Goal: Task Accomplishment & Management: Manage account settings

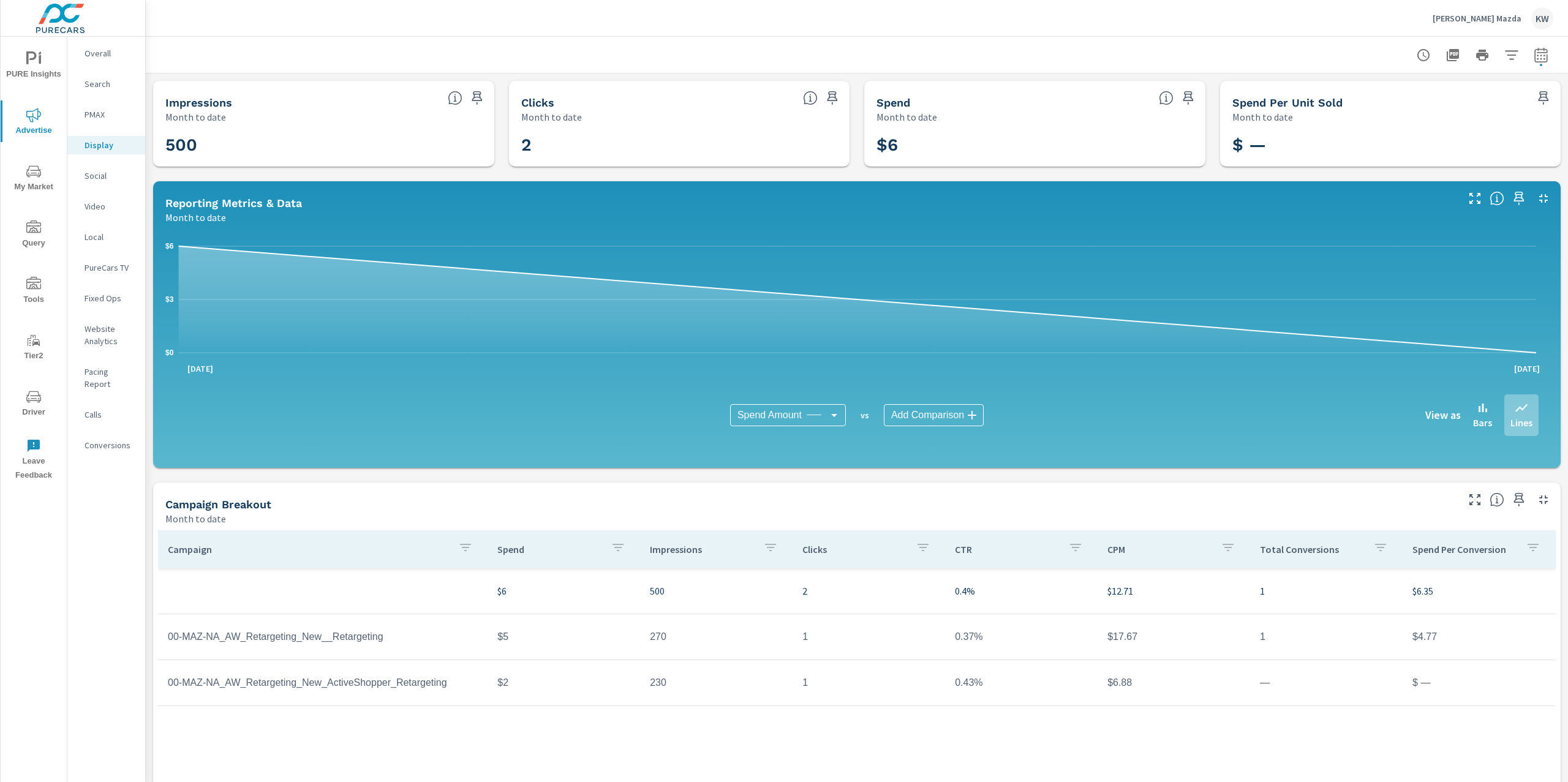
click at [1489, 17] on p "[PERSON_NAME] Mazda" at bounding box center [1477, 18] width 89 height 11
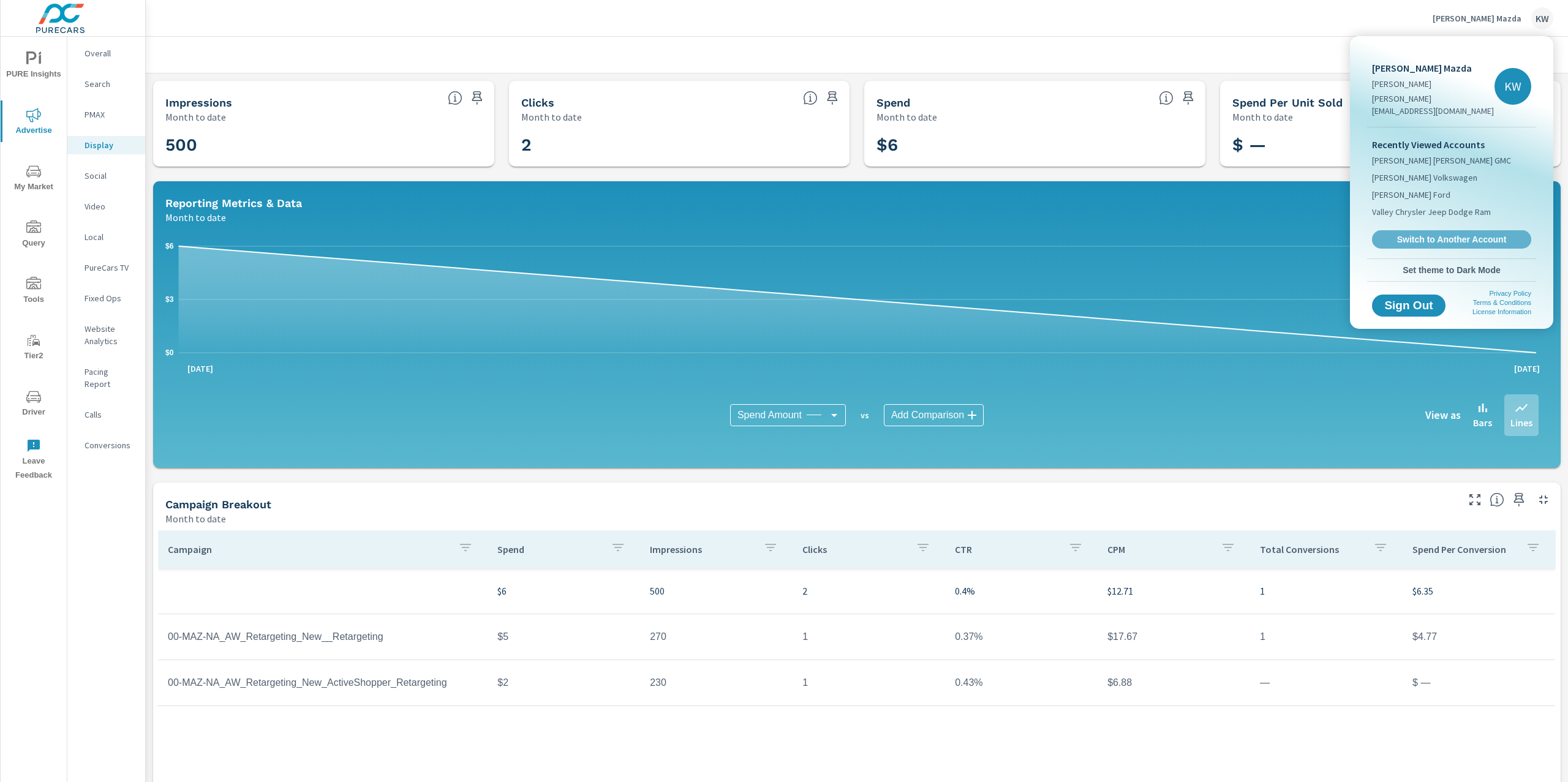
drag, startPoint x: 1423, startPoint y: 230, endPoint x: 1404, endPoint y: 218, distance: 22.5
click at [1423, 234] on span "Switch to Another Account" at bounding box center [1451, 239] width 146 height 11
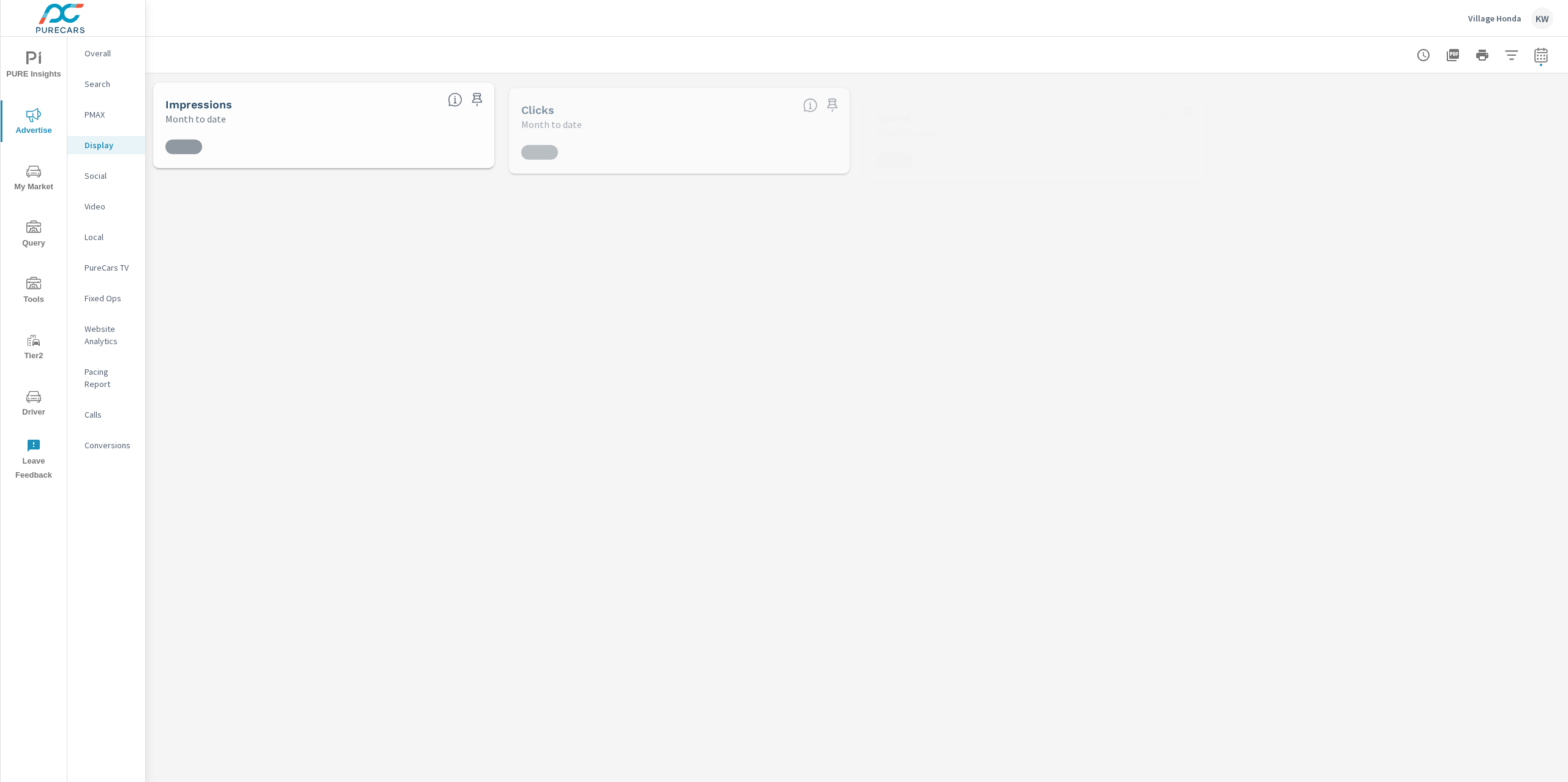
click at [45, 58] on span "PURE Insights" at bounding box center [34, 67] width 59 height 30
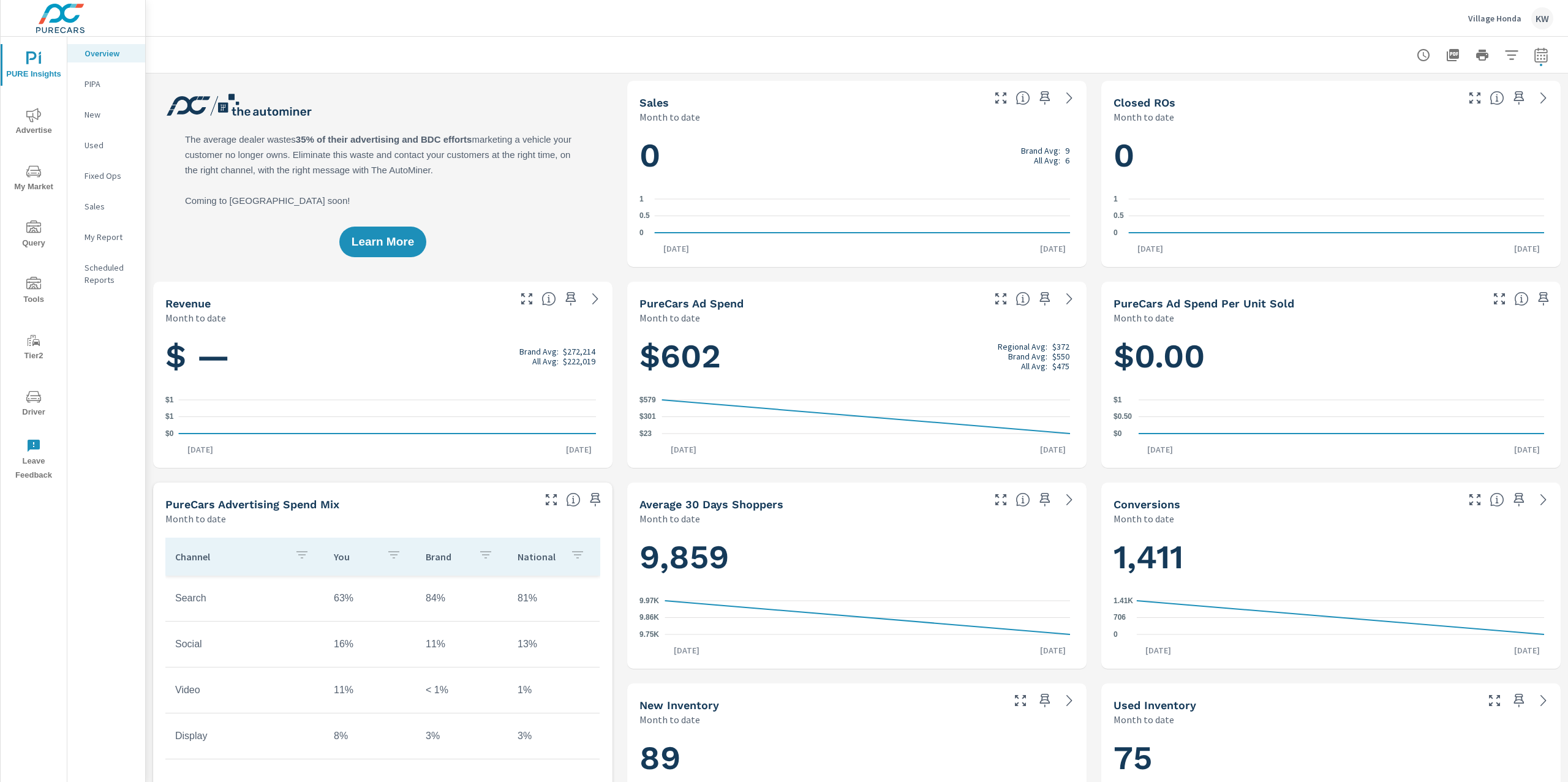
scroll to position [1, 0]
click at [111, 238] on p "My Report" at bounding box center [110, 237] width 51 height 12
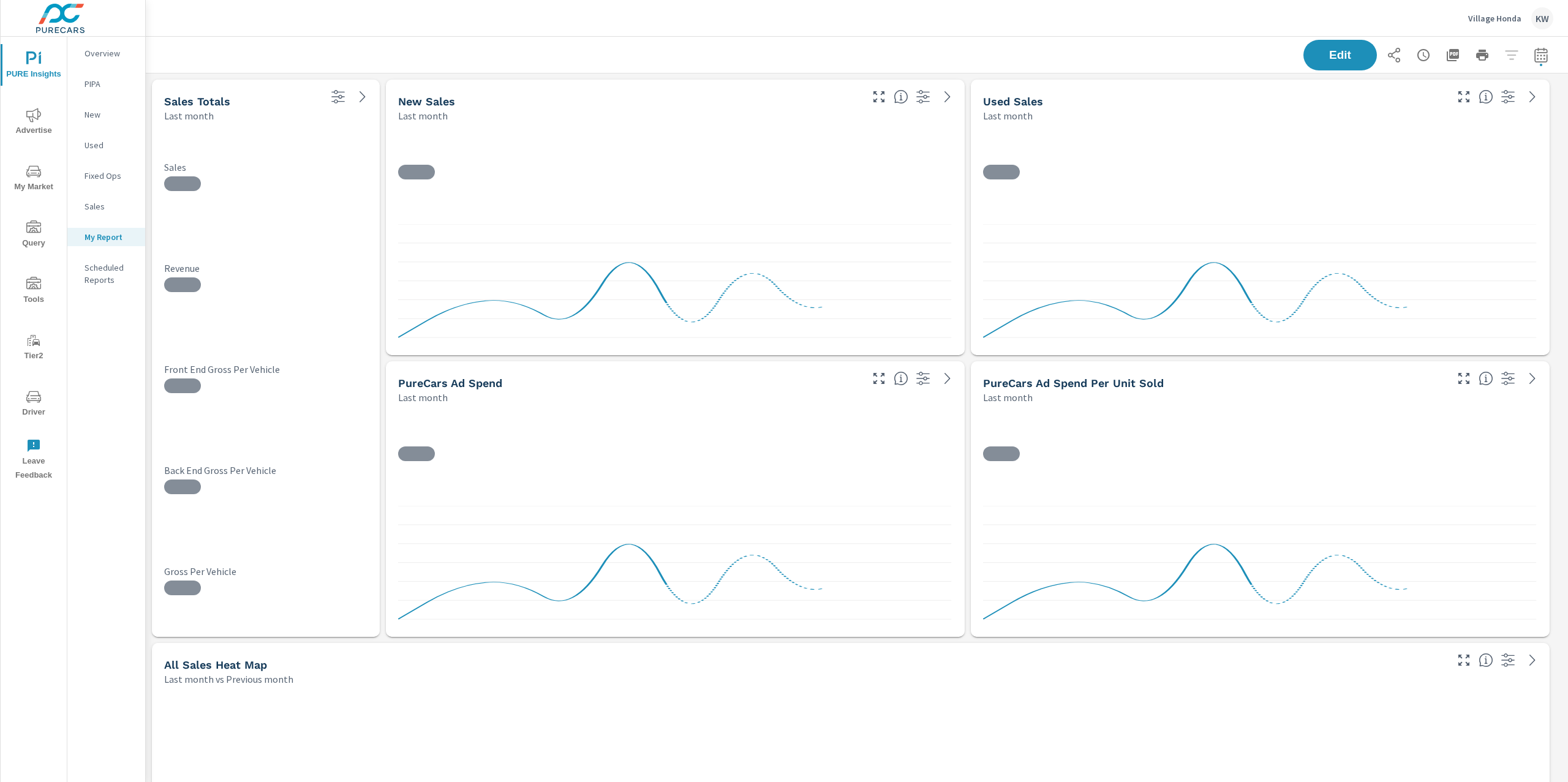
scroll to position [6230, 1436]
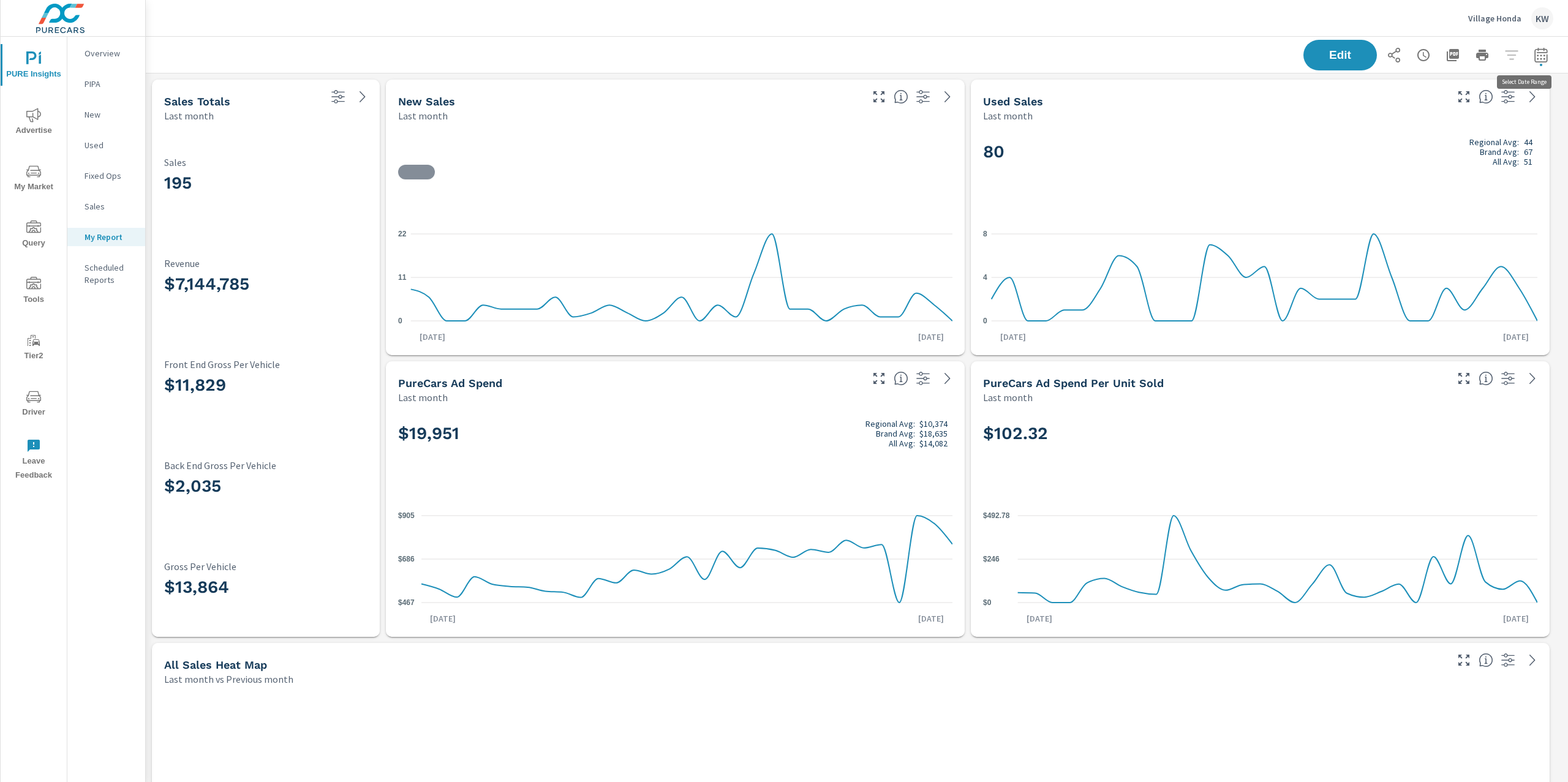
click at [1537, 52] on button "button" at bounding box center [1540, 54] width 24 height 24
click at [1459, 105] on select "Custom [DATE] Last week Last 7 days Last 14 days Last 30 days Last 45 days Last…" at bounding box center [1430, 105] width 122 height 24
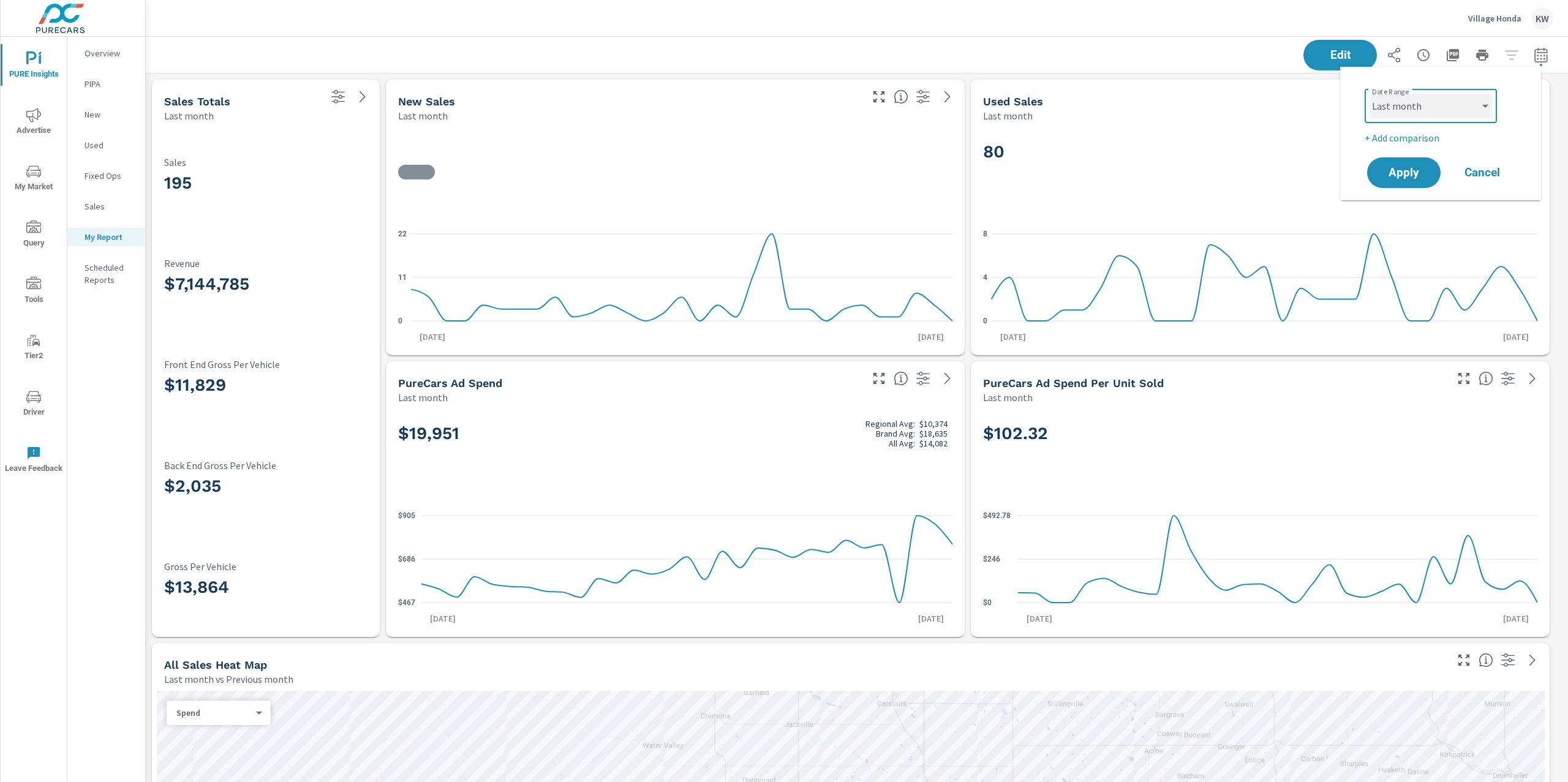
click at [1370, 94] on select "Custom Yesterday Last week Last 7 days Last 14 days Last 30 days Last 45 days L…" at bounding box center [1430, 105] width 122 height 24
select select "Last month"
click at [1404, 176] on span "Apply" at bounding box center [1404, 173] width 50 height 12
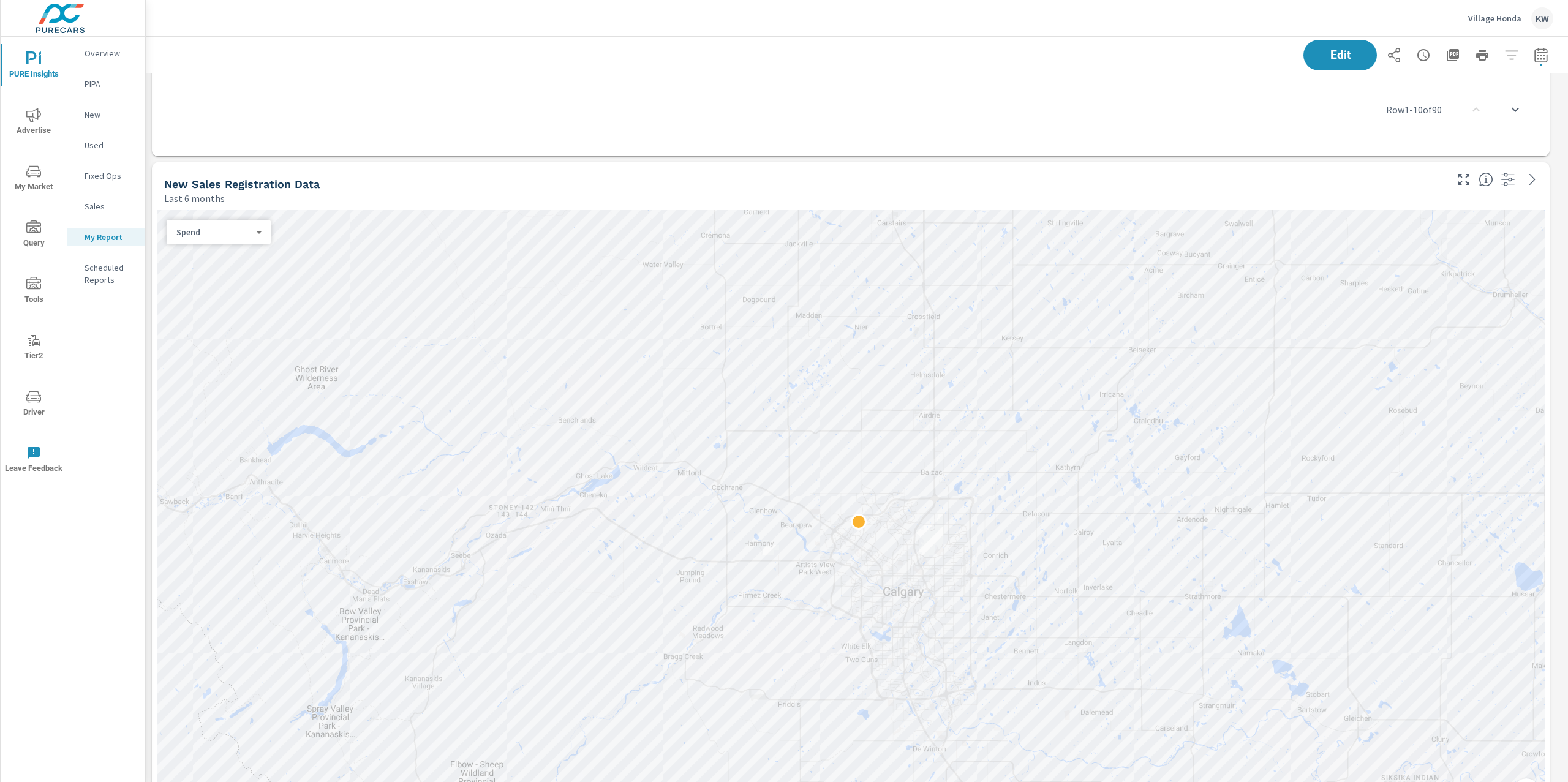
scroll to position [1901, 0]
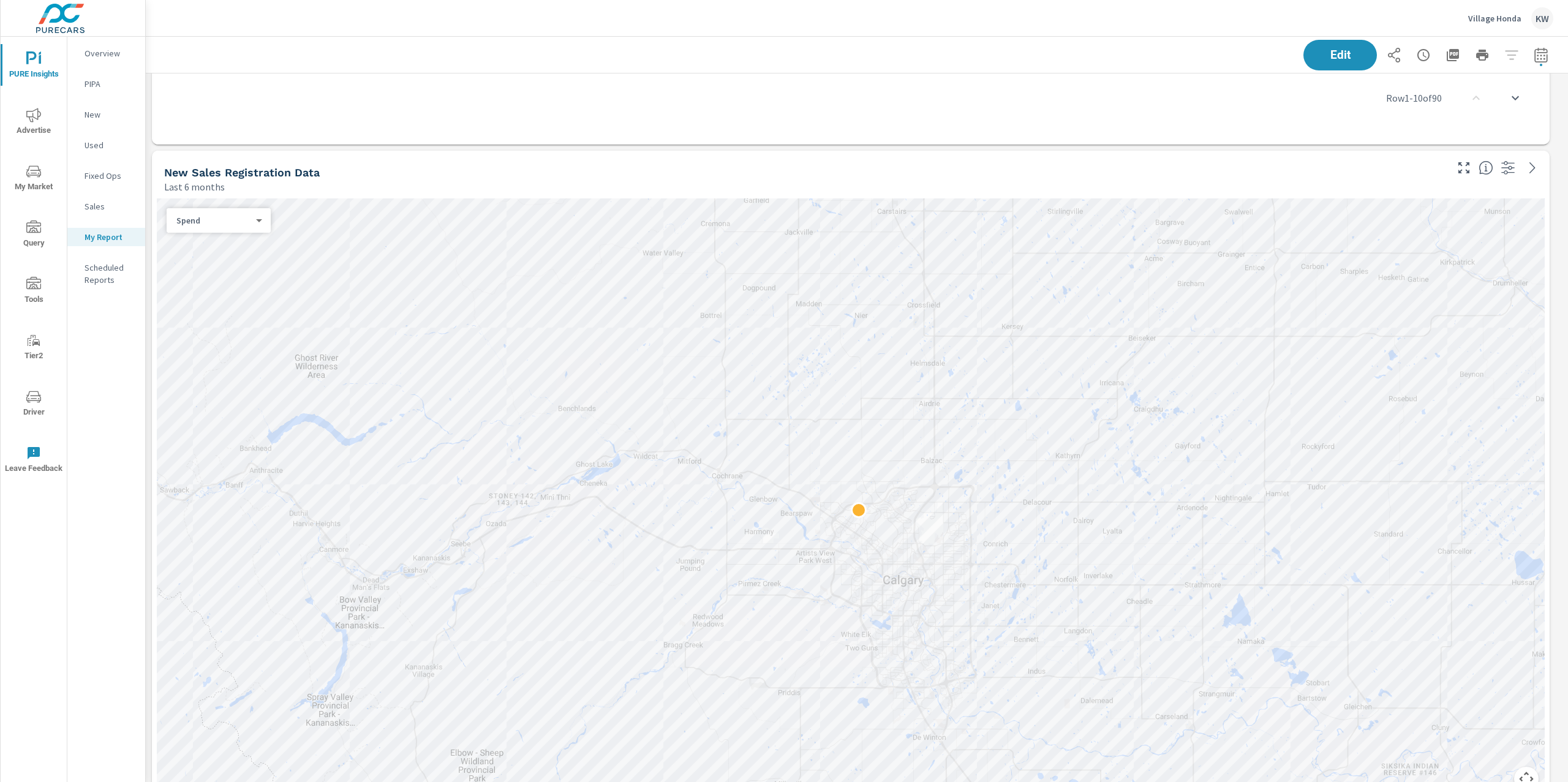
click at [224, 221] on body "PURE Insights Advertise My Market Query Tools Tier2 Driver Leave Feedback Overv…" at bounding box center [784, 391] width 1568 height 782
click at [221, 237] on li "Sales" at bounding box center [214, 240] width 94 height 20
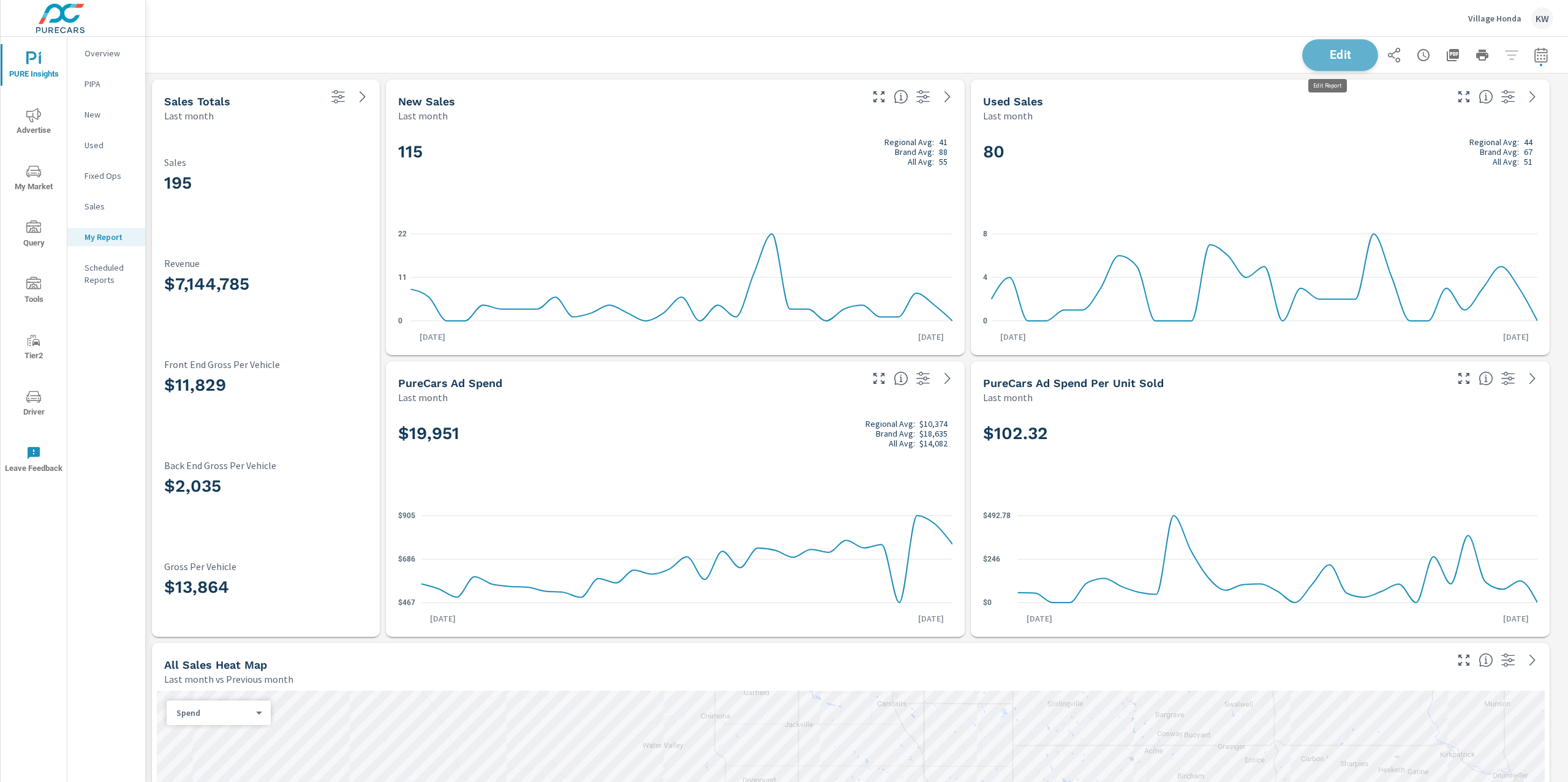
click at [1324, 62] on button "Edit" at bounding box center [1340, 55] width 76 height 32
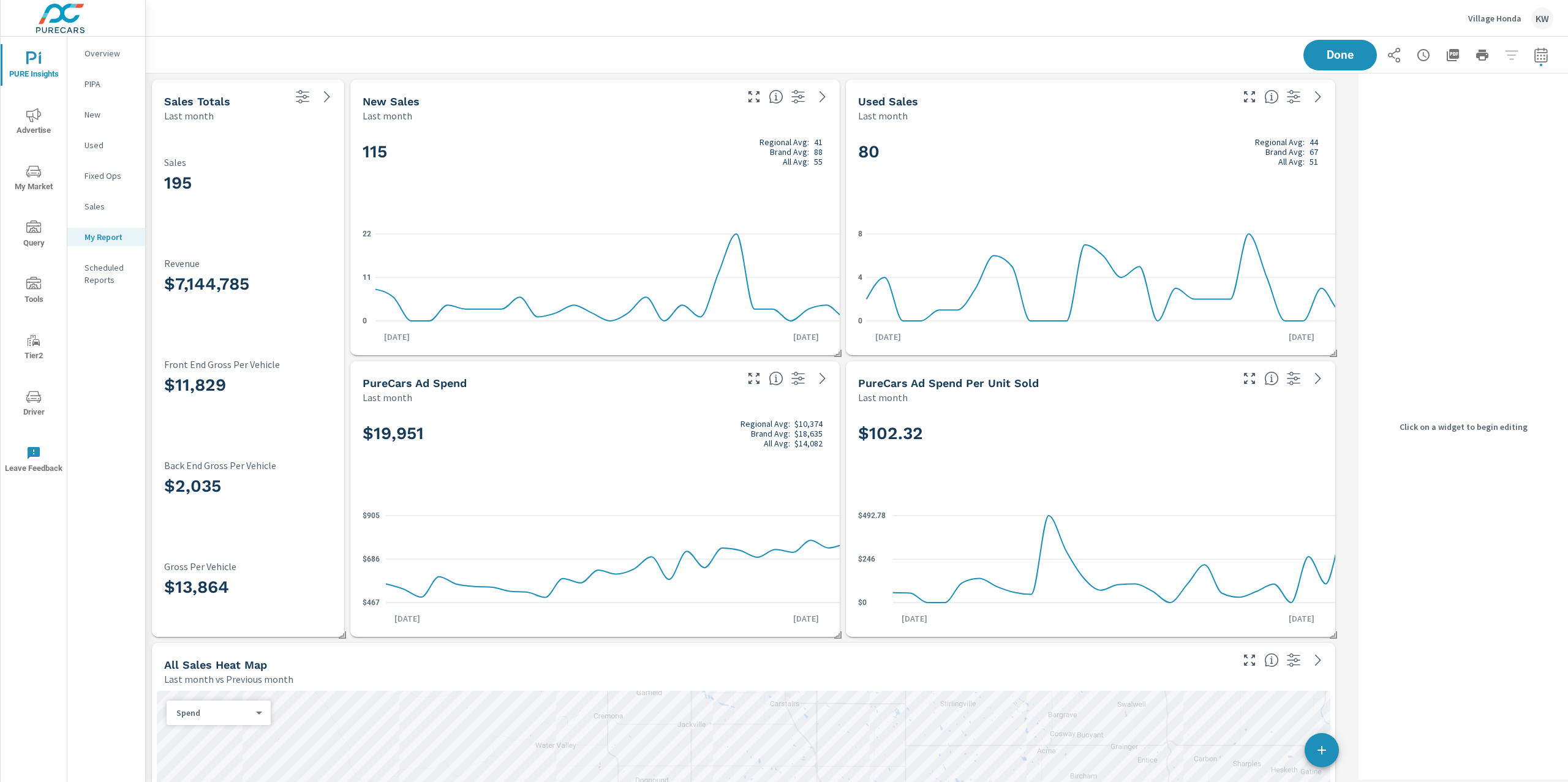
scroll to position [6230, 1221]
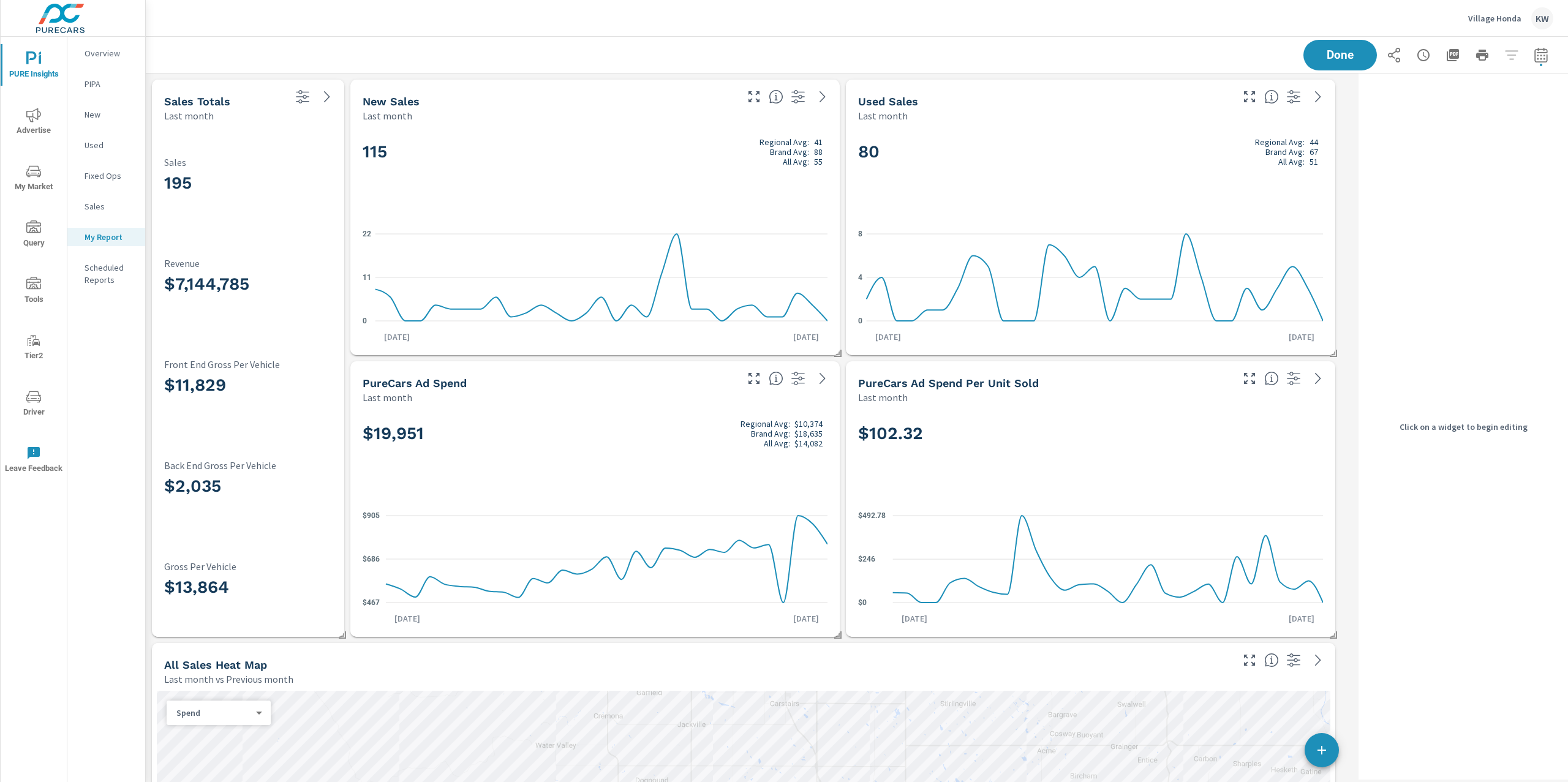
click at [304, 147] on div "195 Sales" at bounding box center [248, 178] width 168 height 86
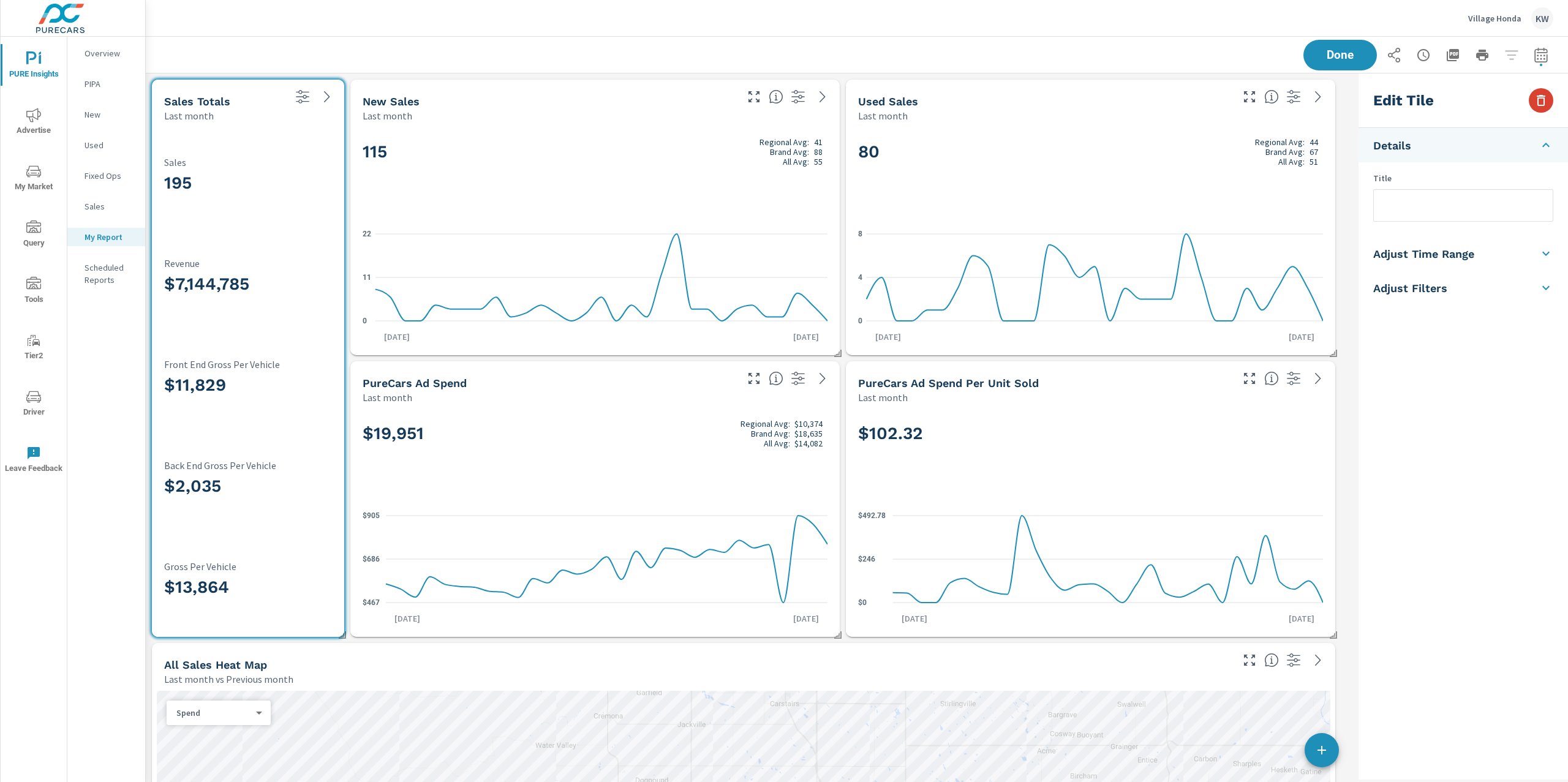
click at [1543, 102] on icon "button" at bounding box center [1541, 100] width 14 height 14
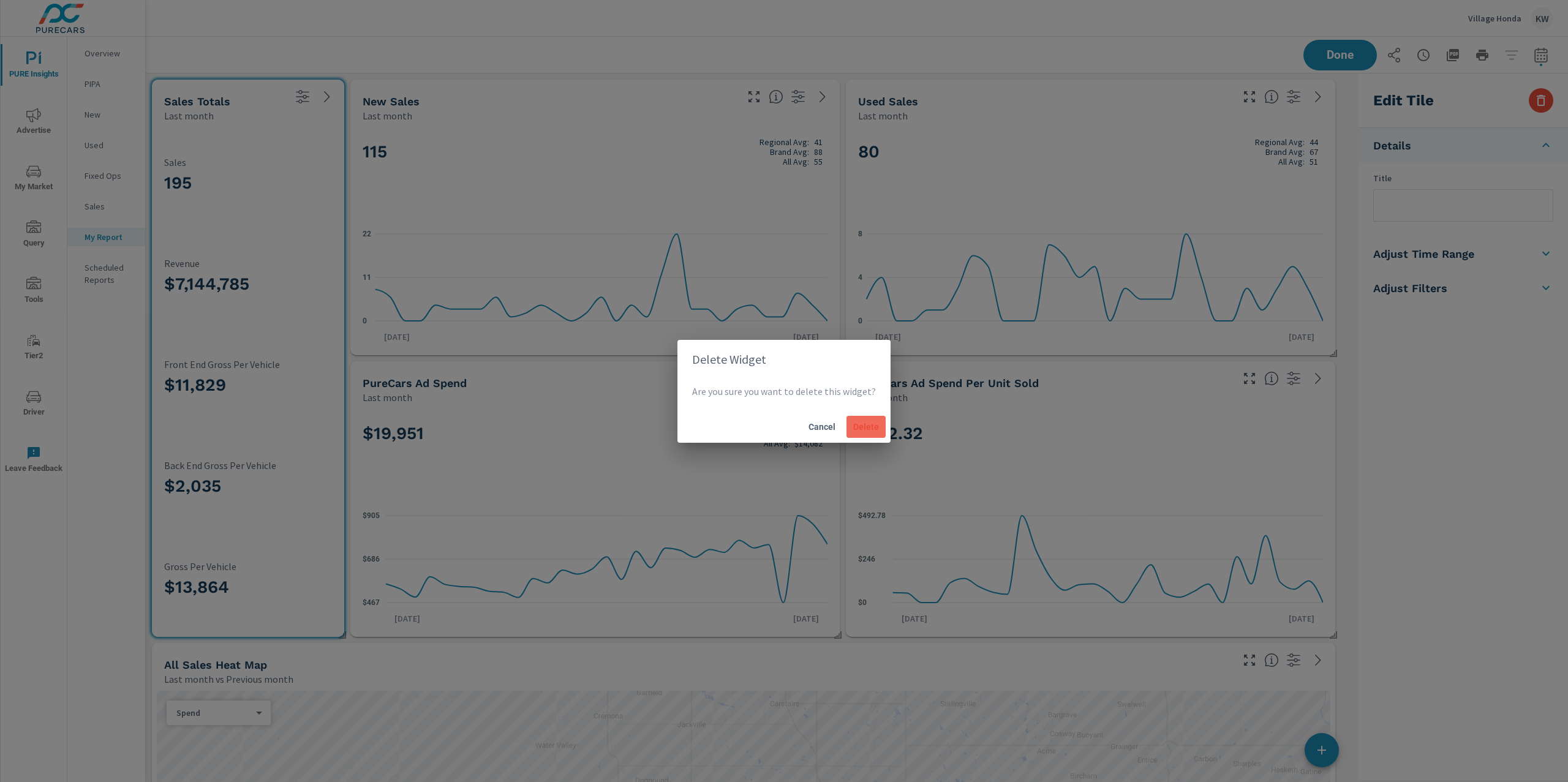
click at [864, 421] on span "Delete" at bounding box center [866, 426] width 29 height 11
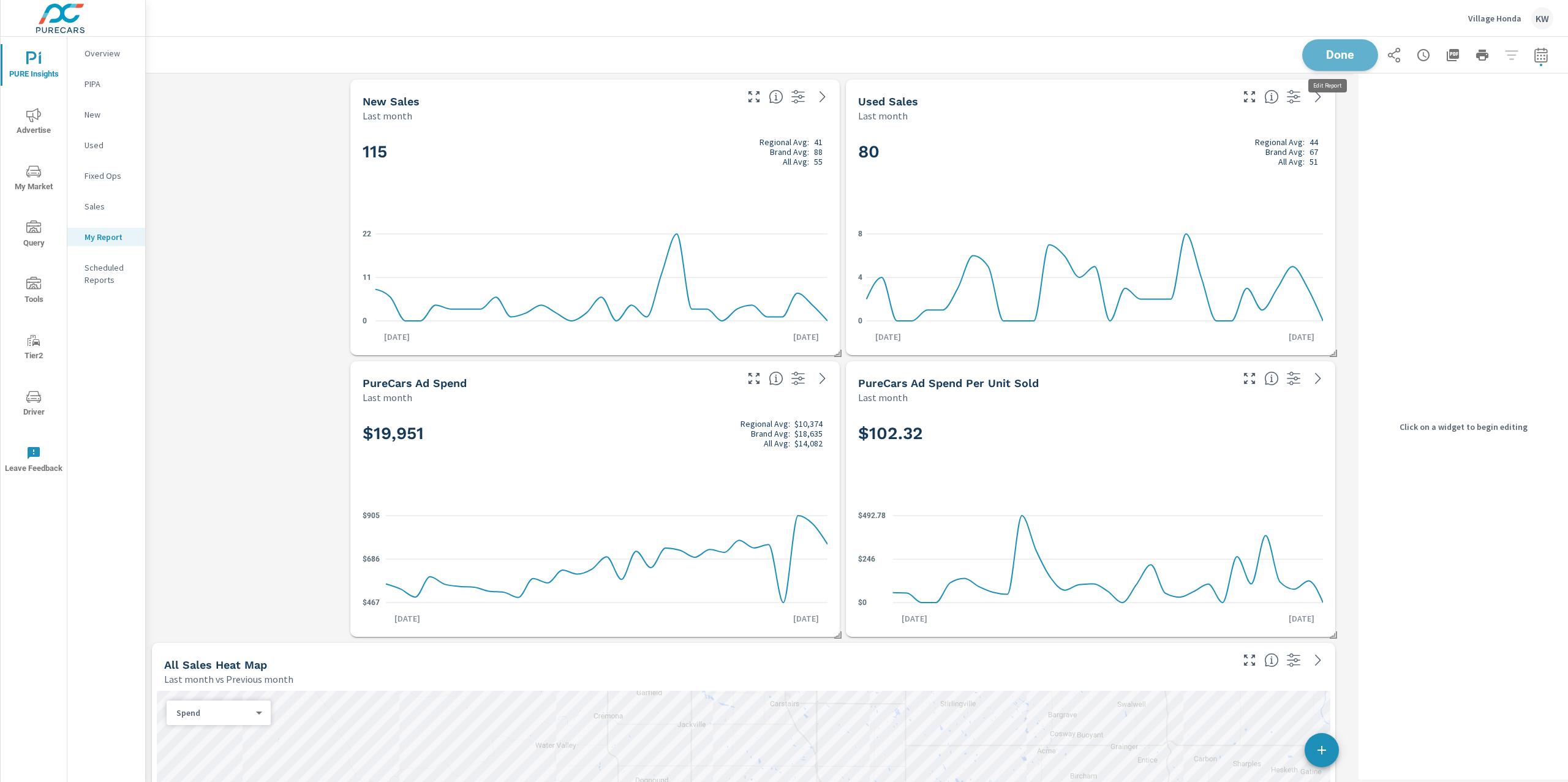
click at [1305, 61] on button "Done" at bounding box center [1340, 55] width 76 height 32
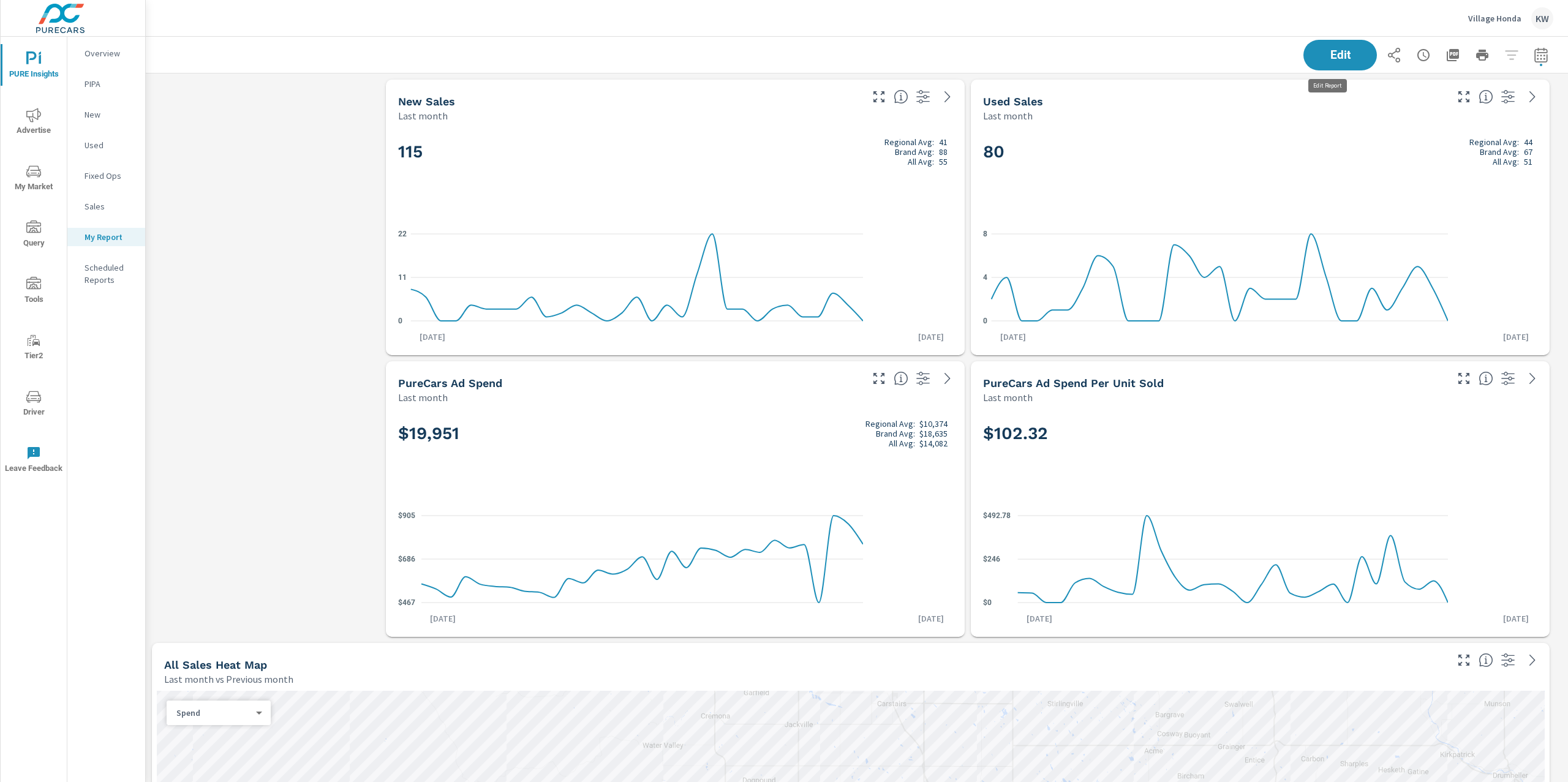
scroll to position [6, 6]
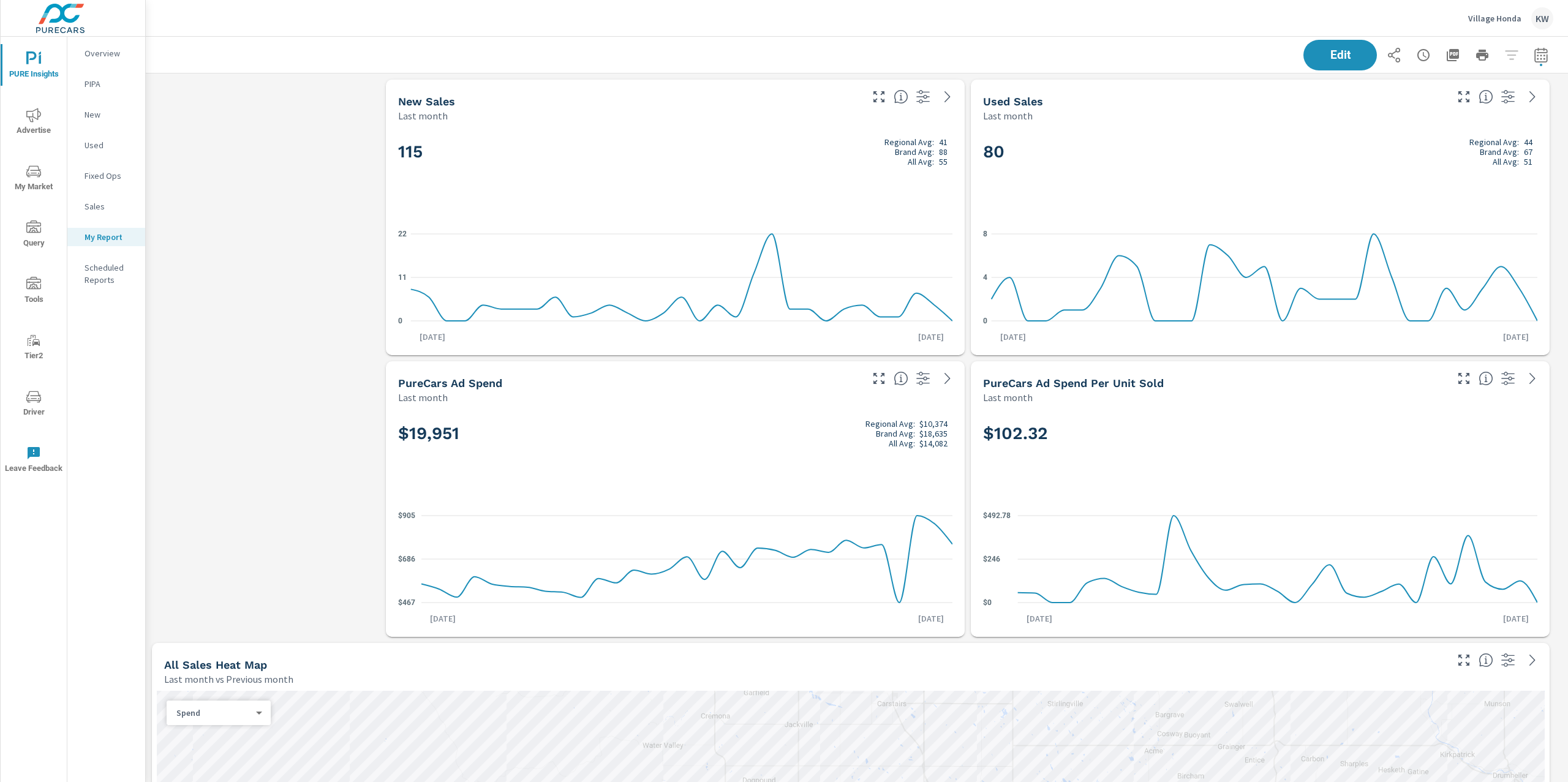
scroll to position [6230, 1436]
click at [120, 58] on p "Overview" at bounding box center [110, 53] width 51 height 12
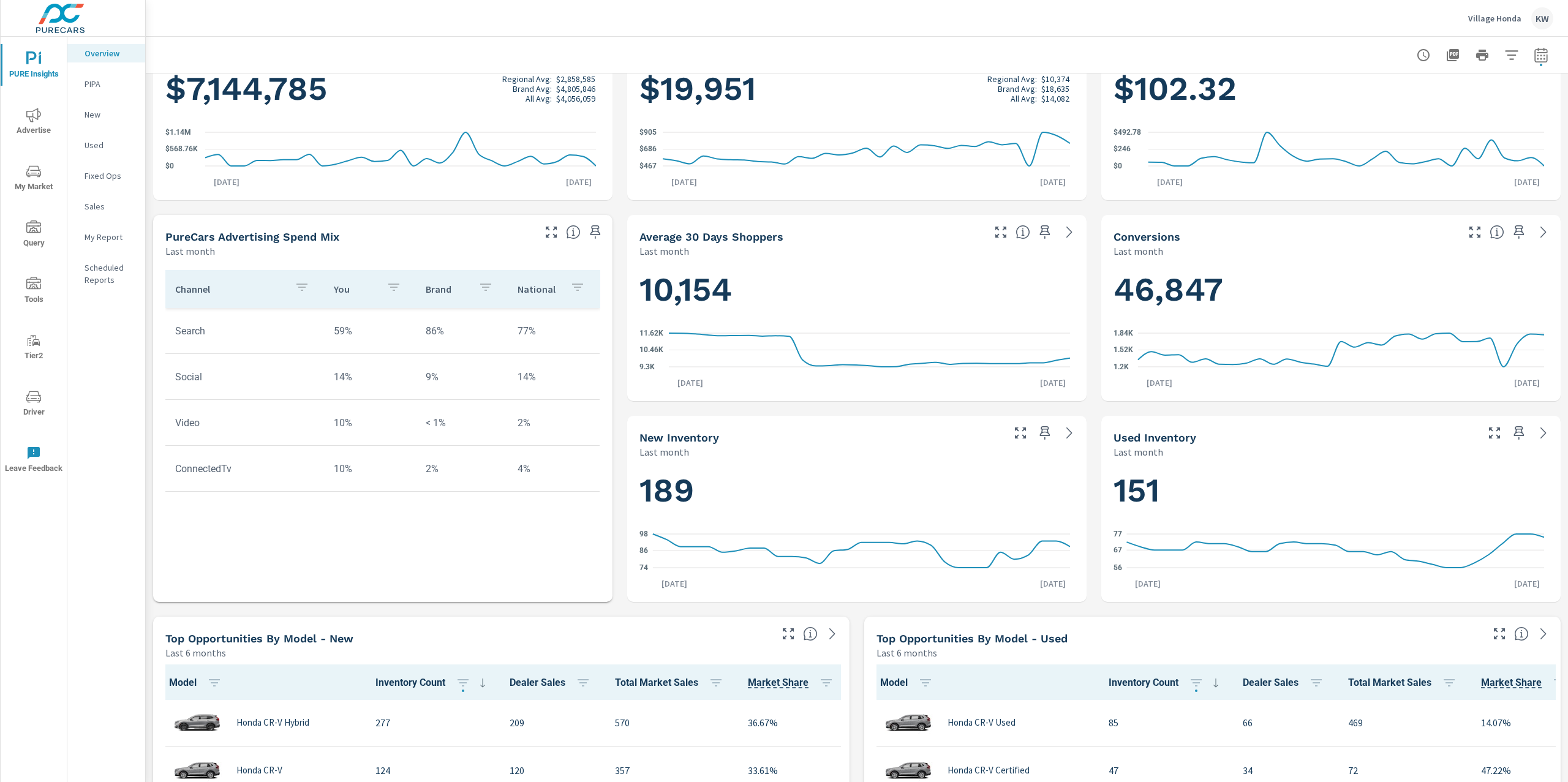
scroll to position [272, 0]
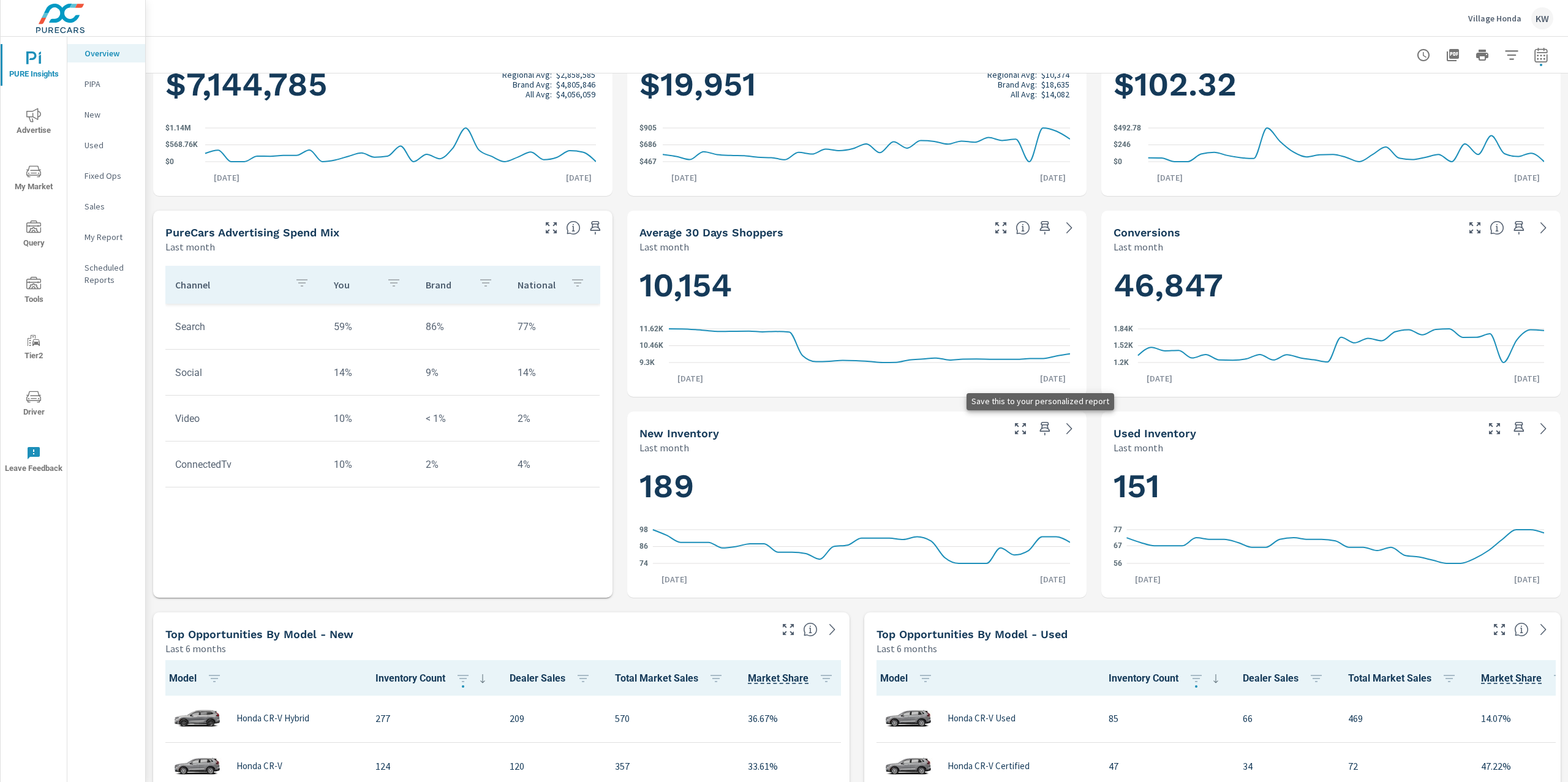
click at [1040, 430] on icon "button" at bounding box center [1045, 428] width 10 height 14
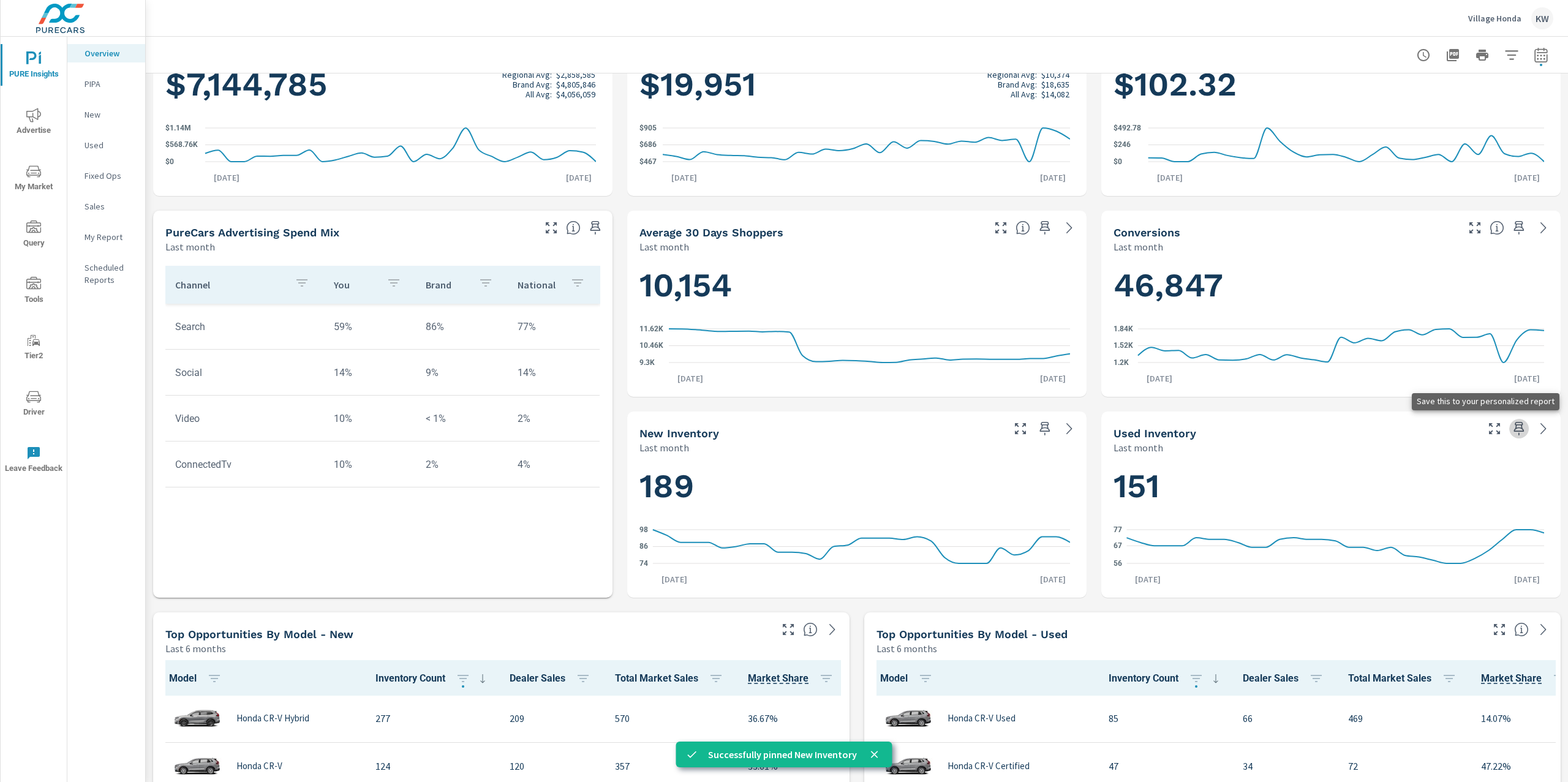
click at [1514, 428] on icon "button" at bounding box center [1520, 428] width 10 height 14
click at [1512, 228] on icon "button" at bounding box center [1519, 228] width 14 height 14
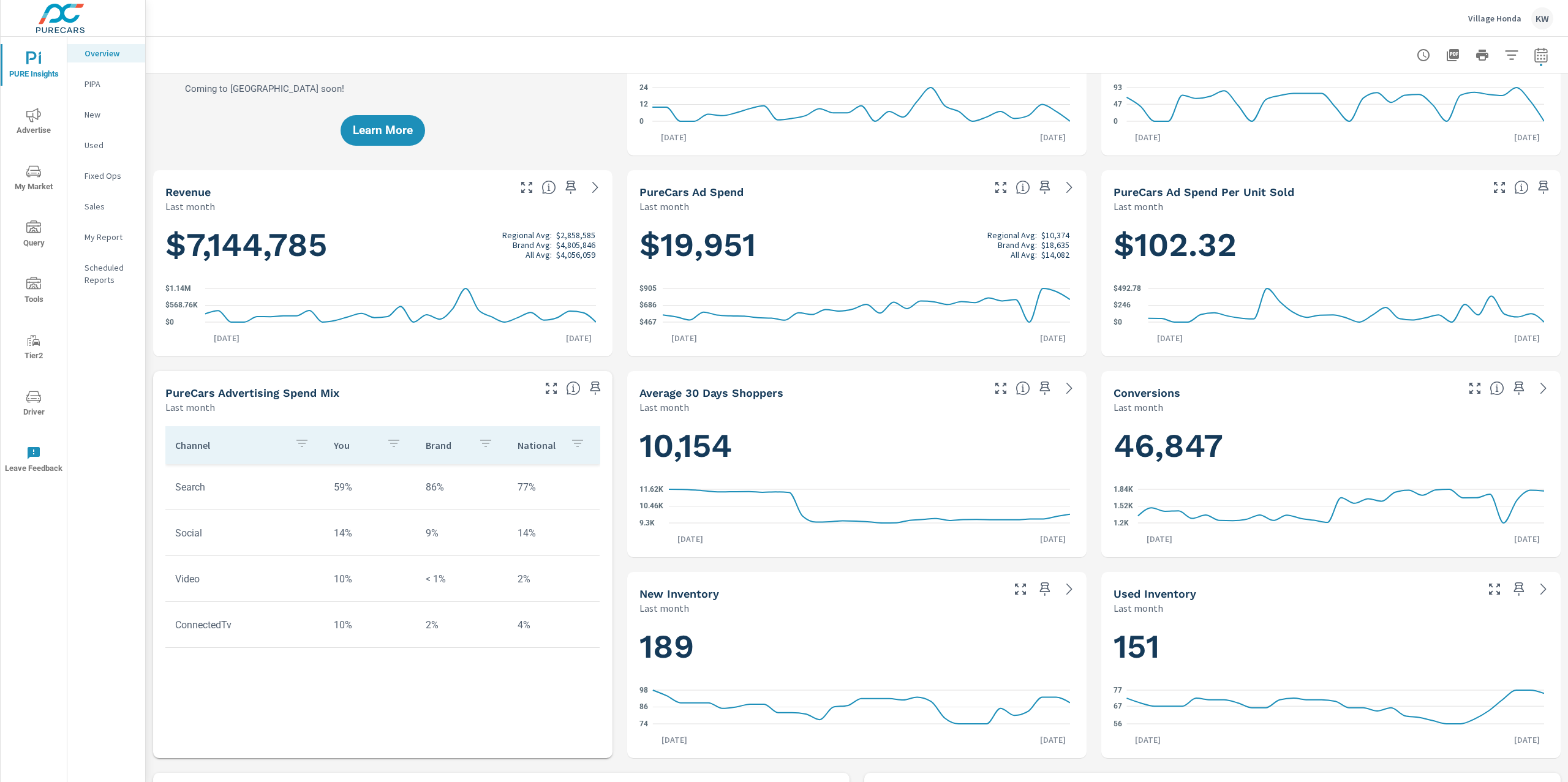
scroll to position [0, 0]
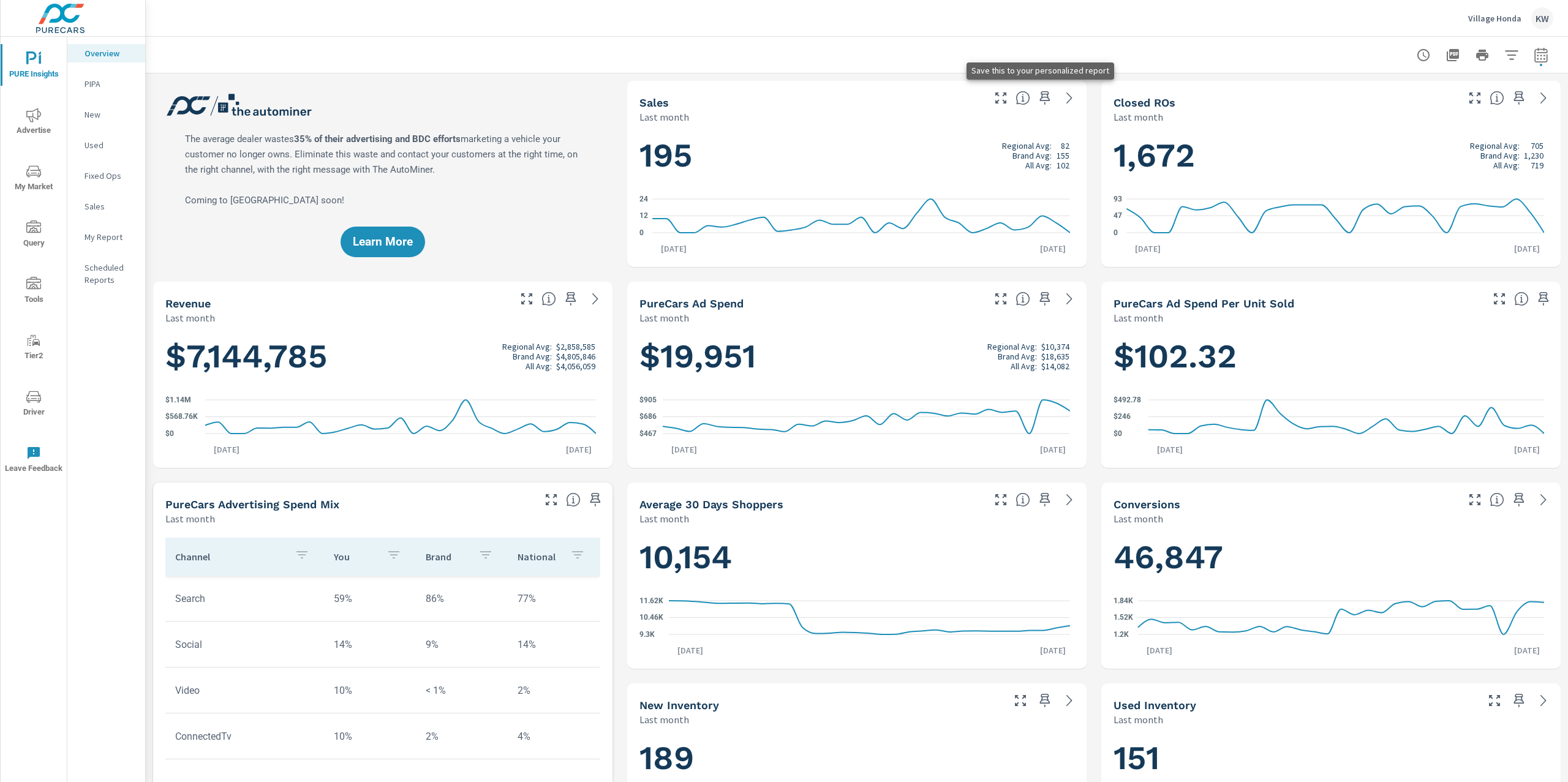
click at [1037, 101] on icon "button" at bounding box center [1045, 98] width 14 height 14
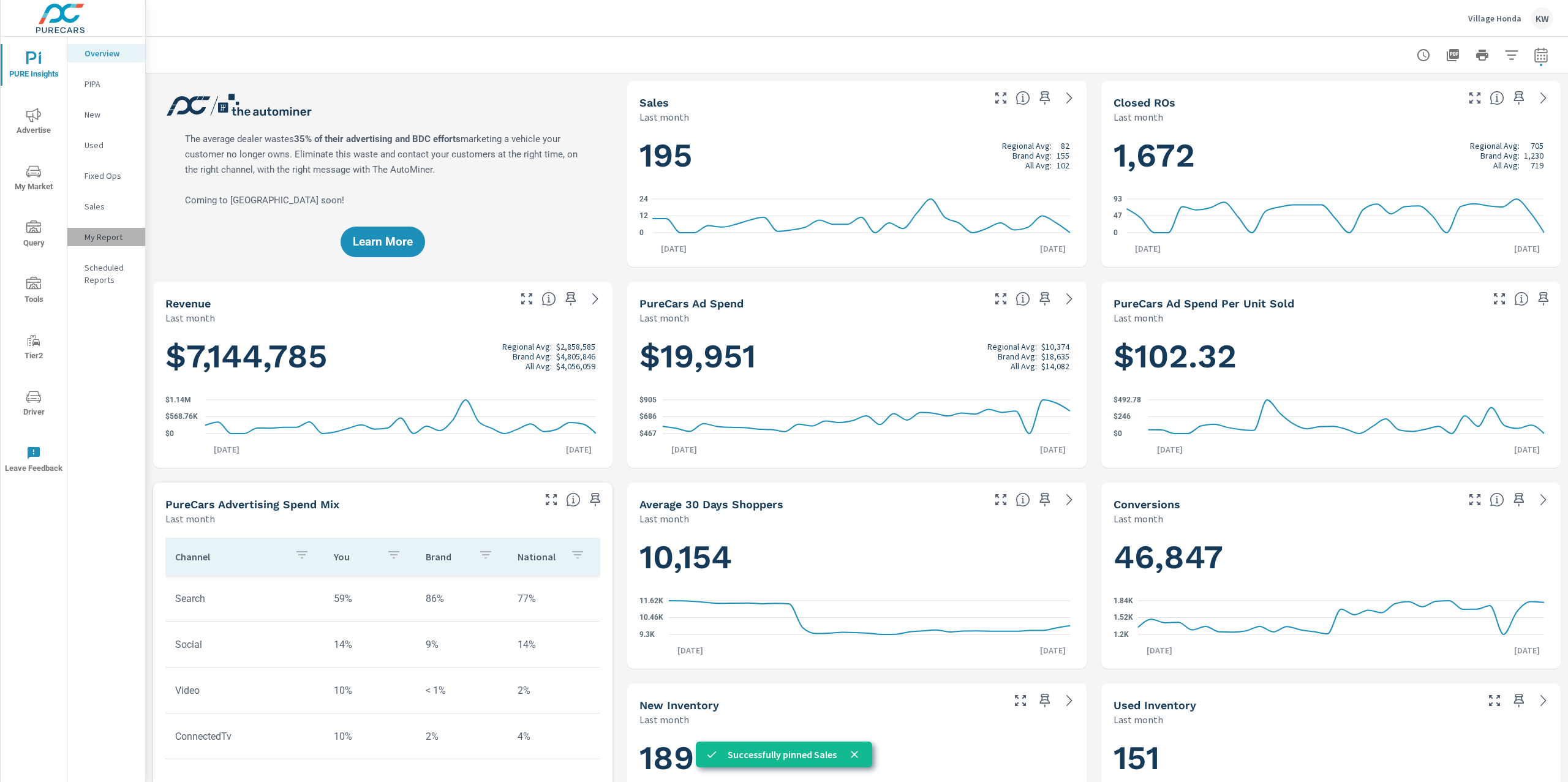
click at [100, 236] on p "My Report" at bounding box center [110, 237] width 51 height 12
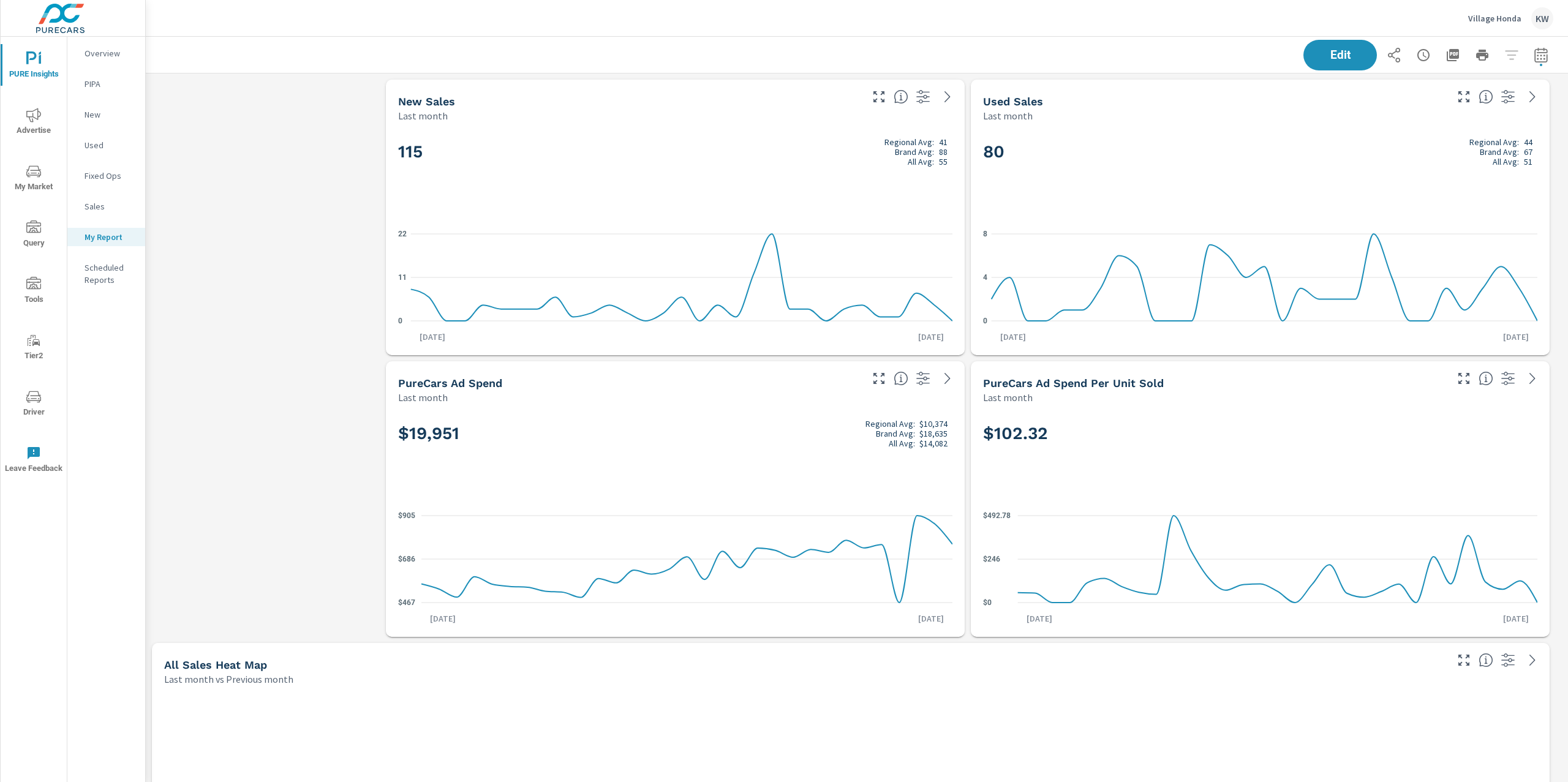
scroll to position [1, 0]
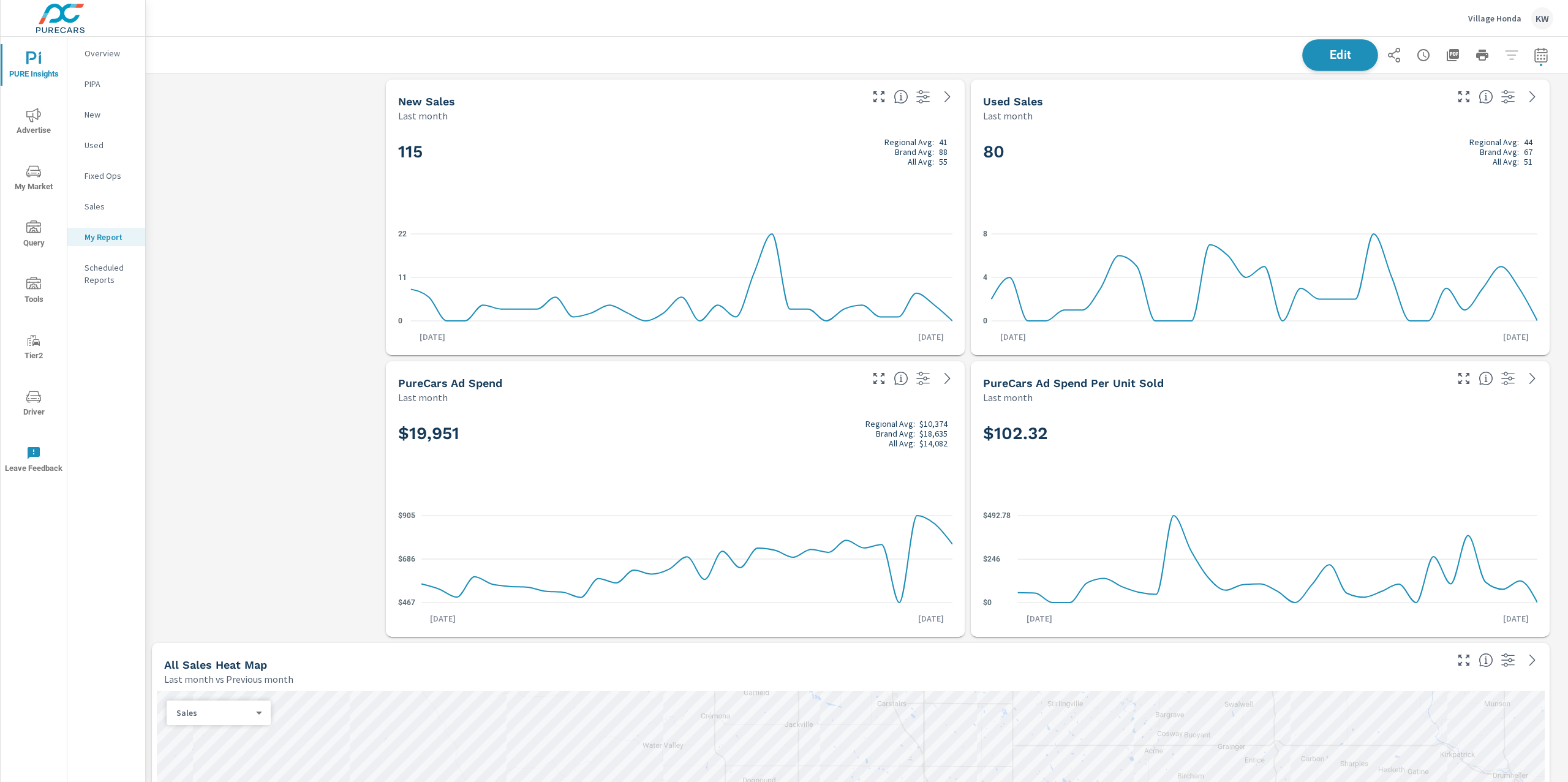
click at [1320, 52] on span "Edit" at bounding box center [1340, 55] width 50 height 12
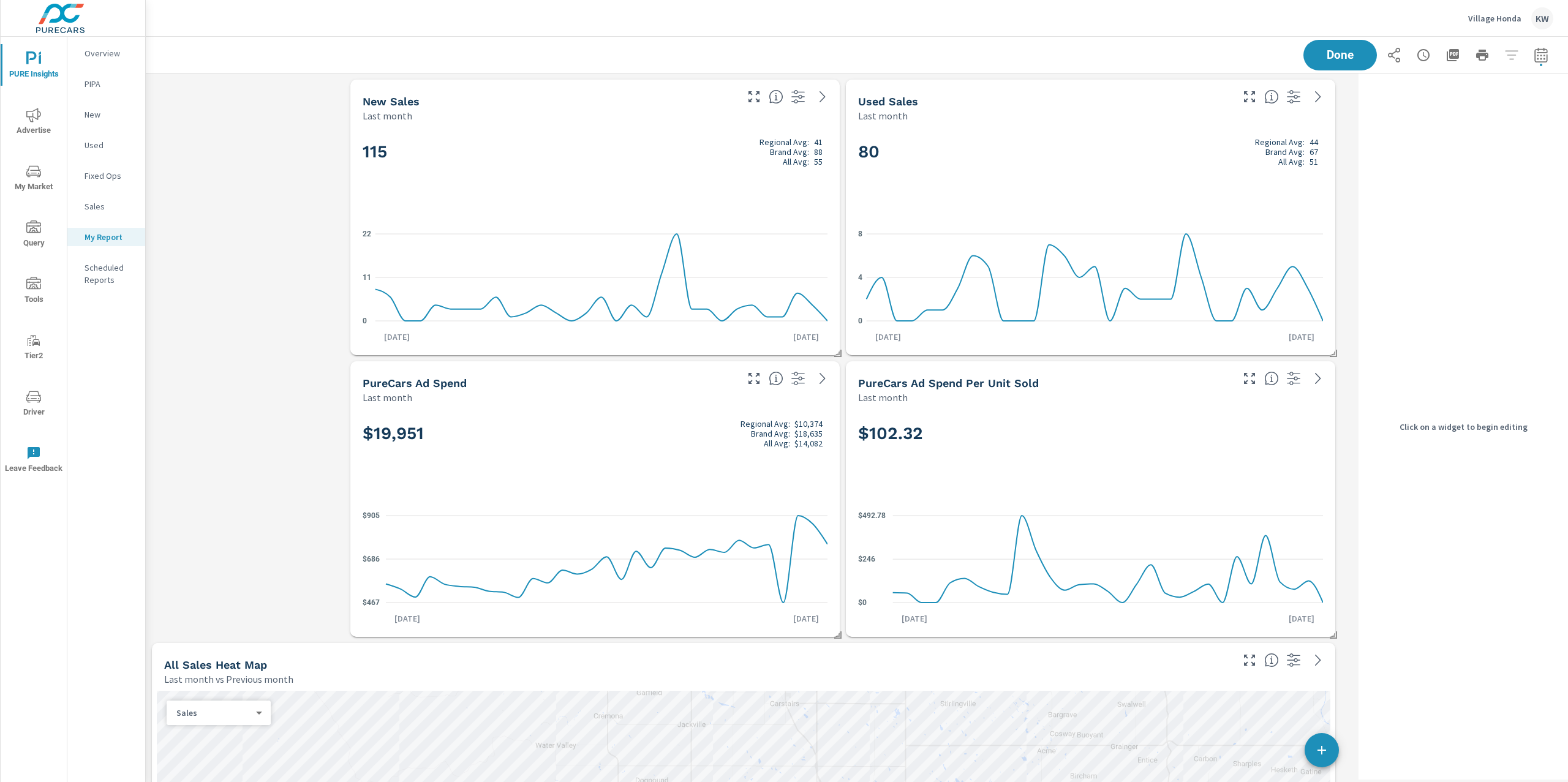
scroll to position [6794, 1221]
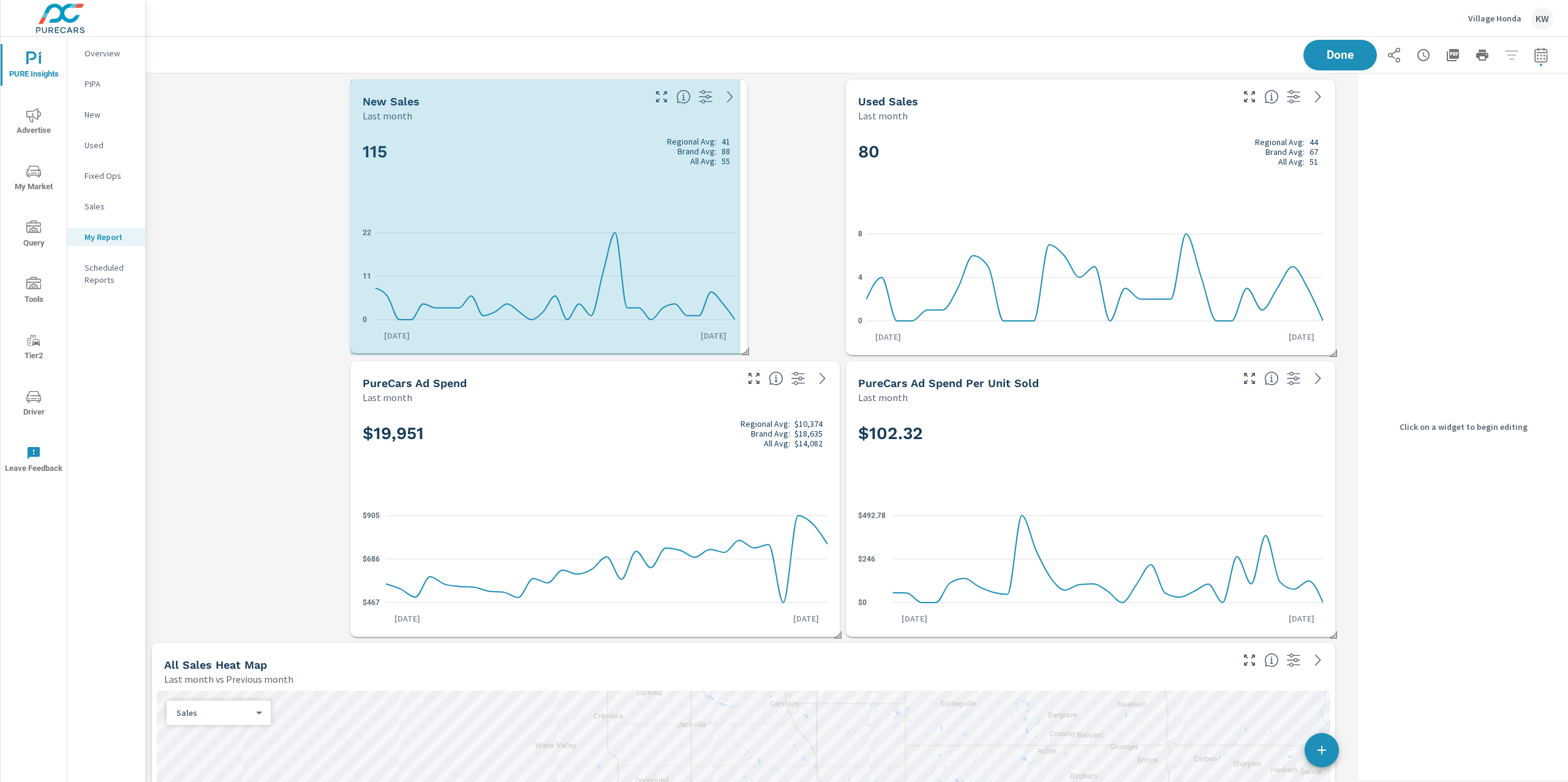
drag, startPoint x: 838, startPoint y: 351, endPoint x: 745, endPoint y: 349, distance: 93.0
click at [745, 349] on span at bounding box center [741, 347] width 12 height 12
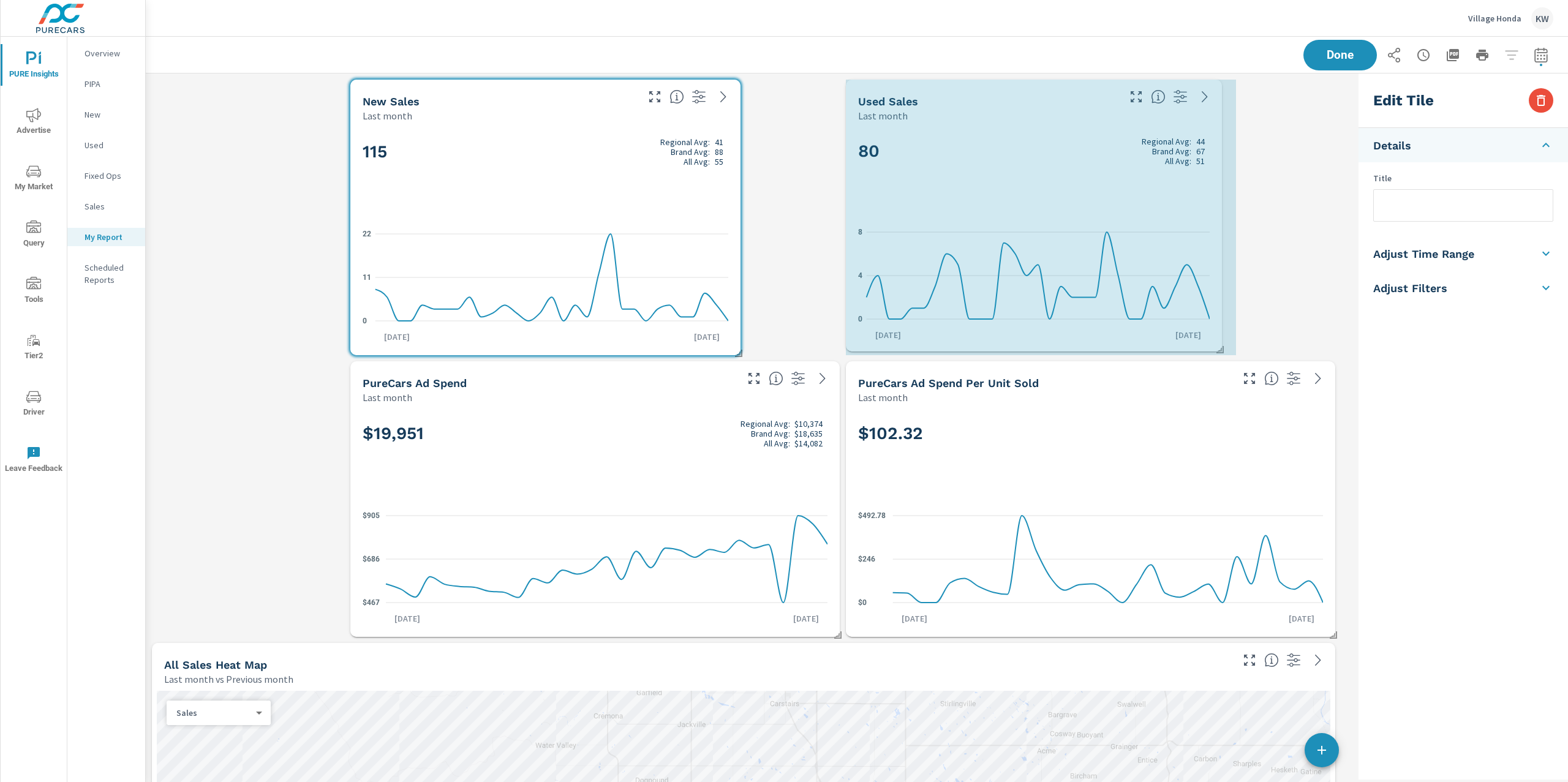
drag, startPoint x: 1307, startPoint y: 350, endPoint x: 1221, endPoint y: 349, distance: 86.0
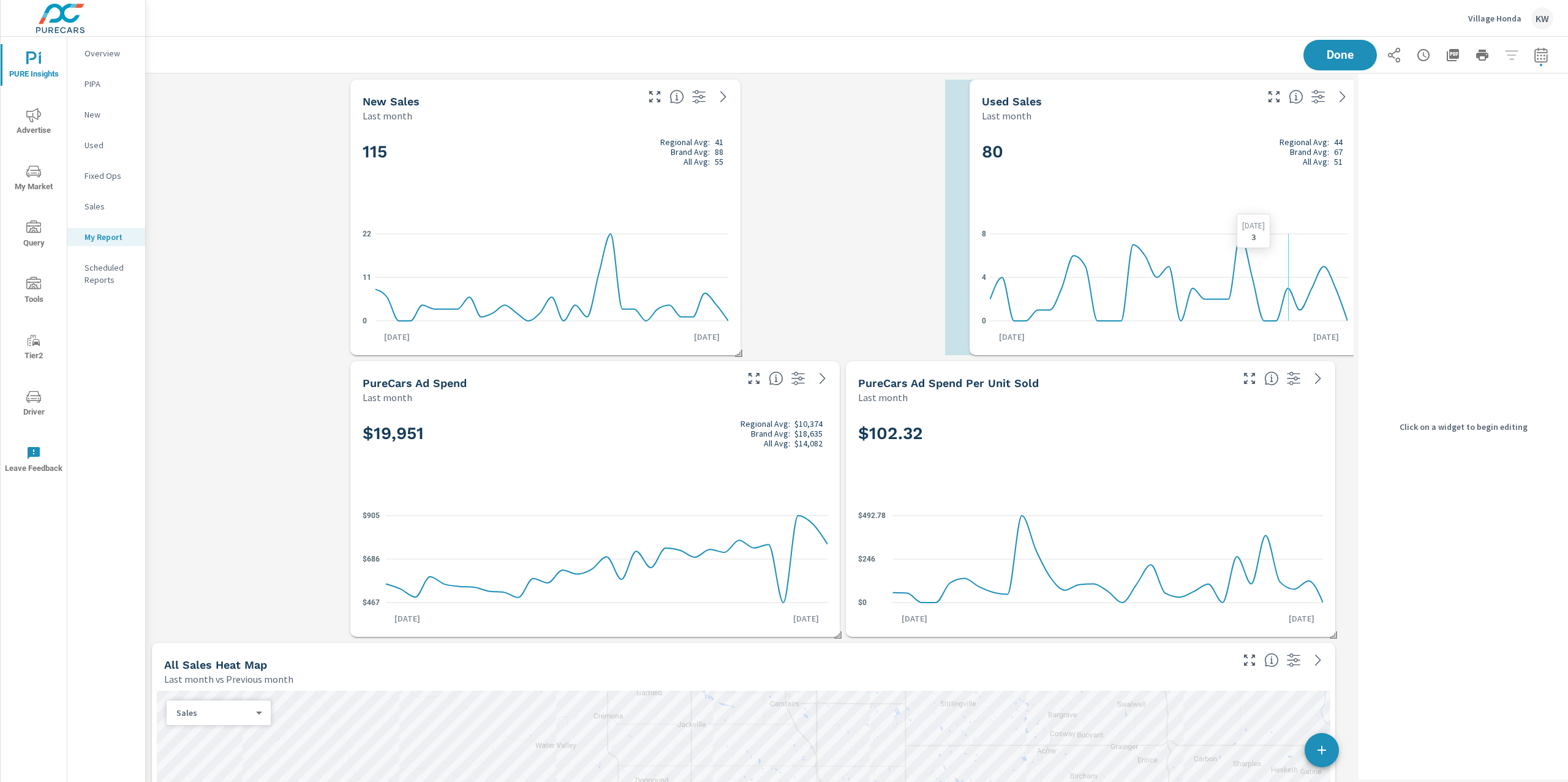
drag, startPoint x: 1169, startPoint y: 257, endPoint x: 1100, endPoint y: 258, distance: 69.0
click at [1223, 257] on icon "0 4 8" at bounding box center [1165, 277] width 365 height 107
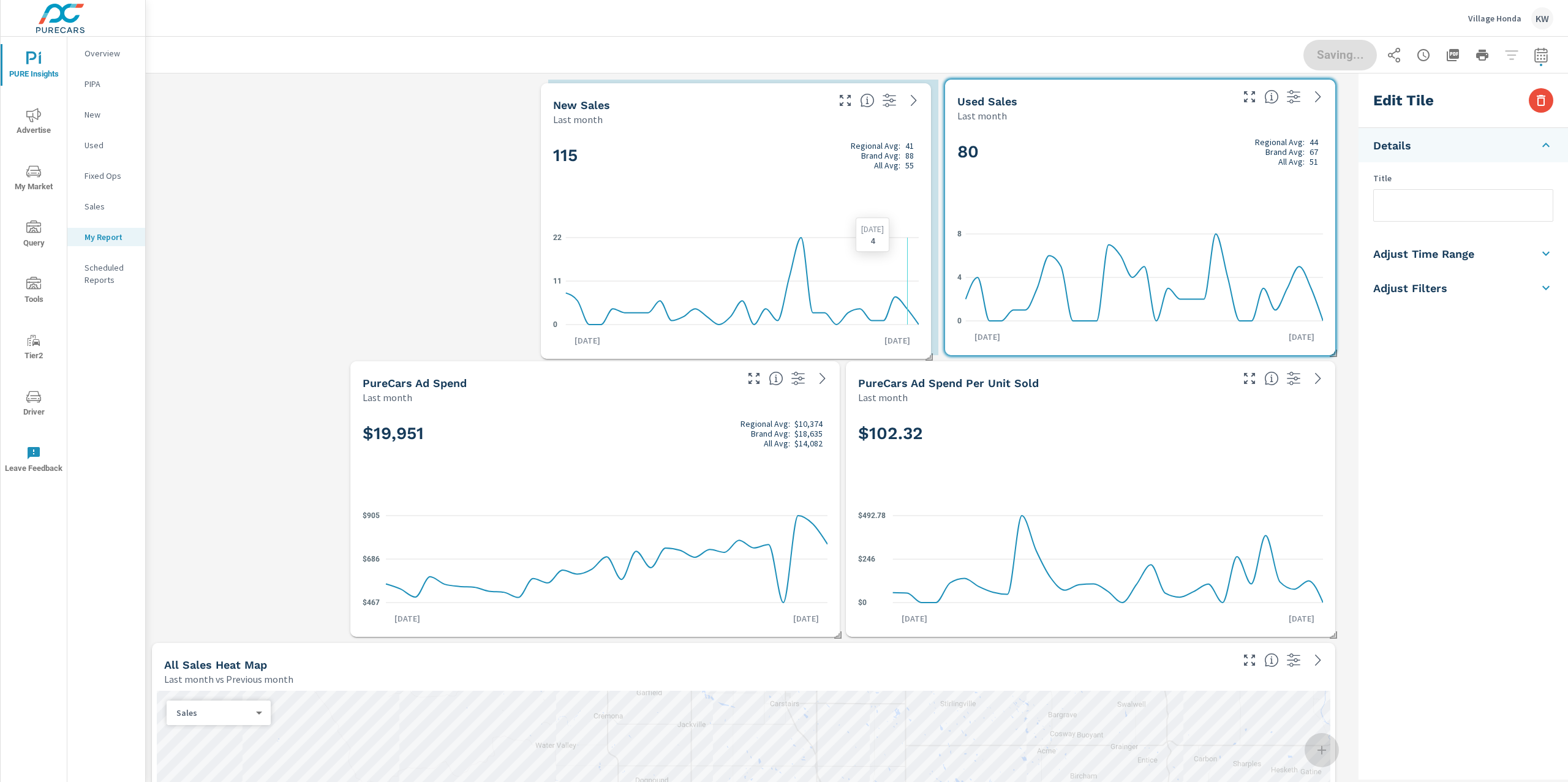
drag, startPoint x: 689, startPoint y: 247, endPoint x: 859, endPoint y: 245, distance: 170.0
click at [857, 247] on icon "0 11 22" at bounding box center [736, 281] width 365 height 107
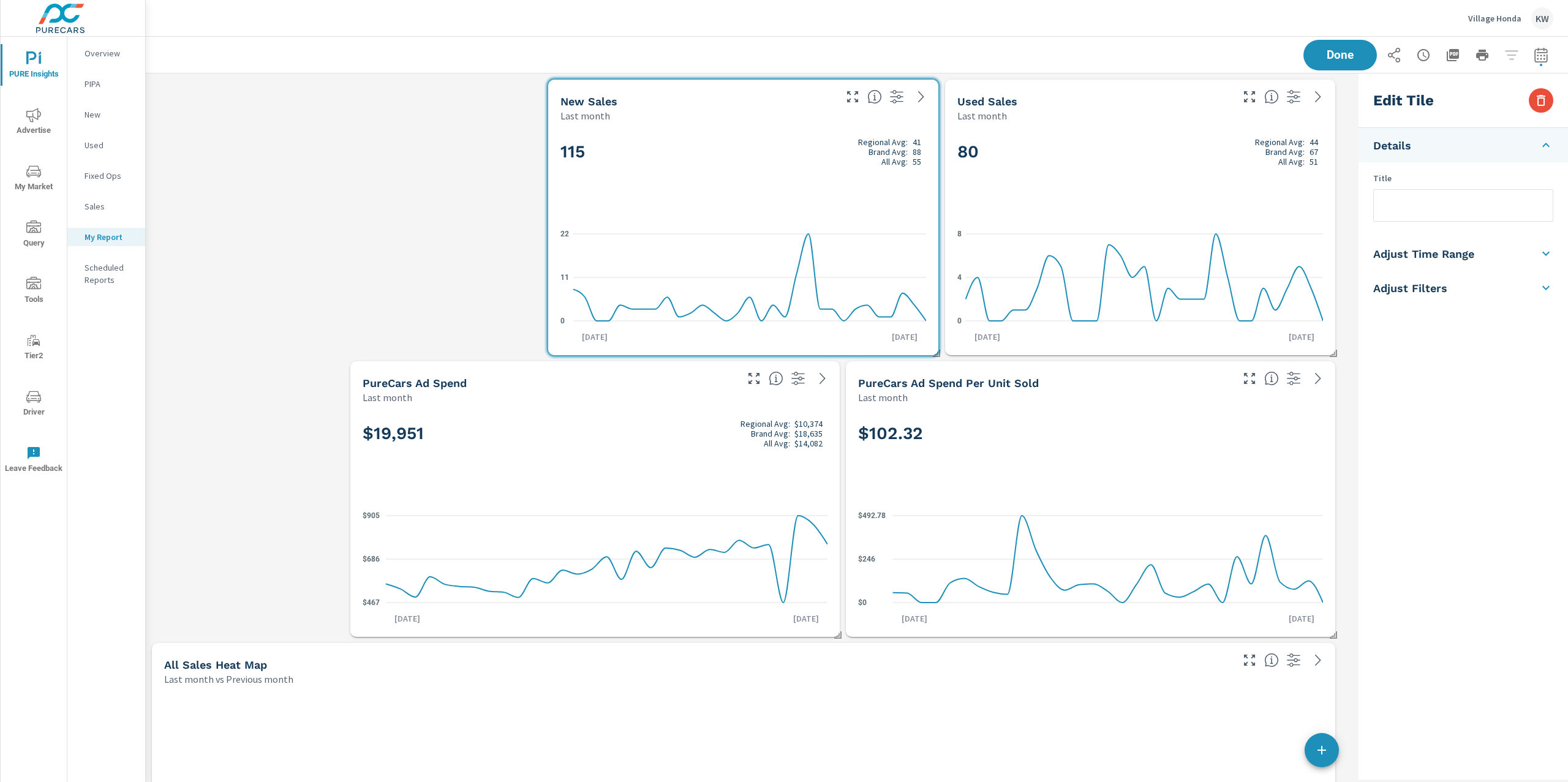
scroll to position [1, 0]
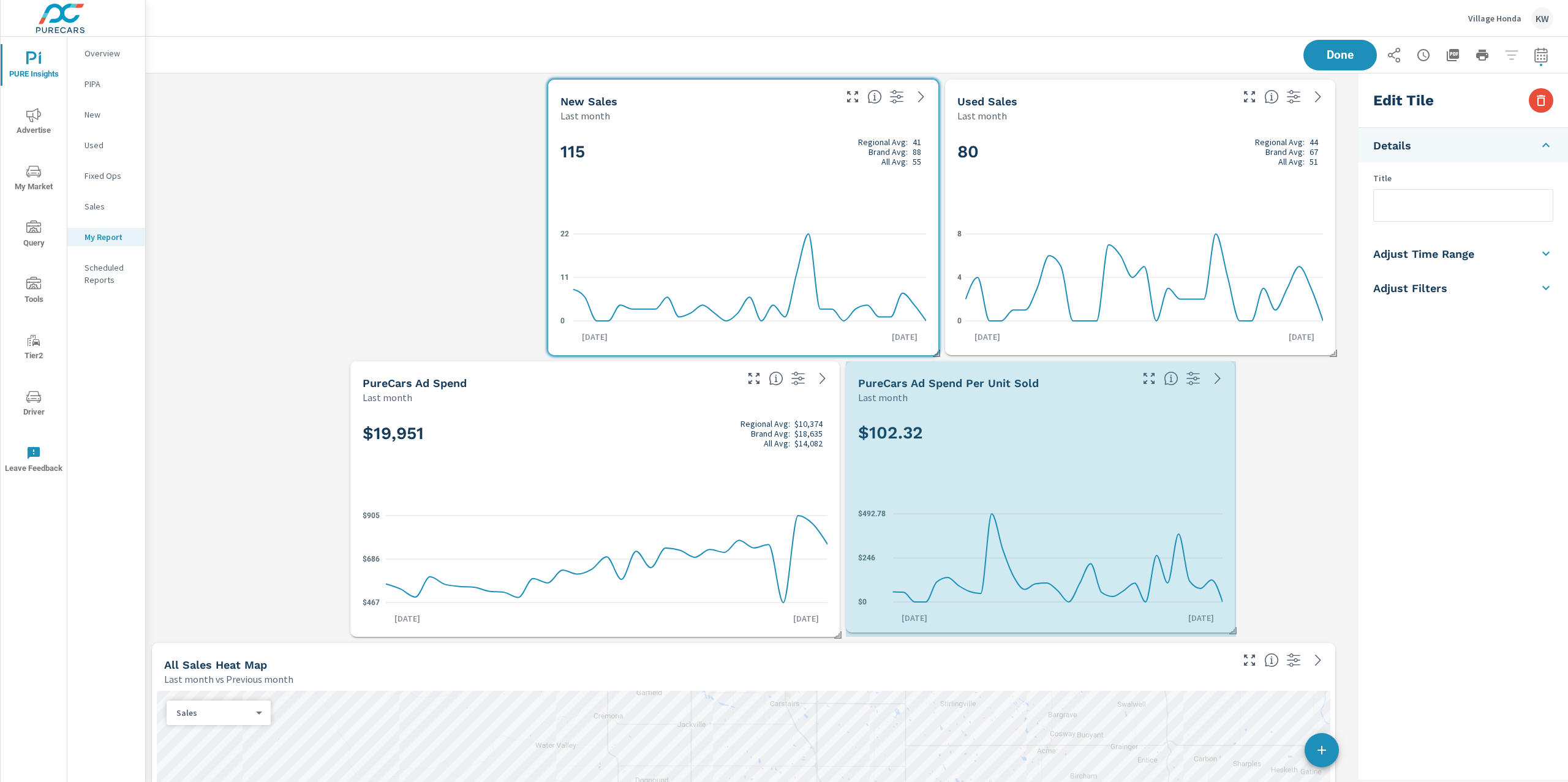
drag, startPoint x: 1332, startPoint y: 635, endPoint x: 1227, endPoint y: 622, distance: 105.8
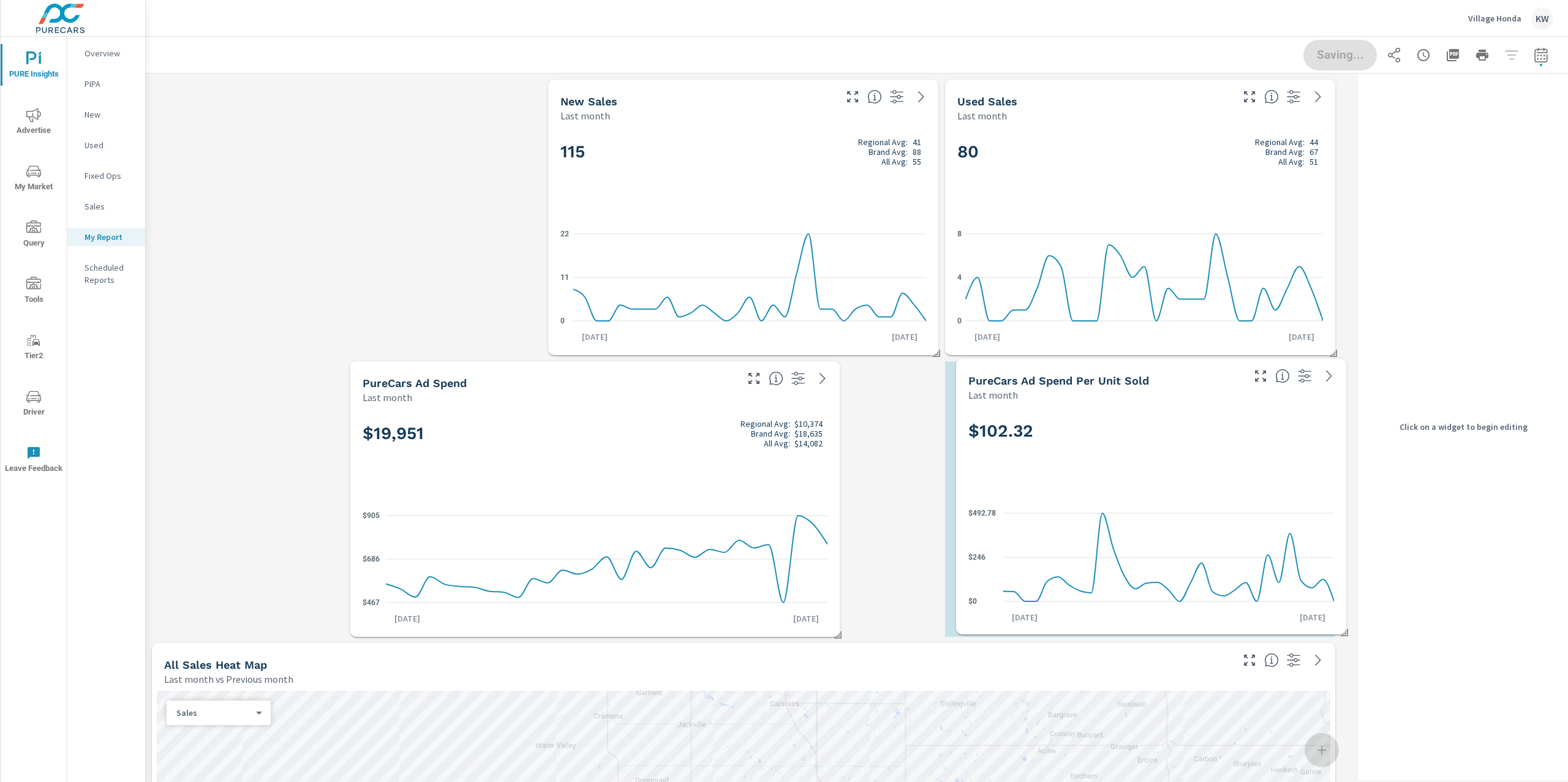
drag, startPoint x: 1165, startPoint y: 530, endPoint x: 1230, endPoint y: 532, distance: 65.0
click at [1267, 527] on icon "$0 $246 $492.78" at bounding box center [1151, 557] width 365 height 108
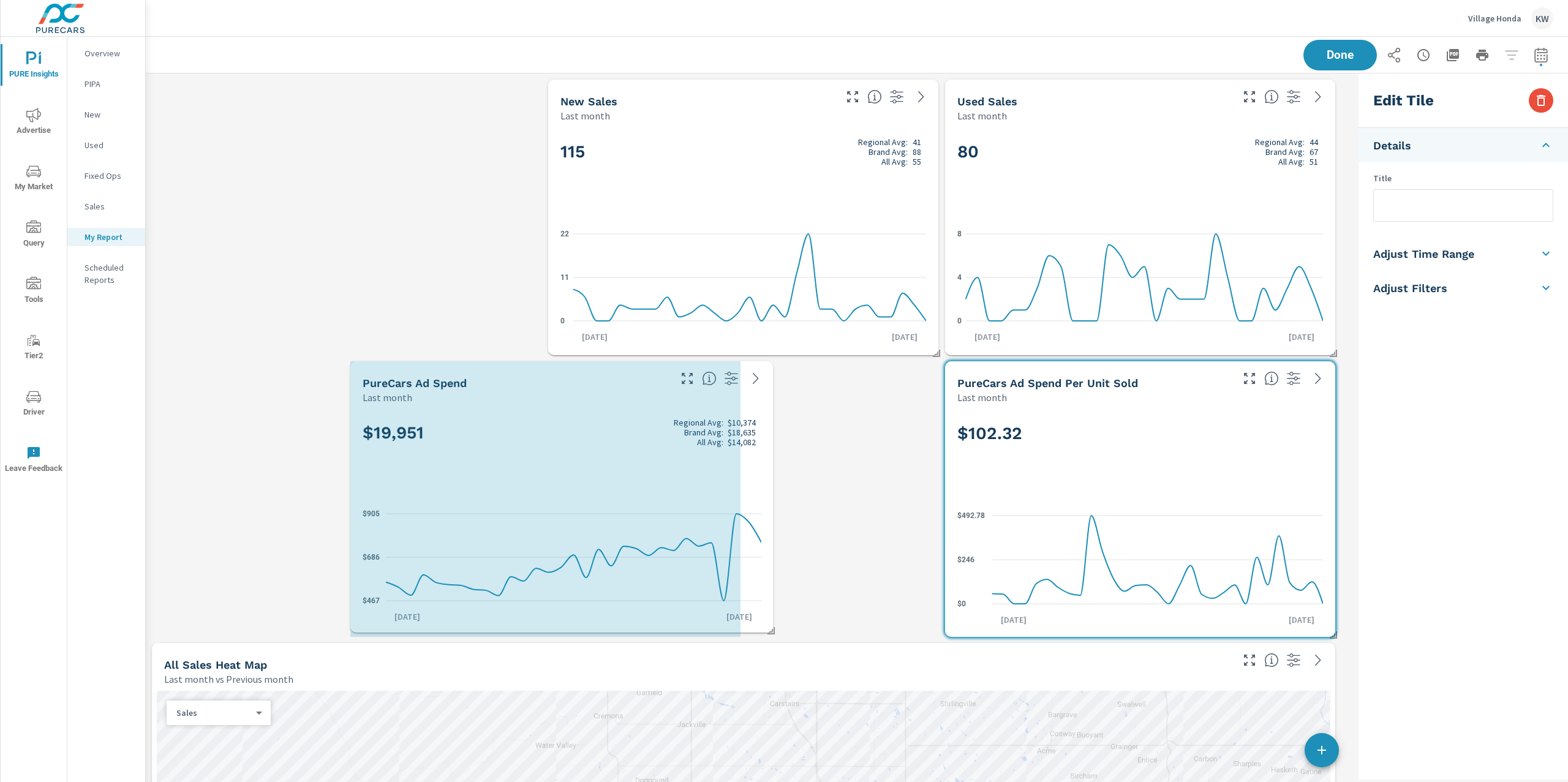
drag, startPoint x: 836, startPoint y: 634, endPoint x: 759, endPoint y: 625, distance: 77.5
click at [759, 625] on div "PureCars Ad Spend Last month $19,951 Regional Avg: $10,374 Brand Avg: $18,635 A…" at bounding box center [561, 497] width 422 height 271
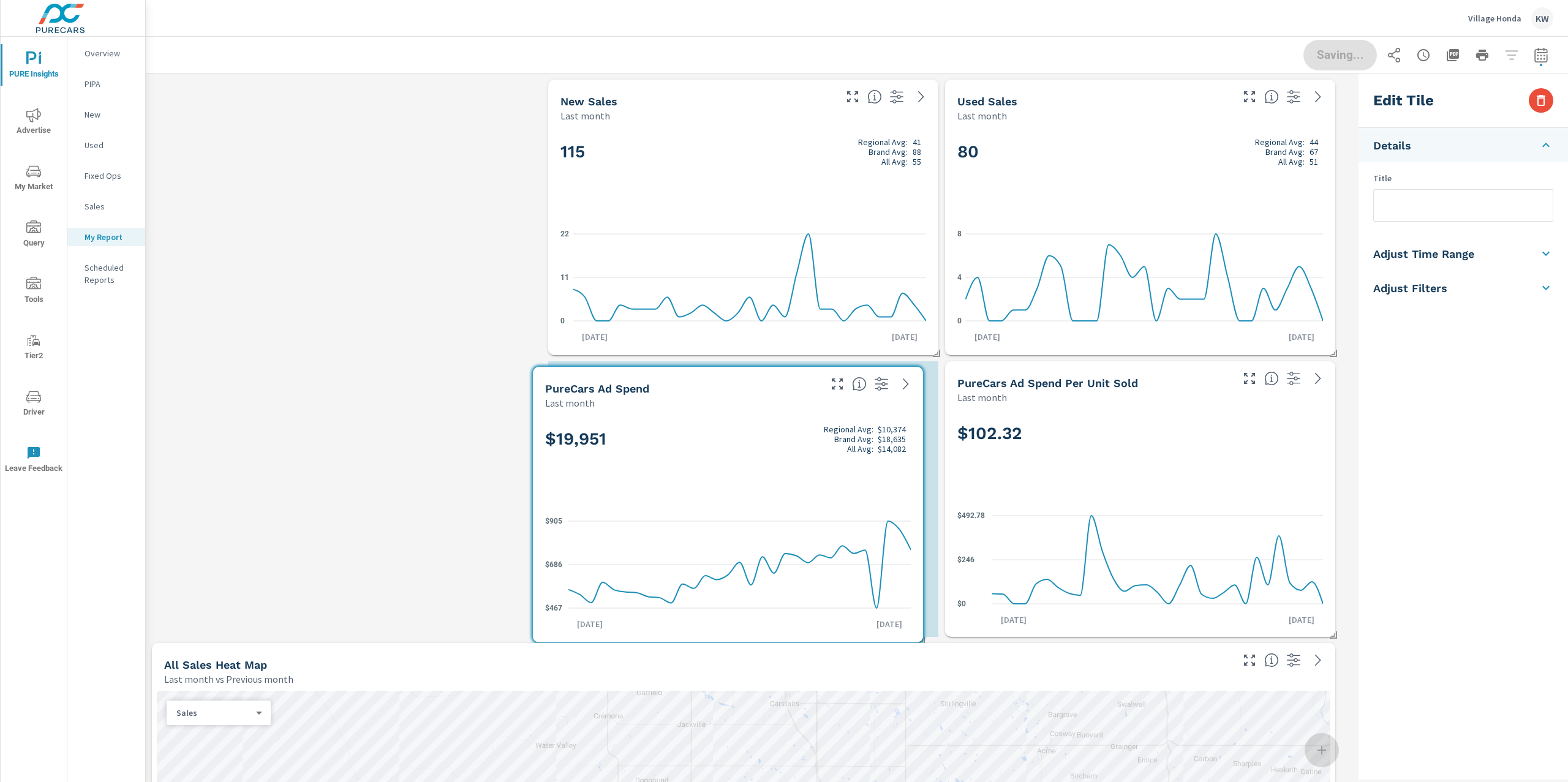
drag, startPoint x: 767, startPoint y: 525, endPoint x: 884, endPoint y: 527, distance: 117.0
click at [849, 524] on icon "$467 $686 $905" at bounding box center [728, 565] width 365 height 107
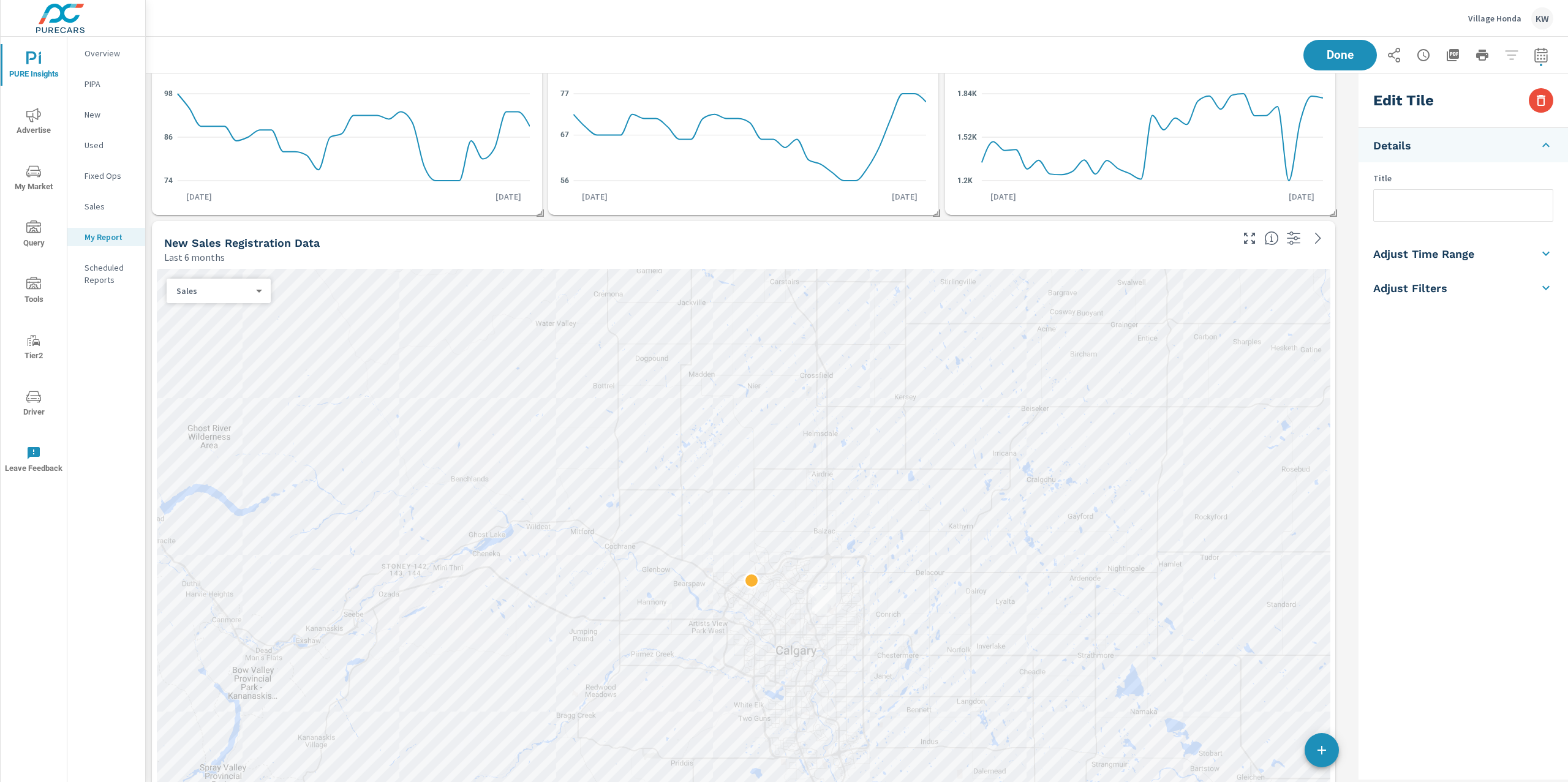
scroll to position [2118, 0]
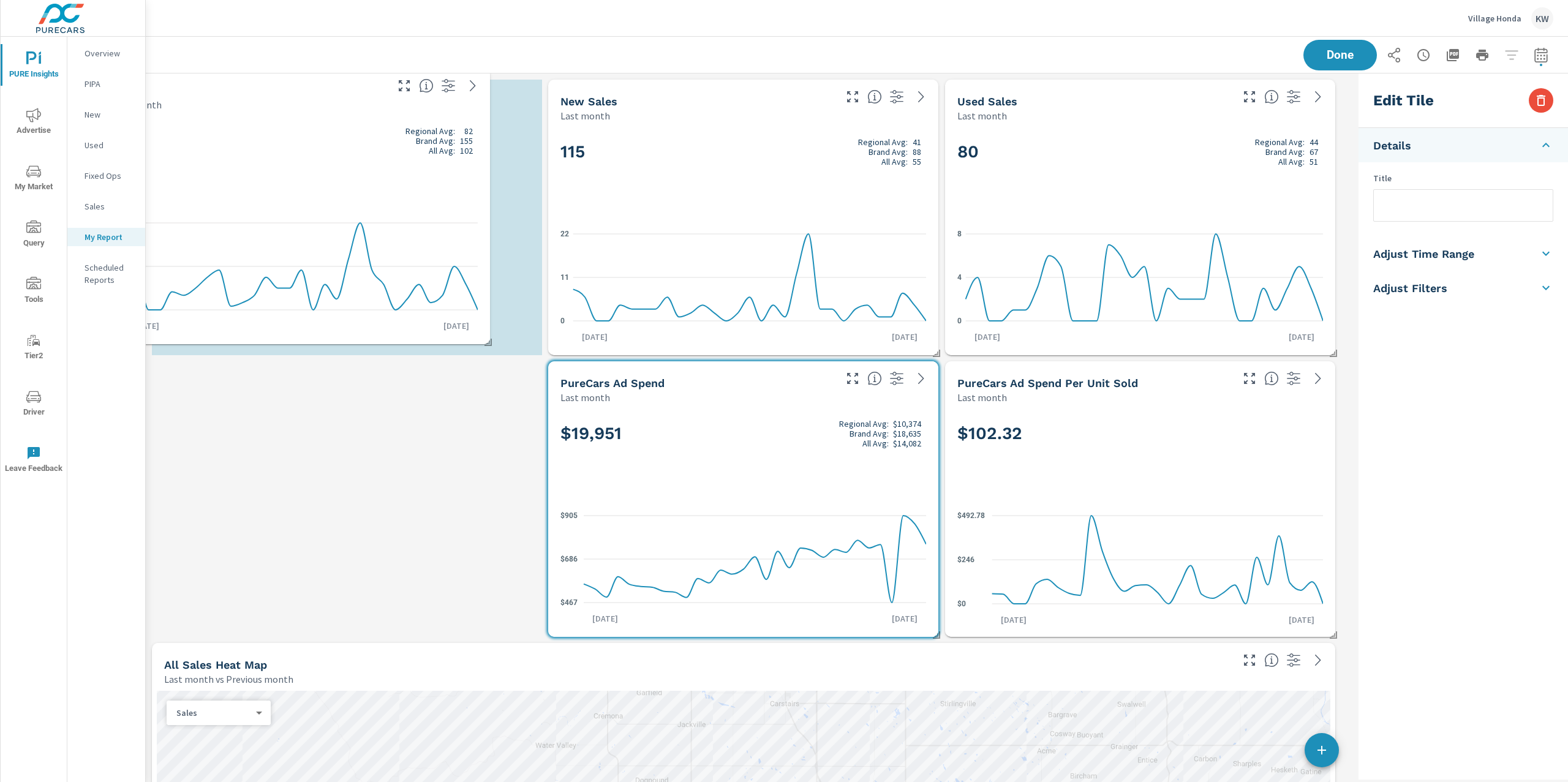
drag, startPoint x: 413, startPoint y: 684, endPoint x: 358, endPoint y: 137, distance: 549.8
click at [357, 130] on h2 "195 Regional Avg: 82 Brand Avg: 155 All Avg: 102" at bounding box center [295, 141] width 365 height 29
checkbox input "false"
type input "last30Days"
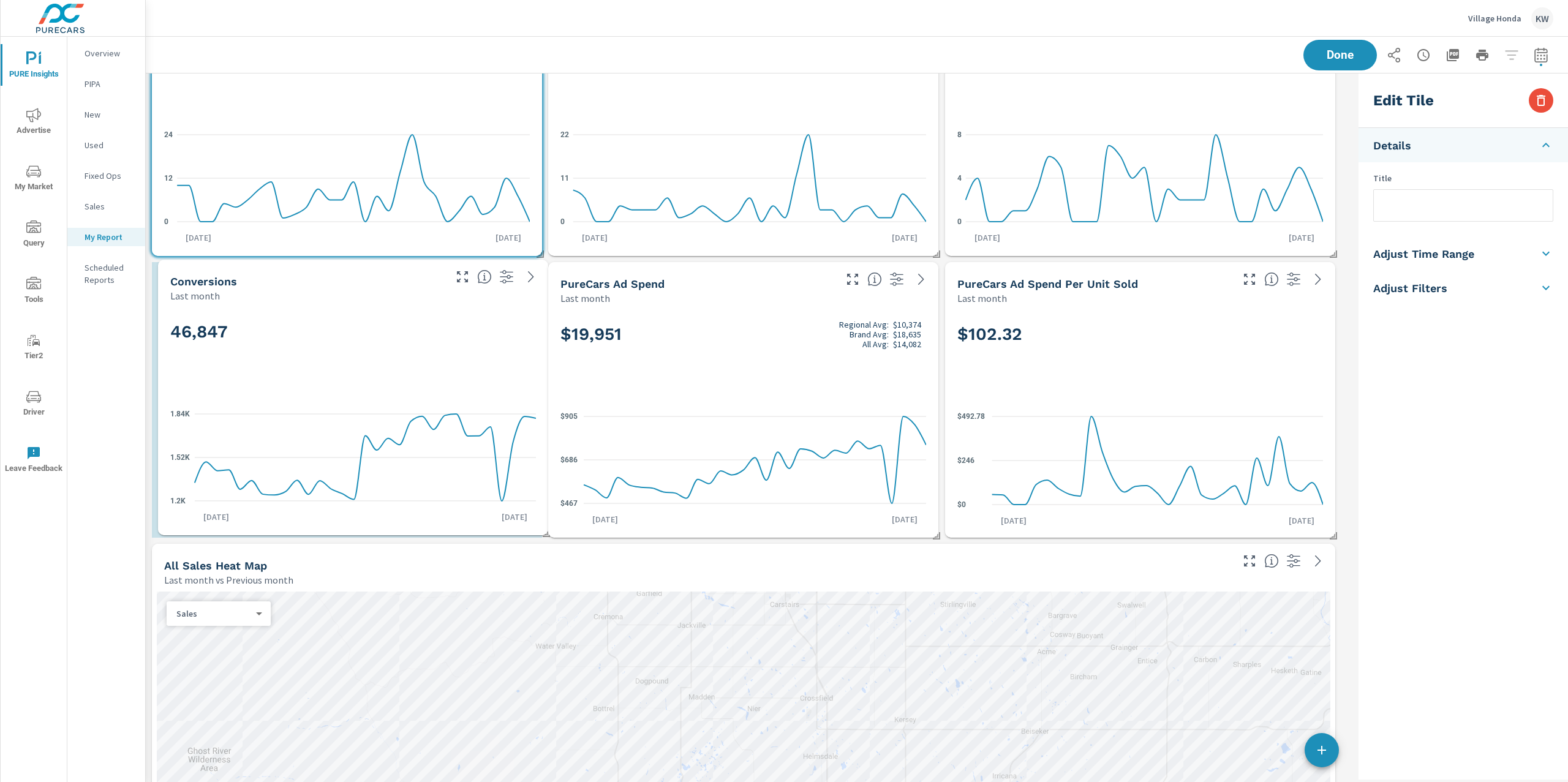
drag, startPoint x: 1161, startPoint y: 562, endPoint x: 374, endPoint y: 328, distance: 821.1
click at [374, 328] on h2 "46,847" at bounding box center [353, 331] width 365 height 22
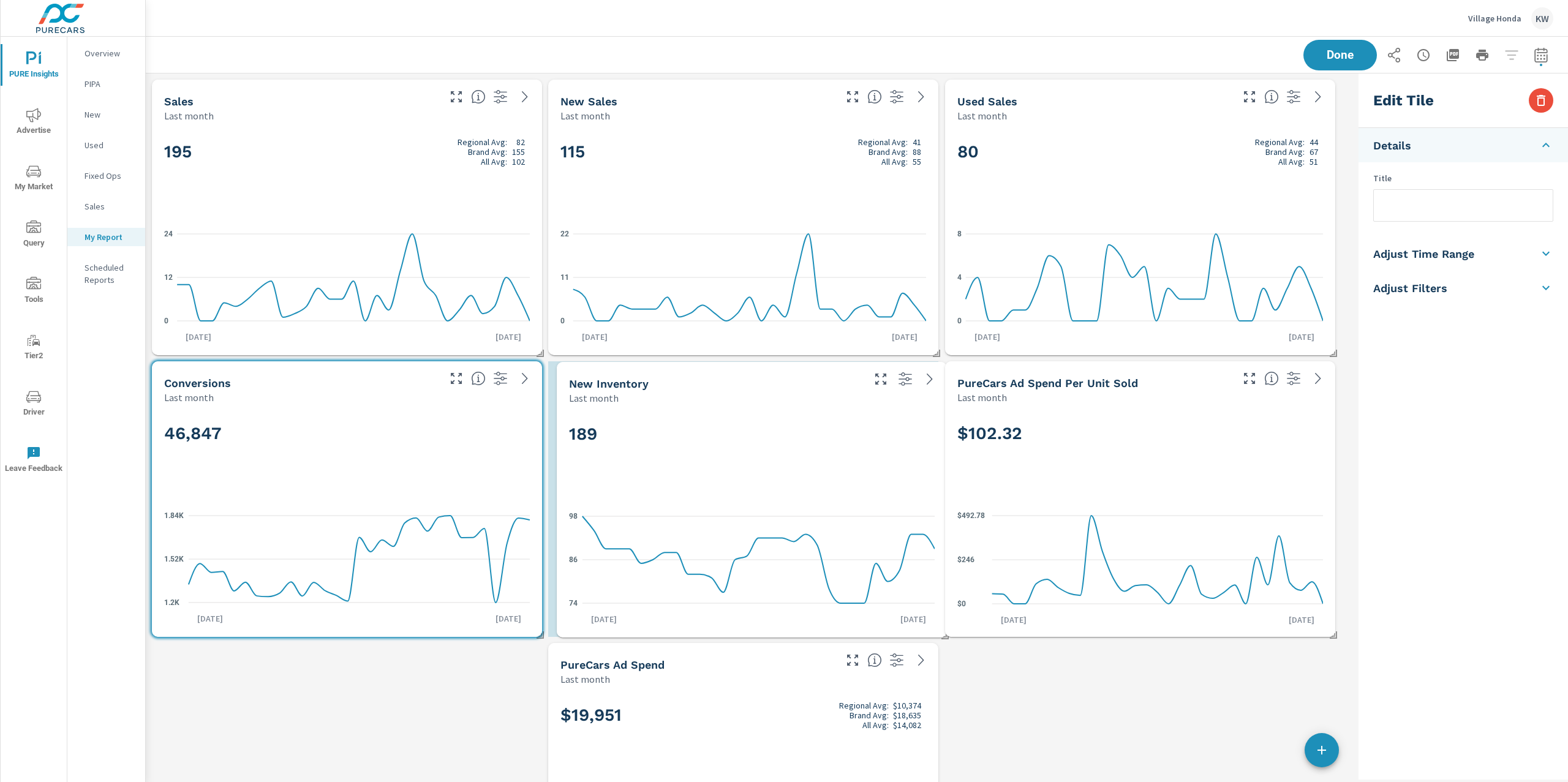
drag, startPoint x: 405, startPoint y: 647, endPoint x: 810, endPoint y: 488, distance: 435.1
click at [810, 488] on div "189" at bounding box center [752, 455] width 365 height 75
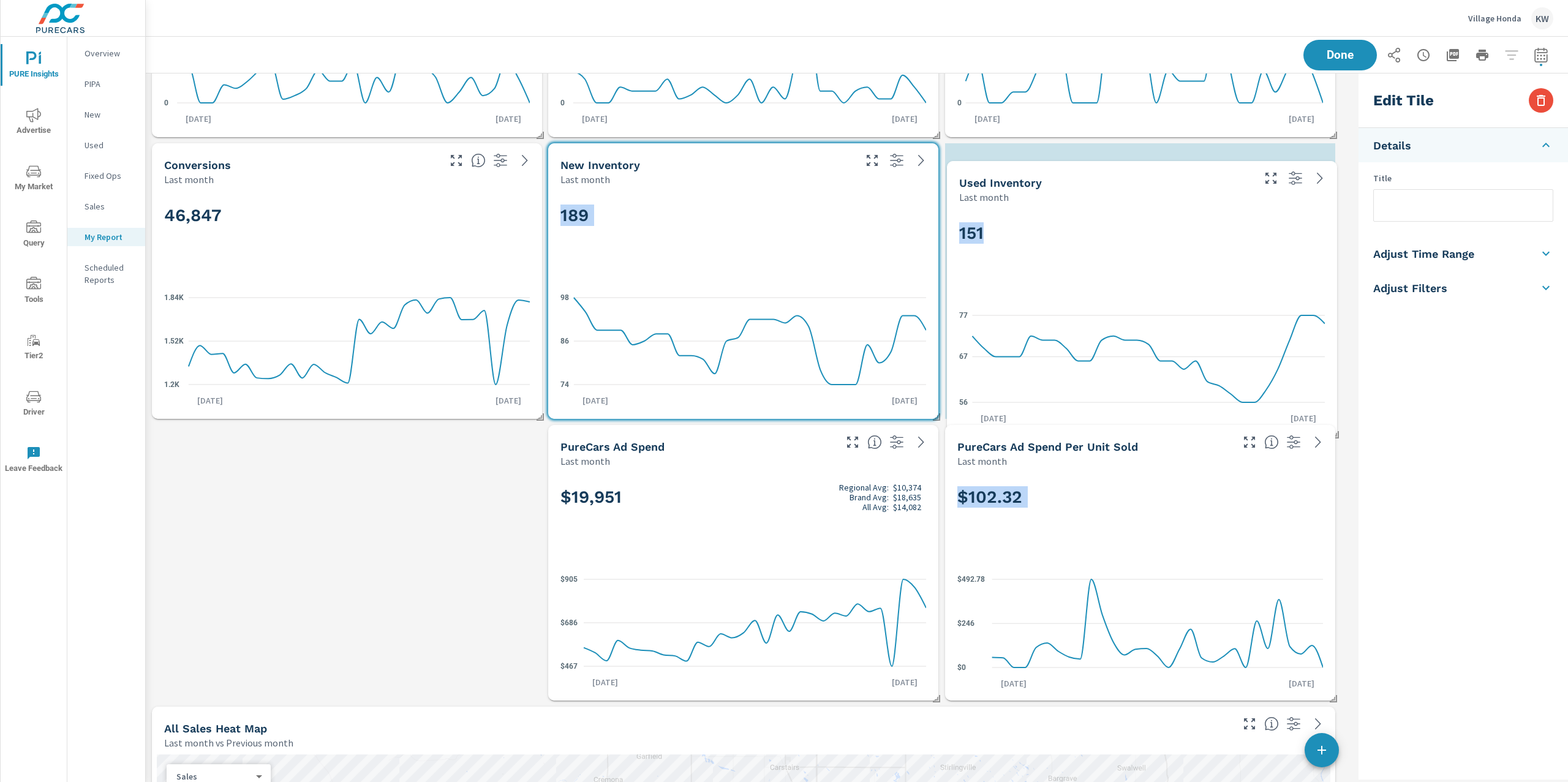
drag, startPoint x: 814, startPoint y: 728, endPoint x: 1195, endPoint y: 227, distance: 629.4
click at [1195, 227] on h2 "151" at bounding box center [1142, 233] width 365 height 22
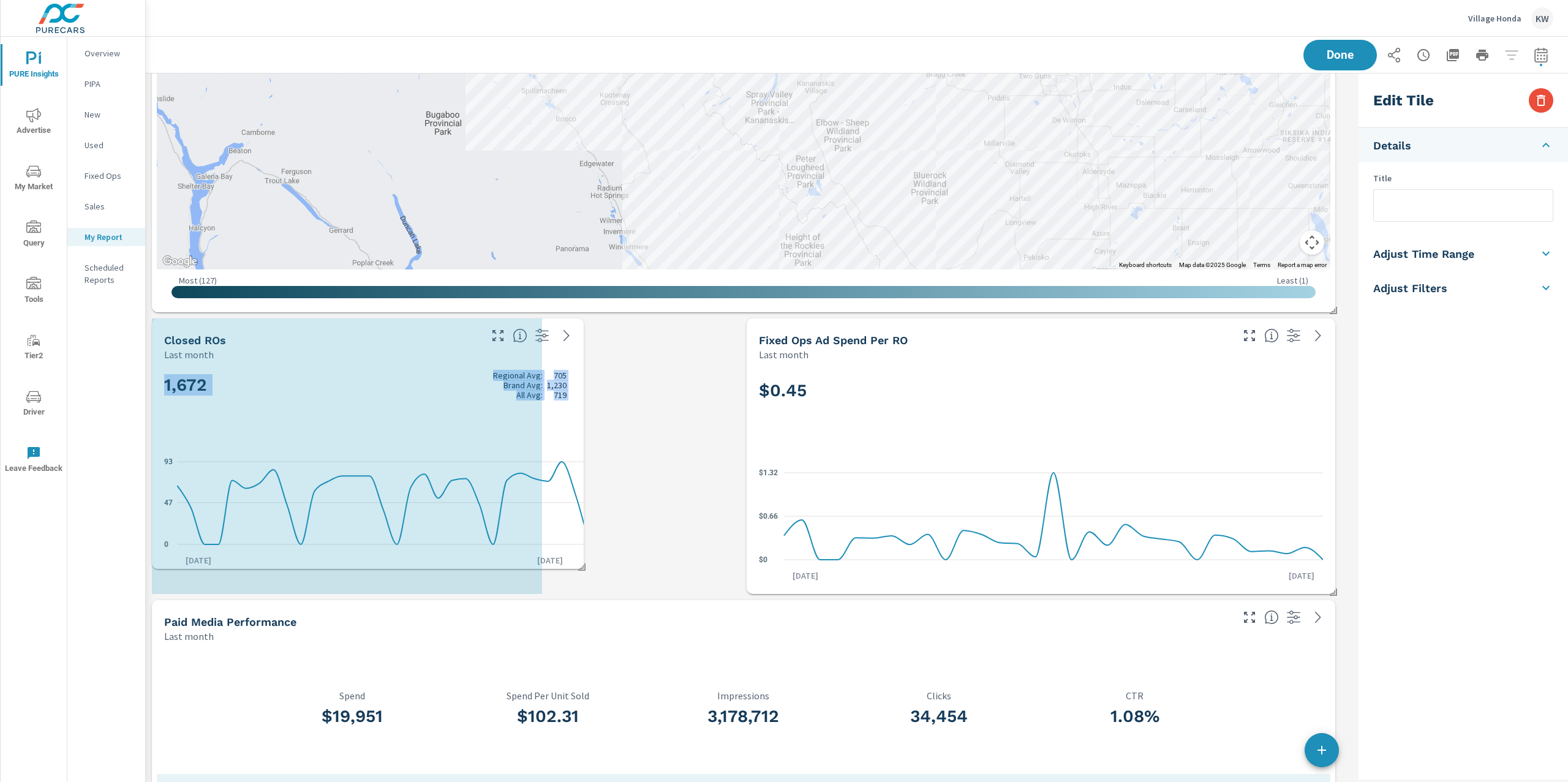
drag, startPoint x: 730, startPoint y: 590, endPoint x: 576, endPoint y: 568, distance: 155.6
click at [576, 568] on div "All Sales Heat Map Last month vs Previous month ← Move left → Move right ↑ Move…" at bounding box center [750, 597] width 1208 height 6486
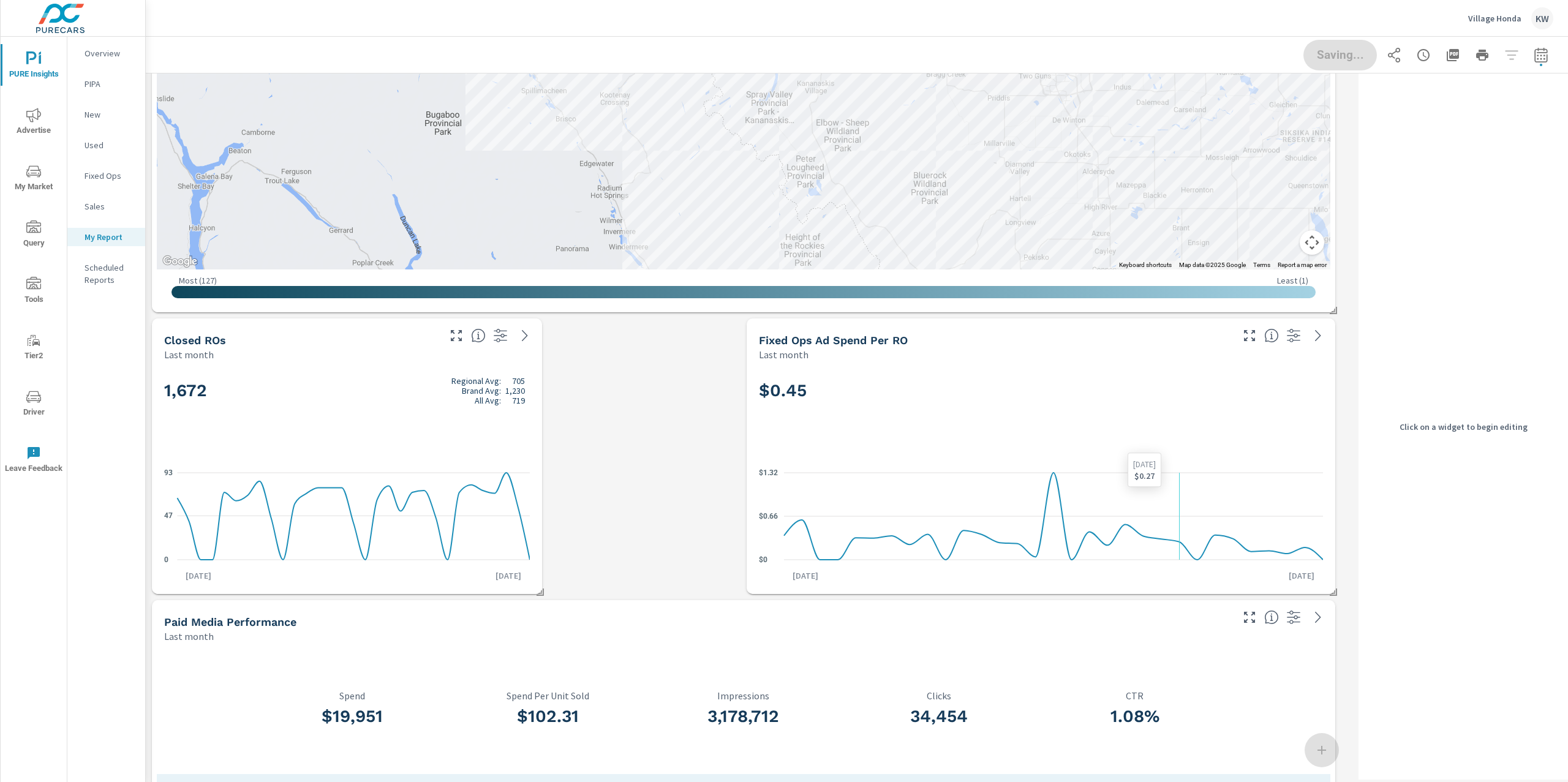
click at [1188, 515] on icon "$0 $0.66 $1.32" at bounding box center [1041, 516] width 564 height 107
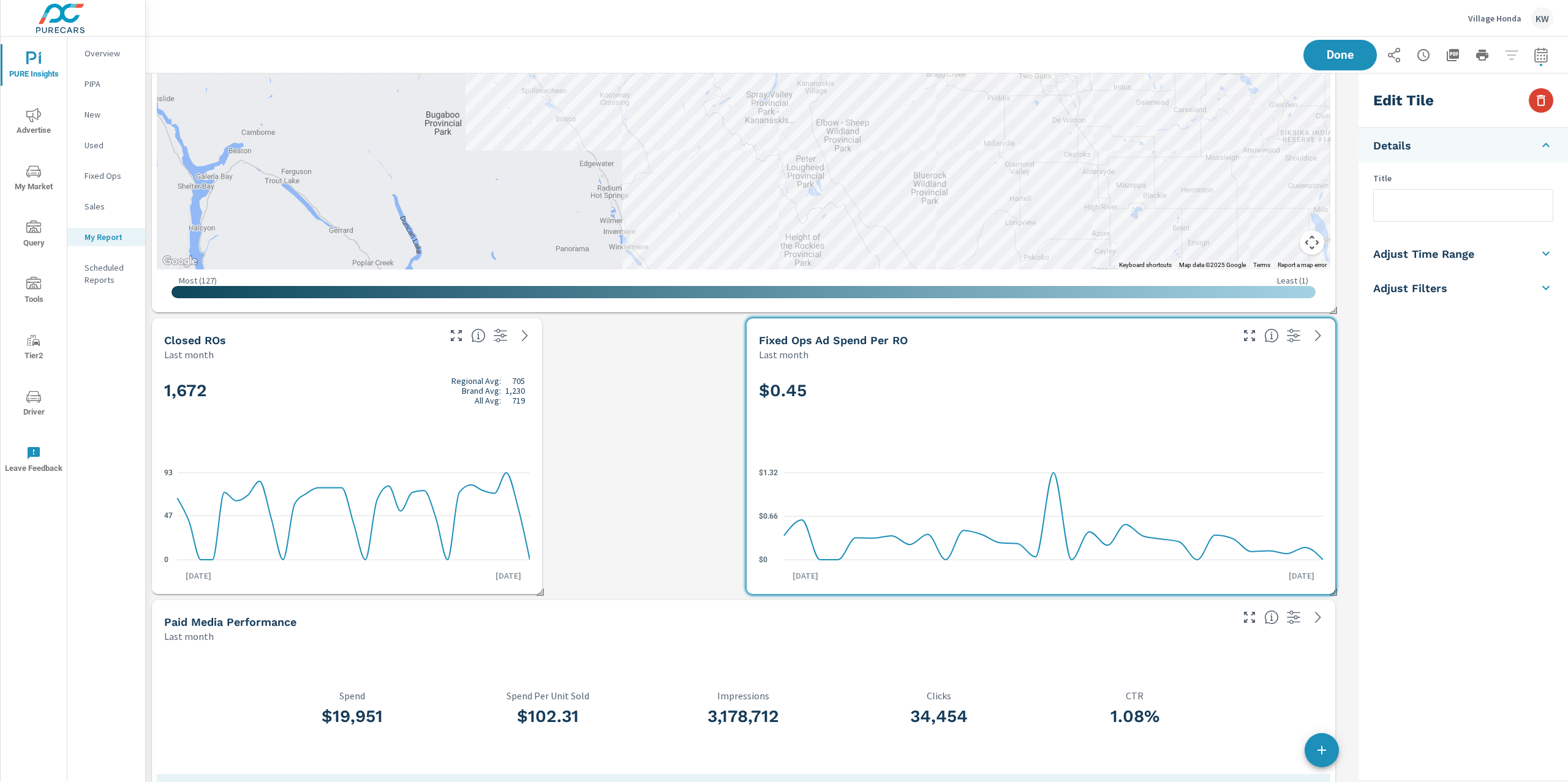
click at [1540, 99] on icon "button" at bounding box center [1541, 100] width 14 height 14
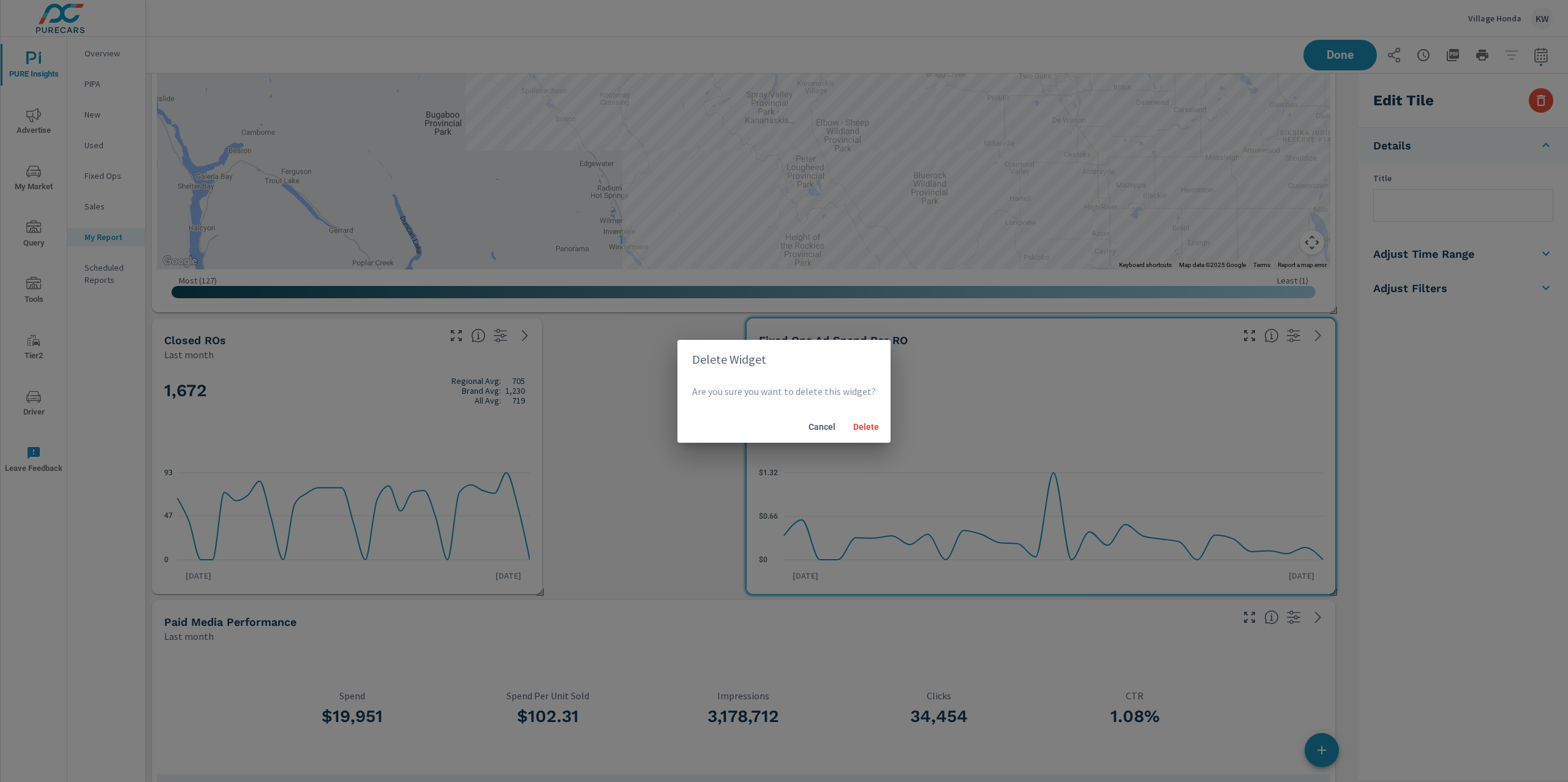
drag, startPoint x: 852, startPoint y: 424, endPoint x: 791, endPoint y: 433, distance: 61.7
click at [852, 424] on span "Delete" at bounding box center [866, 426] width 29 height 11
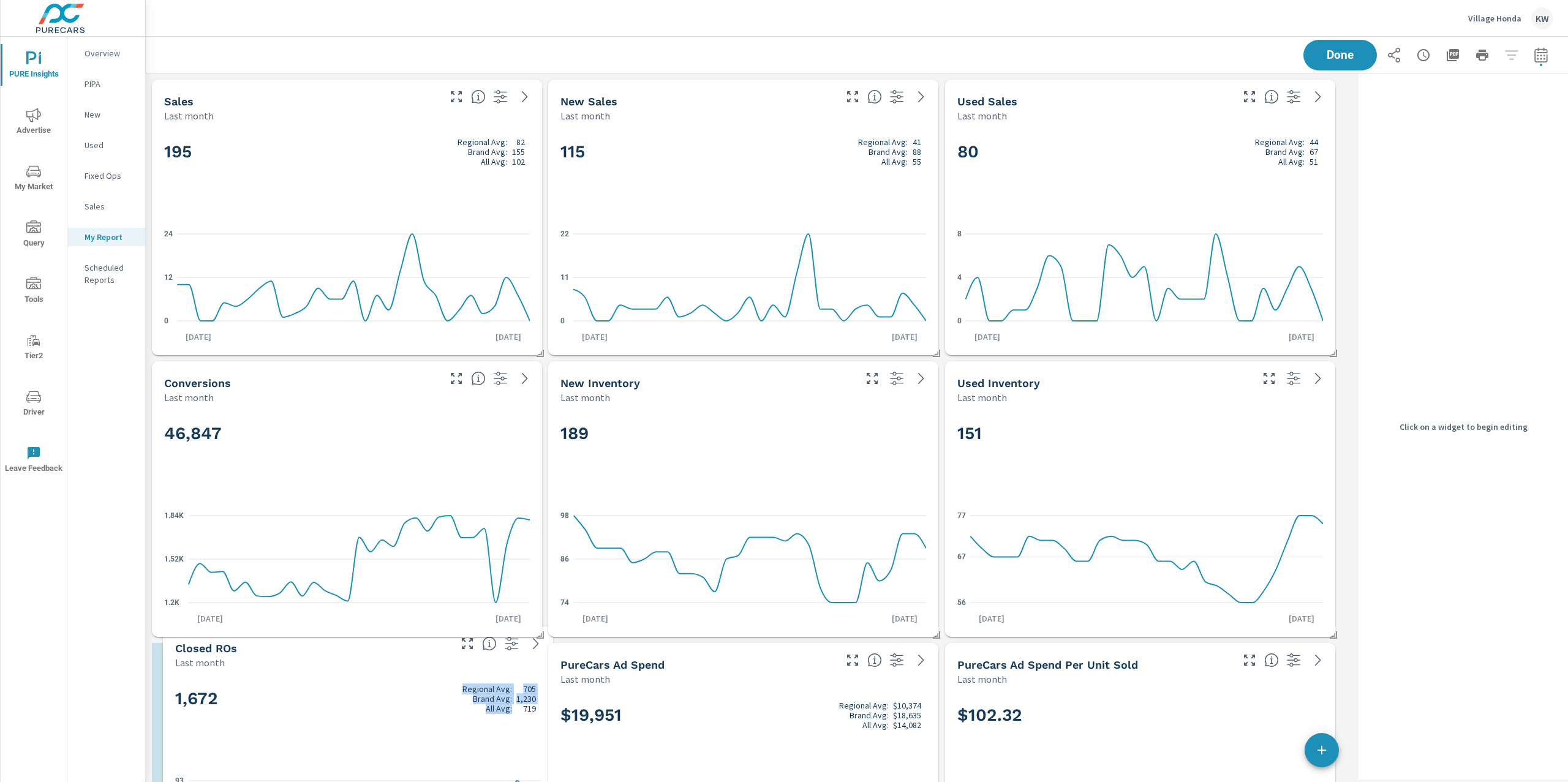
drag, startPoint x: 477, startPoint y: 398, endPoint x: 475, endPoint y: 743, distance: 345.0
click at [474, 746] on div "1,672 Regional Avg: 705 Brand Avg: 1,230 All Avg: 719" at bounding box center [358, 719] width 365 height 75
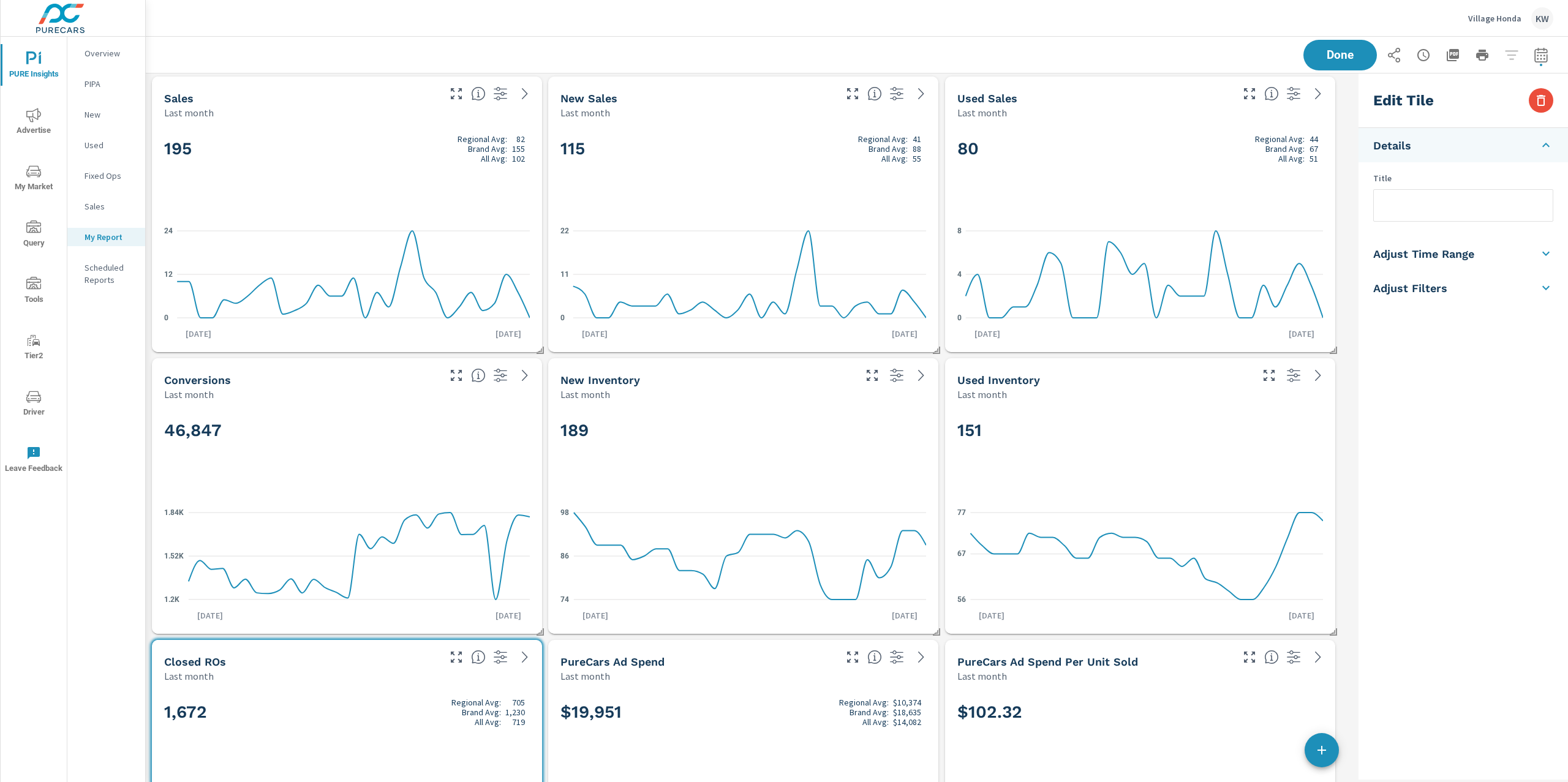
click at [812, 455] on div "189" at bounding box center [743, 451] width 365 height 75
checkbox input "false"
type input "last30Days"
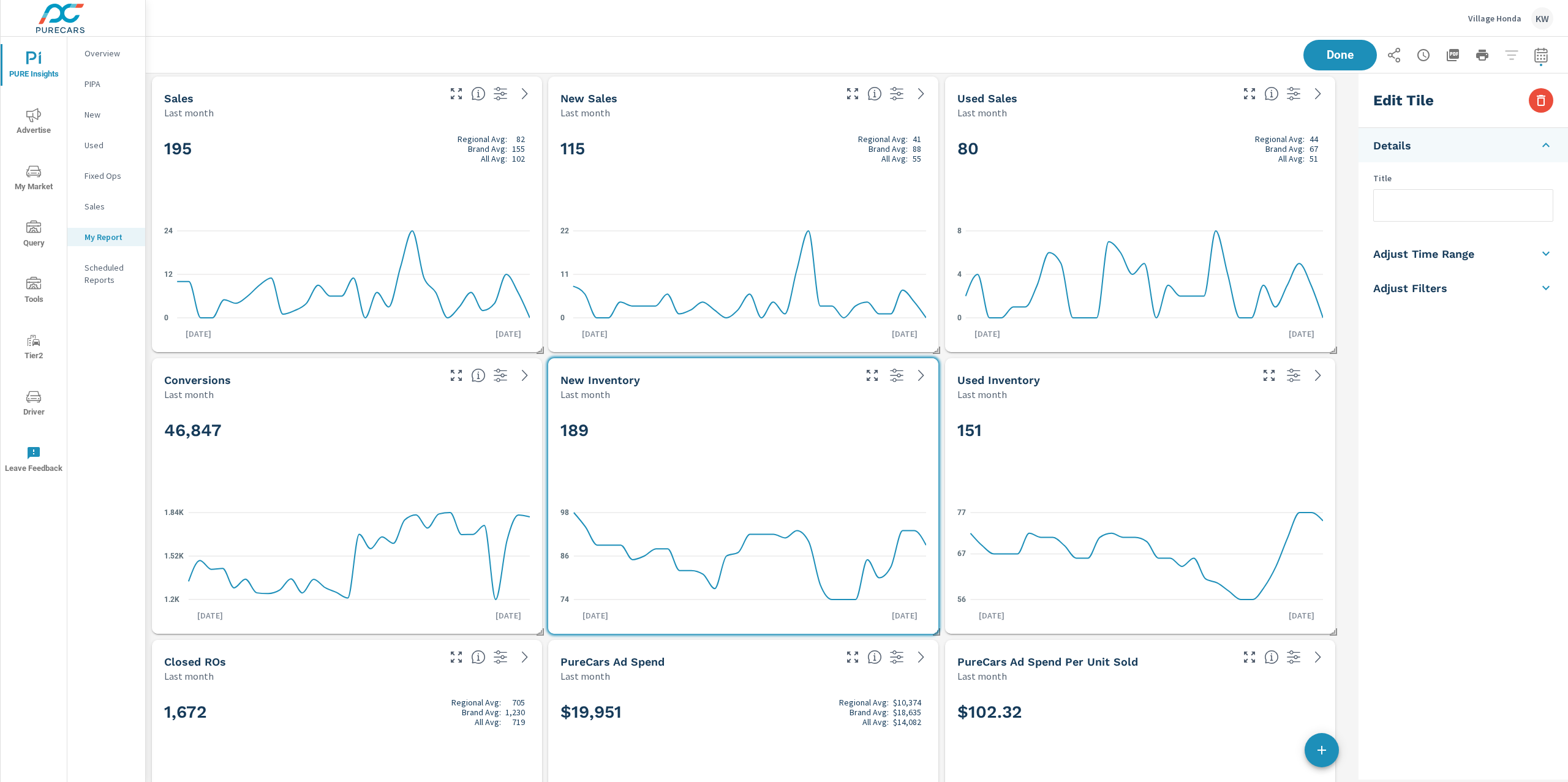
click at [1450, 263] on li "Adjust Time Range" at bounding box center [1463, 253] width 210 height 34
click at [1448, 221] on input "checkbox" at bounding box center [1434, 218] width 70 height 24
checkbox input "true"
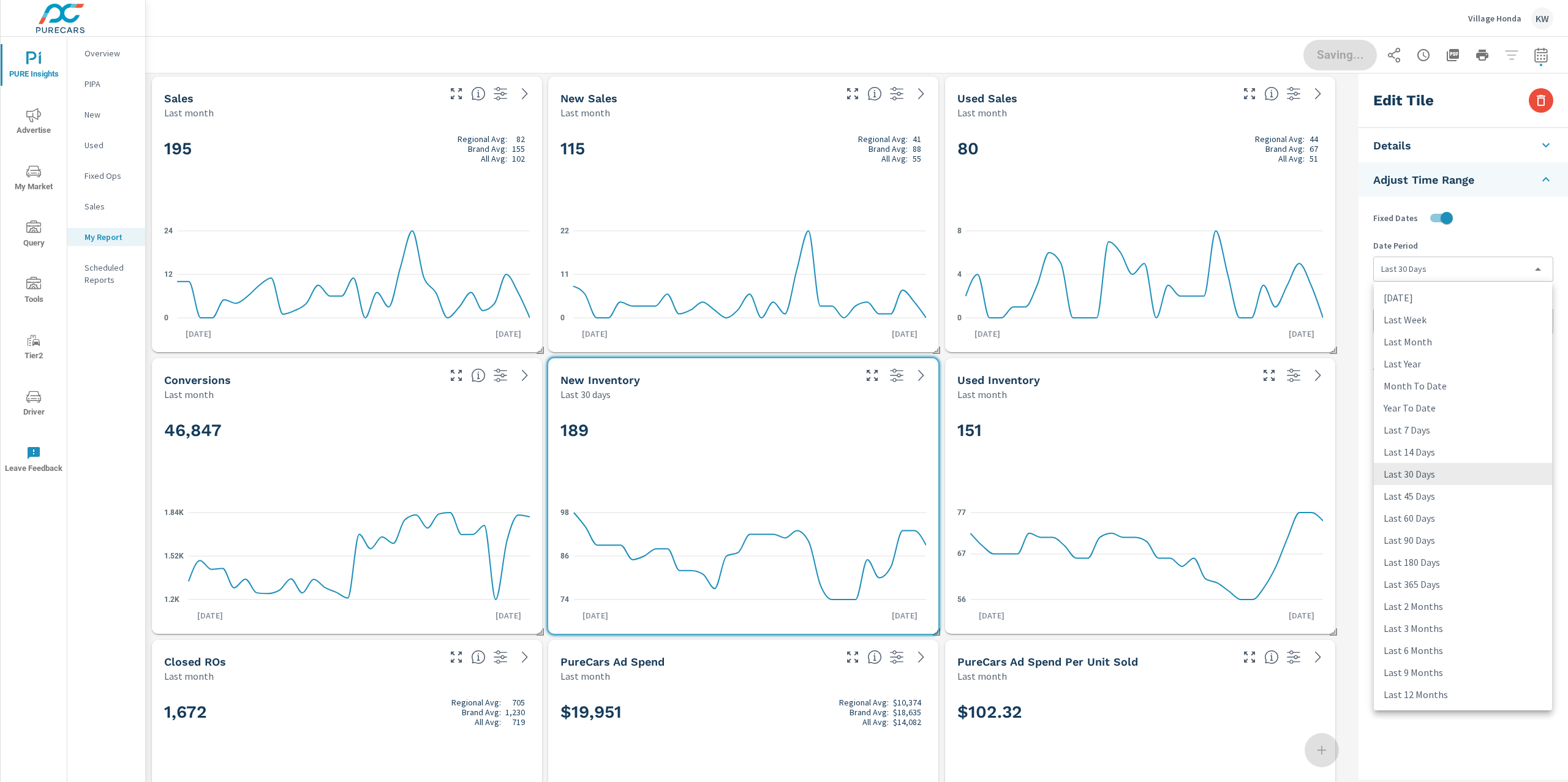
click at [1453, 260] on body "PURE Insights Advertise My Market Query Tools Tier2 Driver Leave Feedback Overv…" at bounding box center [784, 391] width 1568 height 782
click at [1431, 502] on li "Last 45 Days" at bounding box center [1463, 496] width 178 height 22
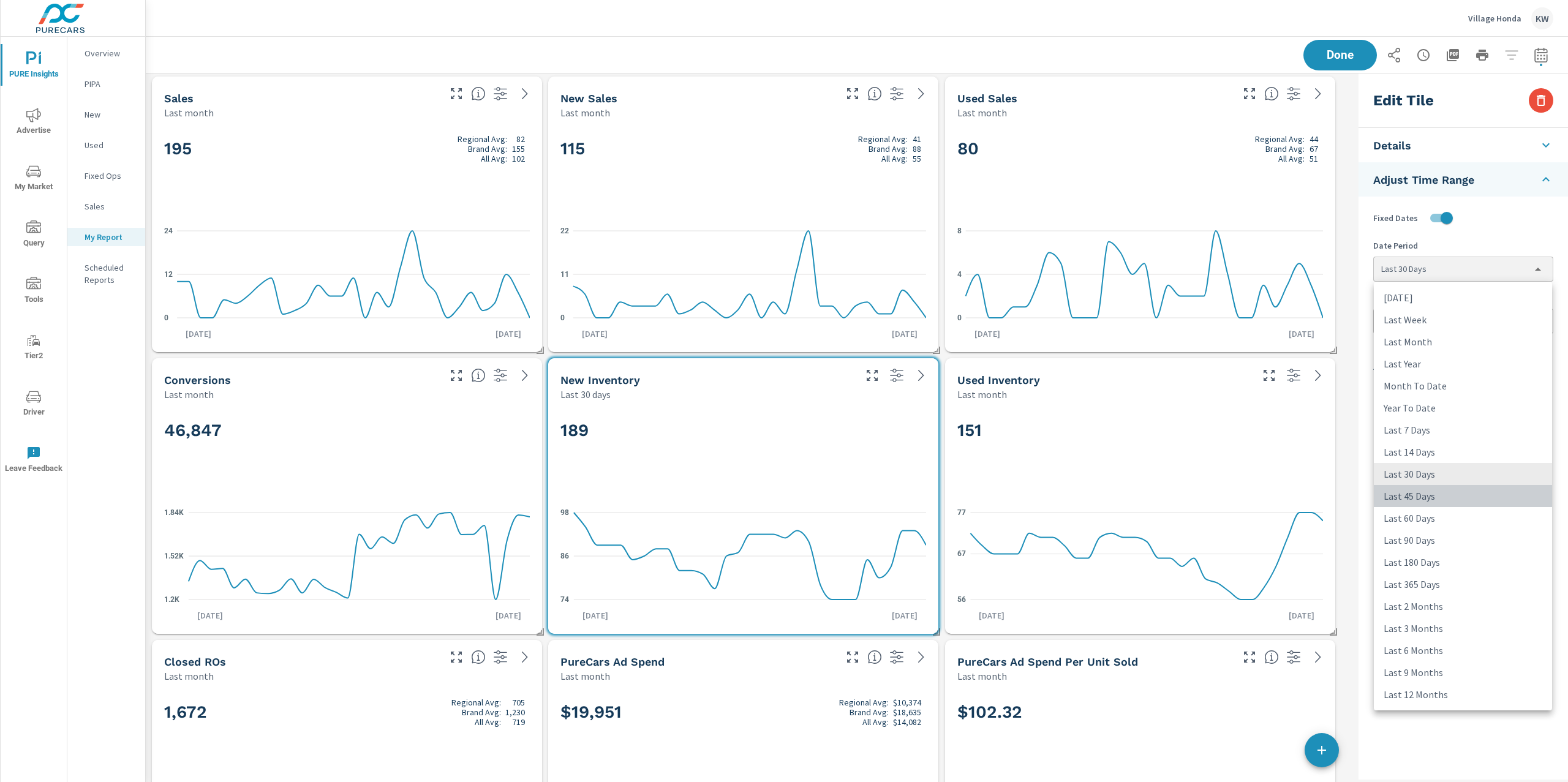
type input "last45Days"
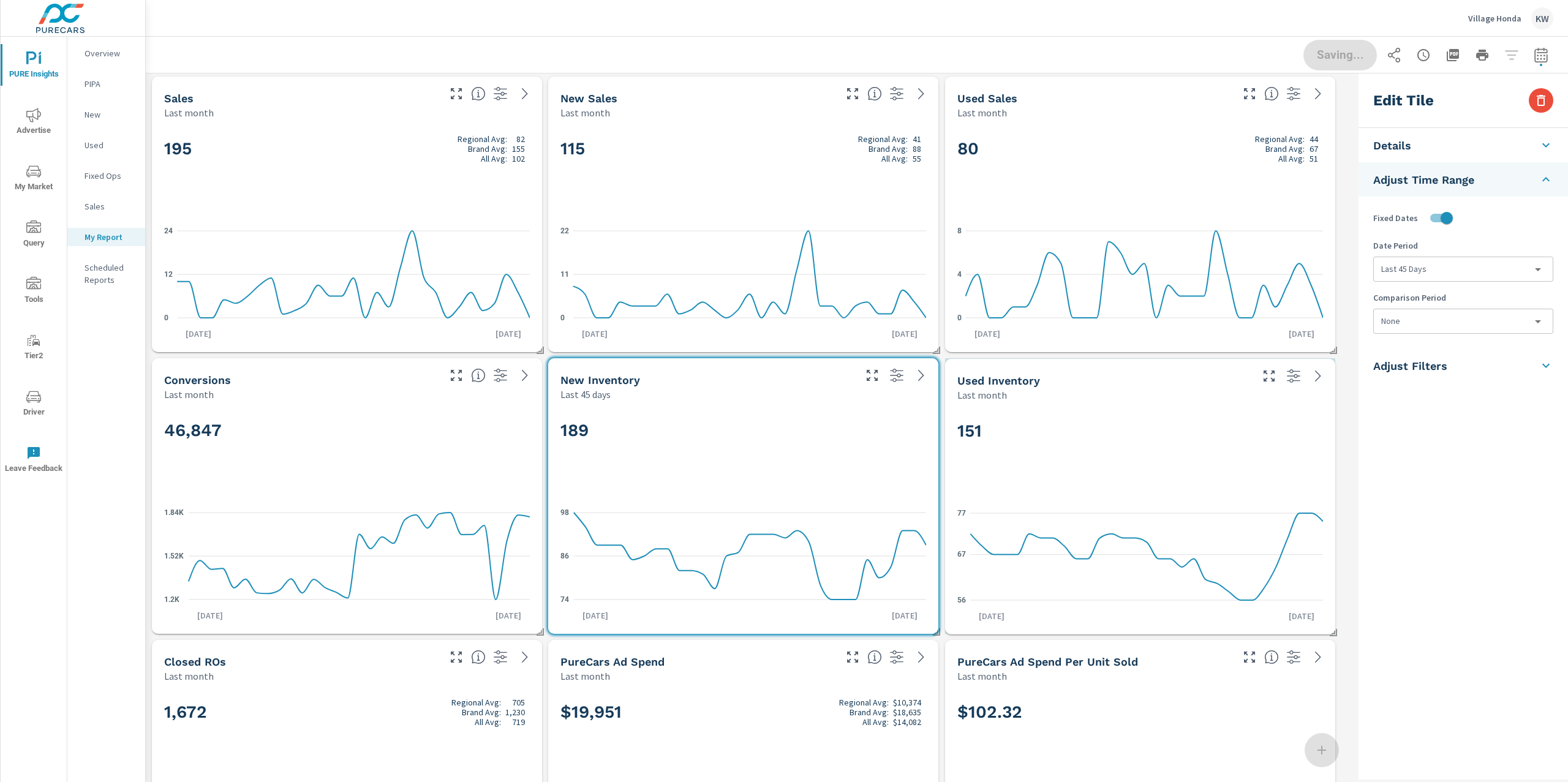
drag, startPoint x: 1231, startPoint y: 439, endPoint x: 1241, endPoint y: 438, distance: 10.0
click at [1231, 439] on h2 "151" at bounding box center [1140, 431] width 365 height 22
checkbox input "false"
type input "last30Days"
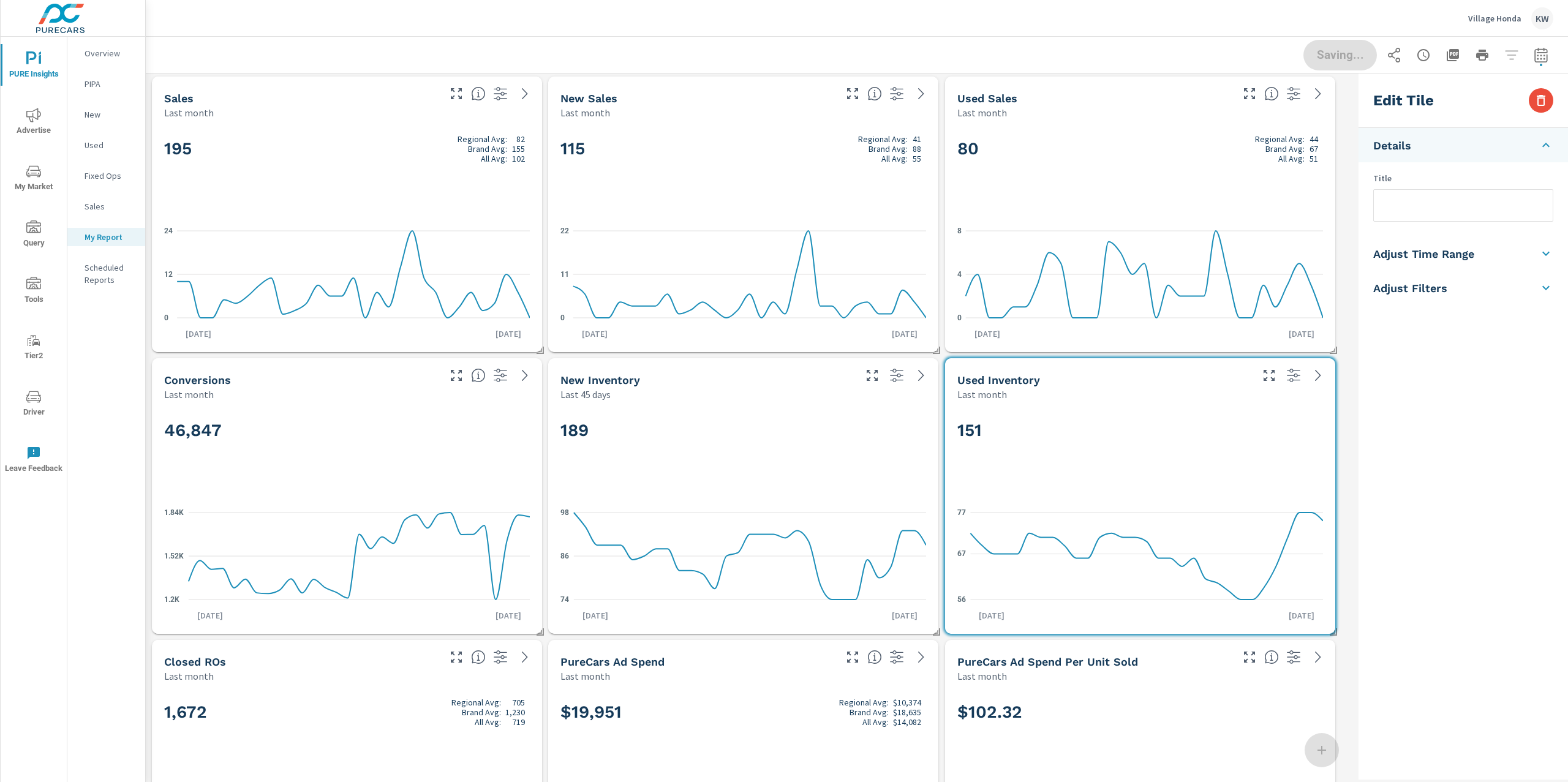
click at [1463, 250] on h5 "Adjust Time Range" at bounding box center [1424, 254] width 101 height 14
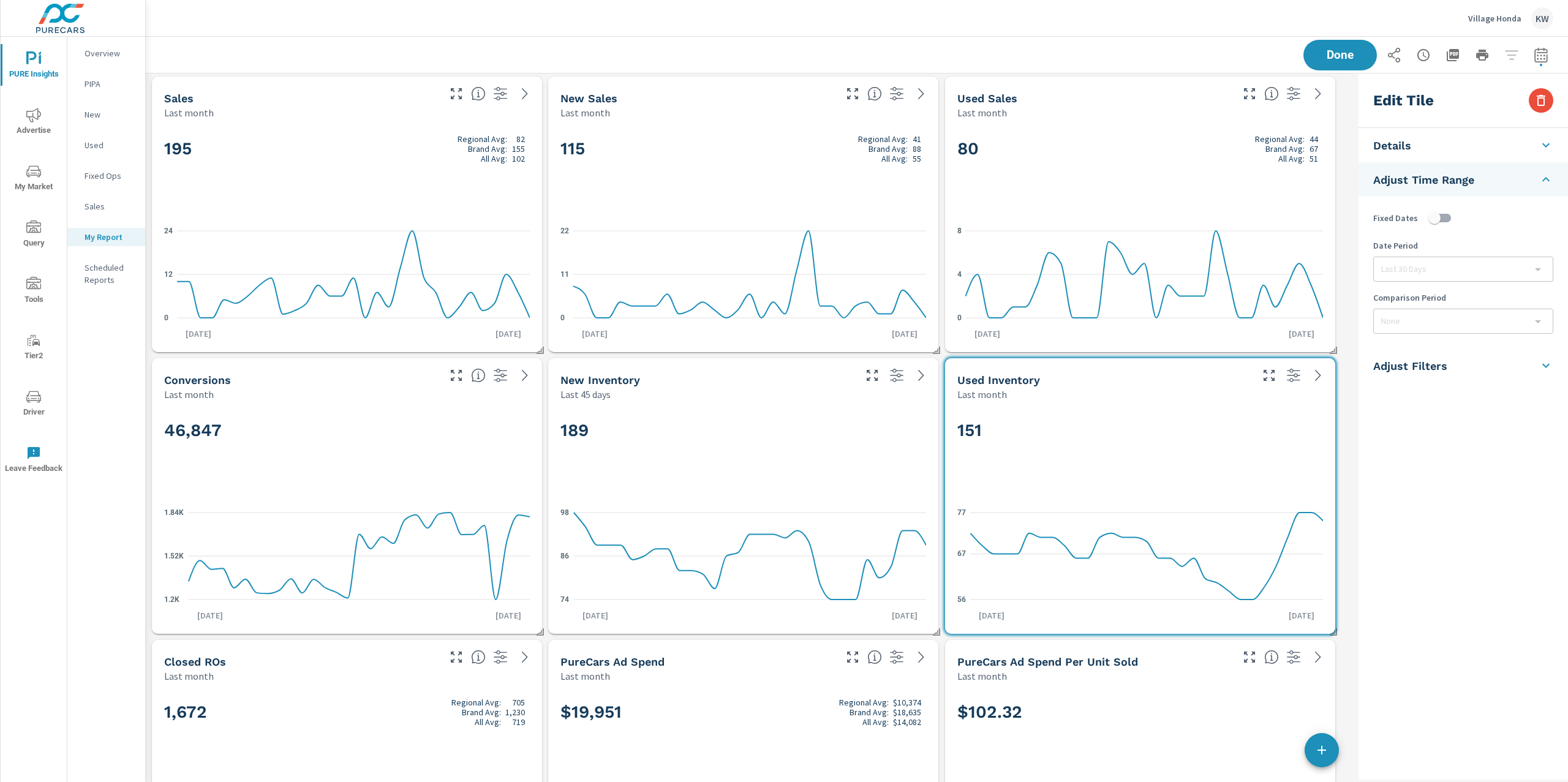
click at [1449, 220] on input "checkbox" at bounding box center [1434, 218] width 70 height 24
checkbox input "true"
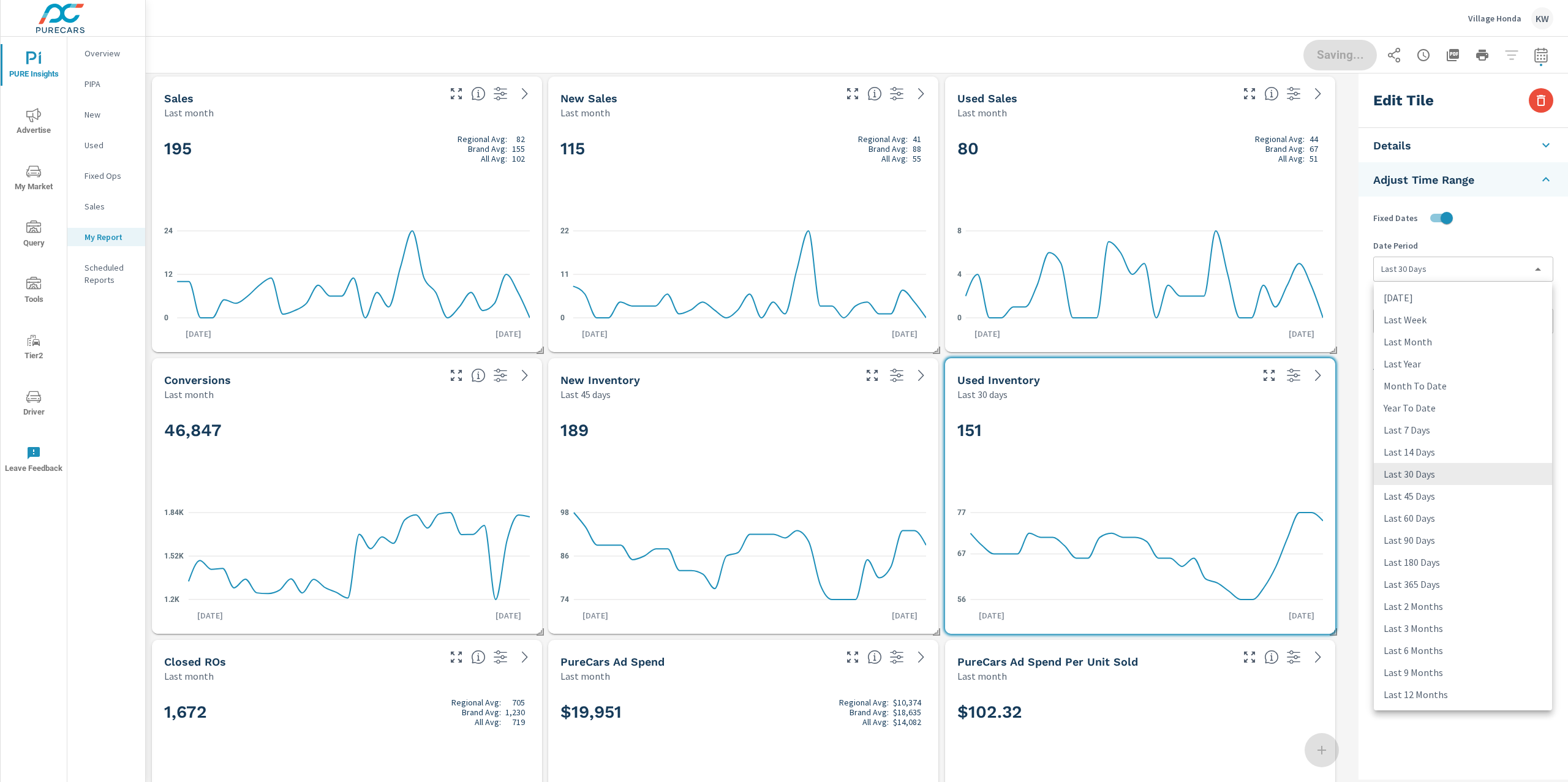
click at [1452, 269] on body "PURE Insights Advertise My Market Query Tools Tier2 Driver Leave Feedback Overv…" at bounding box center [784, 391] width 1568 height 782
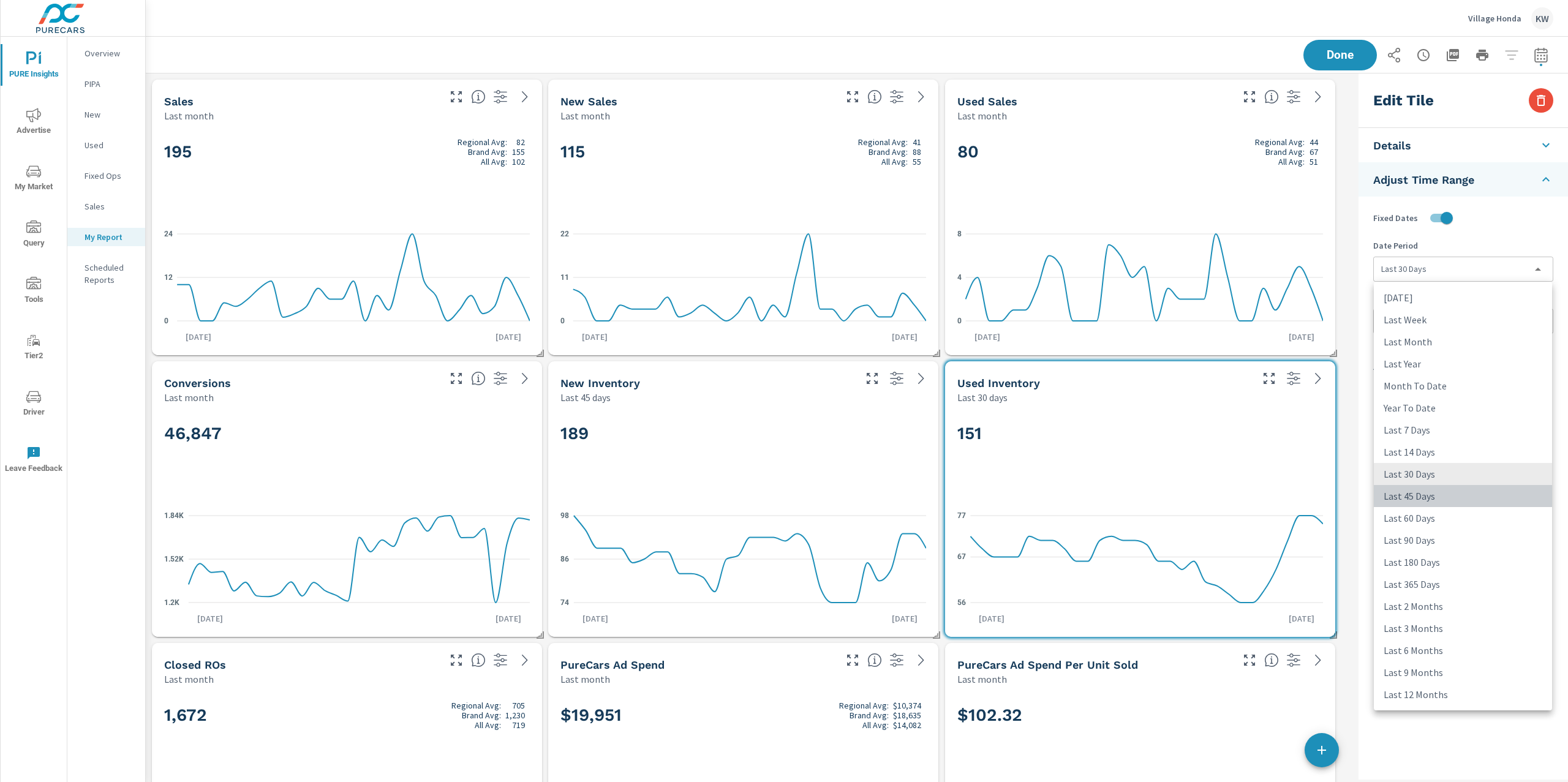
click at [1425, 498] on li "Last 45 Days" at bounding box center [1463, 496] width 178 height 22
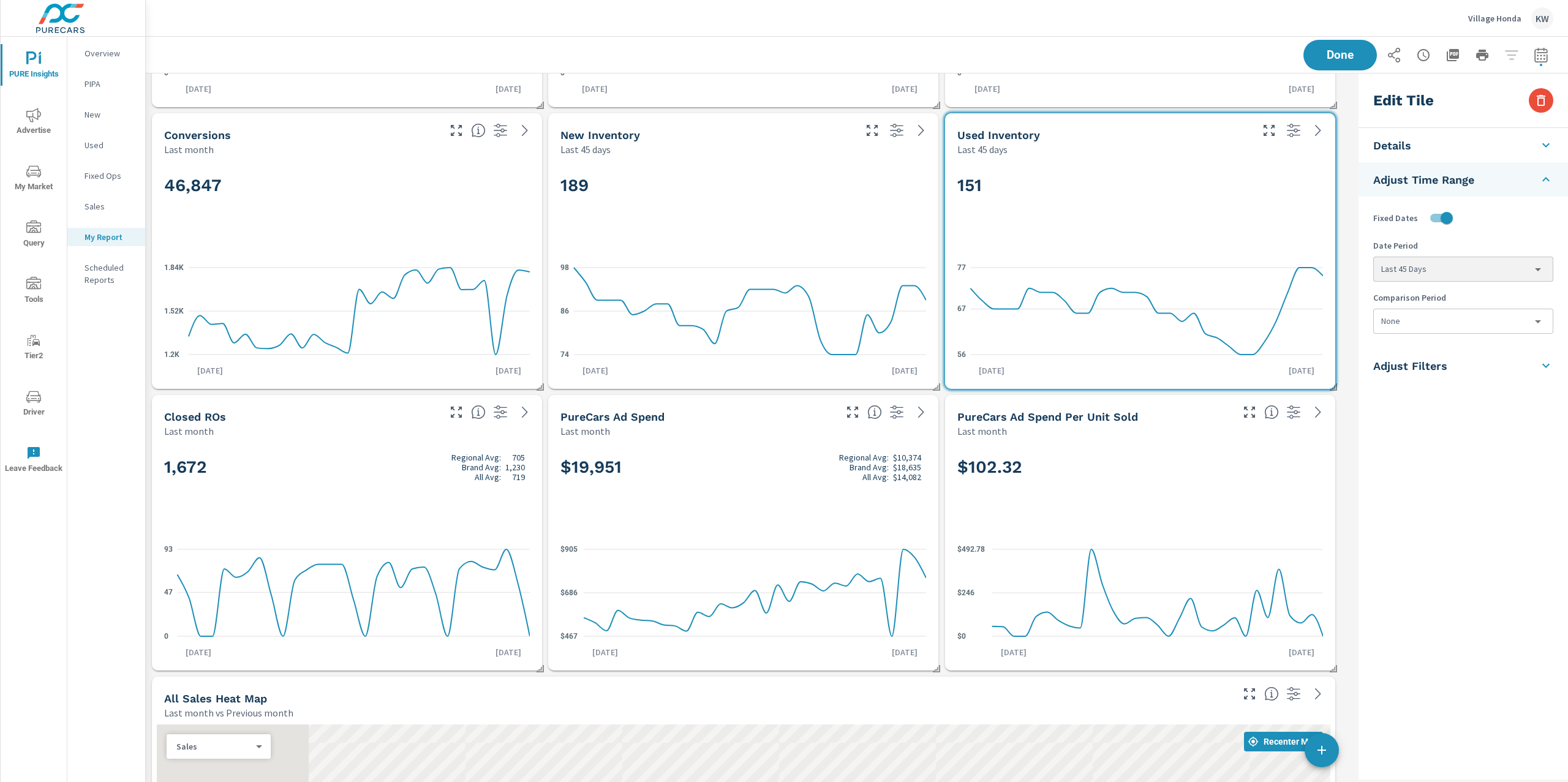
scroll to position [249, 0]
click at [358, 423] on div "Last month" at bounding box center [301, 430] width 272 height 14
type input "lastMonth"
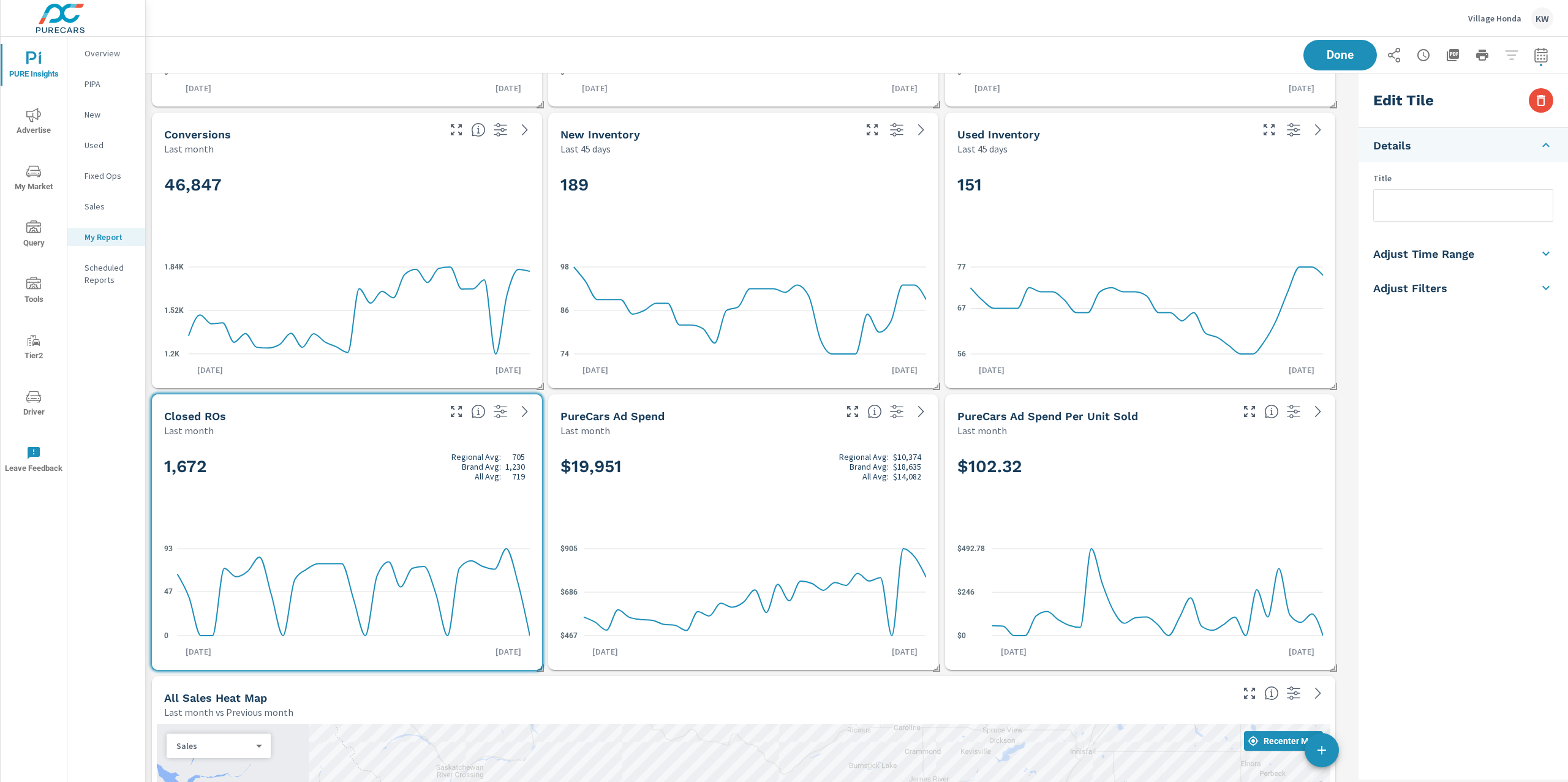
click at [1464, 250] on h5 "Adjust Time Range" at bounding box center [1424, 254] width 101 height 14
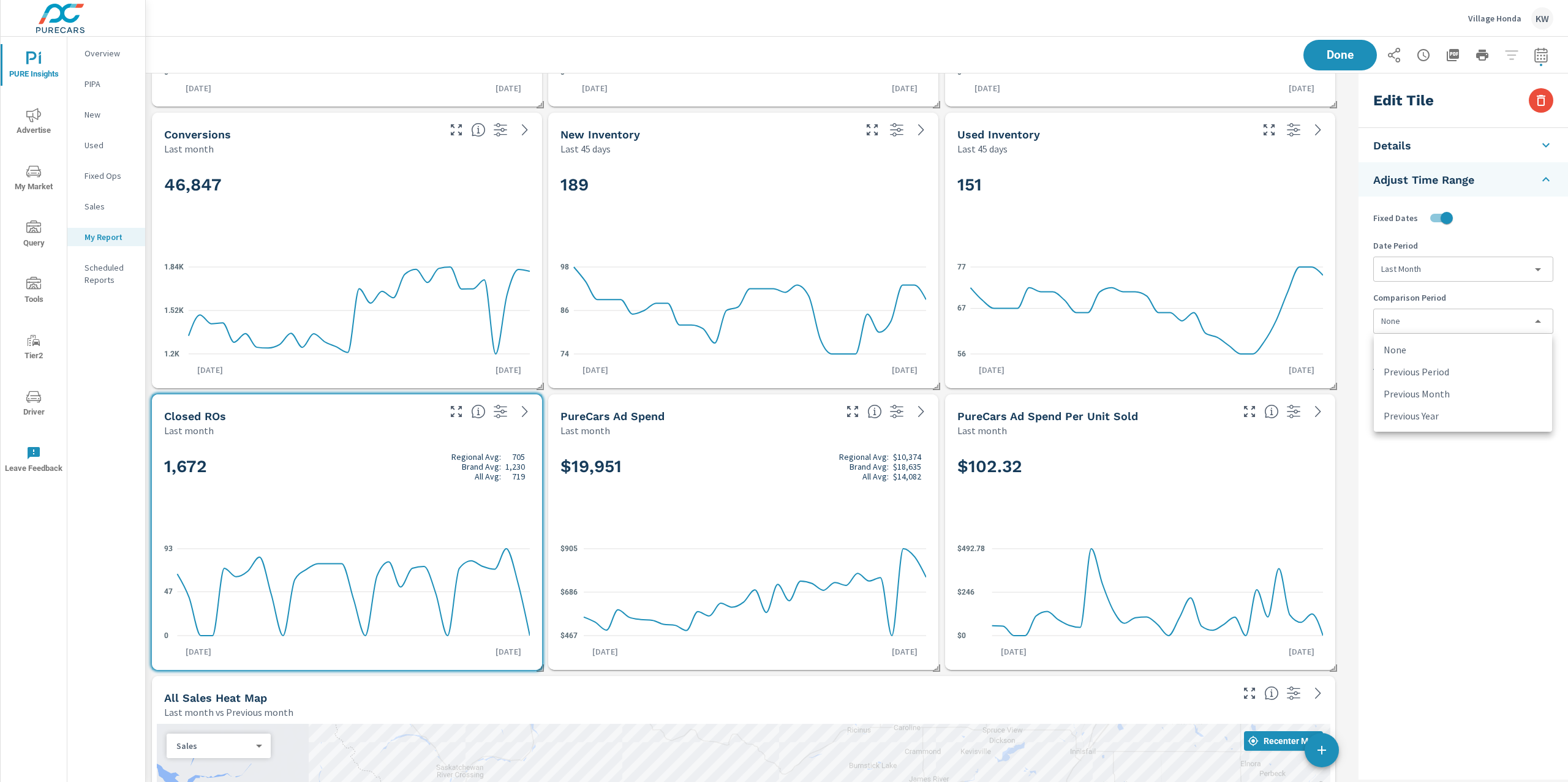
click at [1482, 324] on body "PURE Insights Advertise My Market Query Tools Tier2 Driver Leave Feedback Overv…" at bounding box center [784, 391] width 1568 height 782
click at [1448, 392] on li "Previous Month" at bounding box center [1463, 394] width 178 height 22
type input "lastMonth"
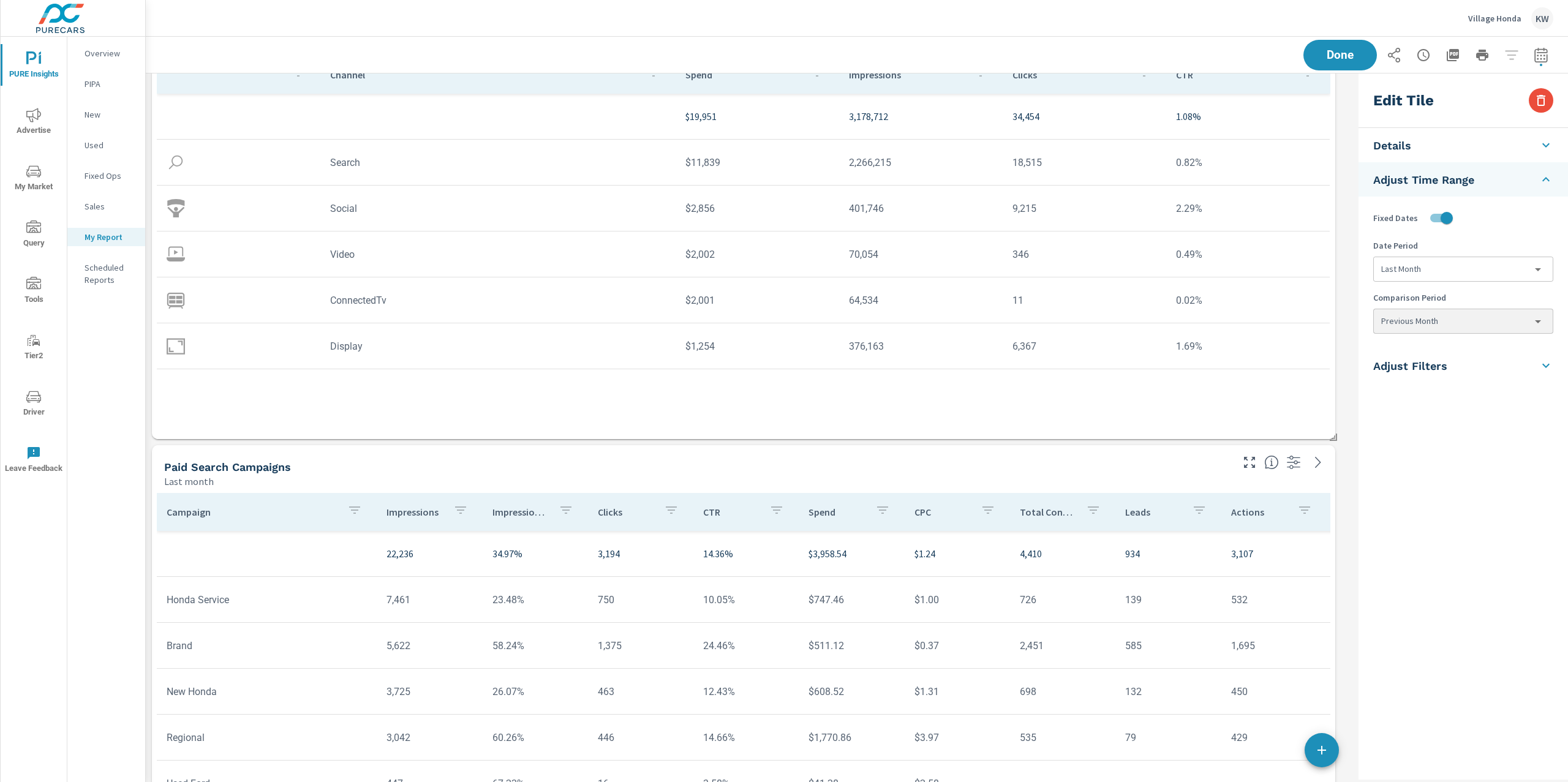
scroll to position [3209, 0]
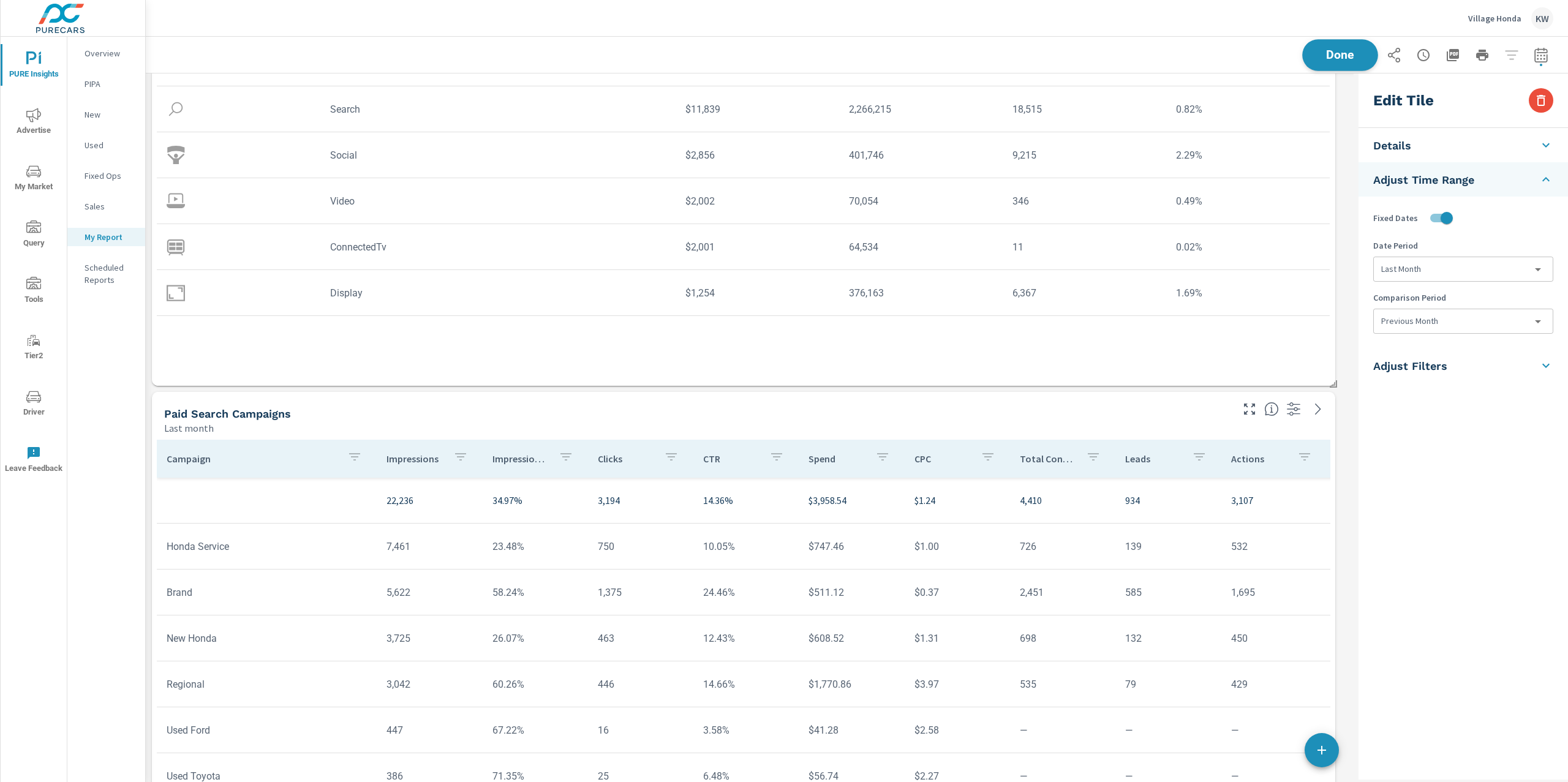
click at [1329, 49] on span "Done" at bounding box center [1340, 55] width 50 height 12
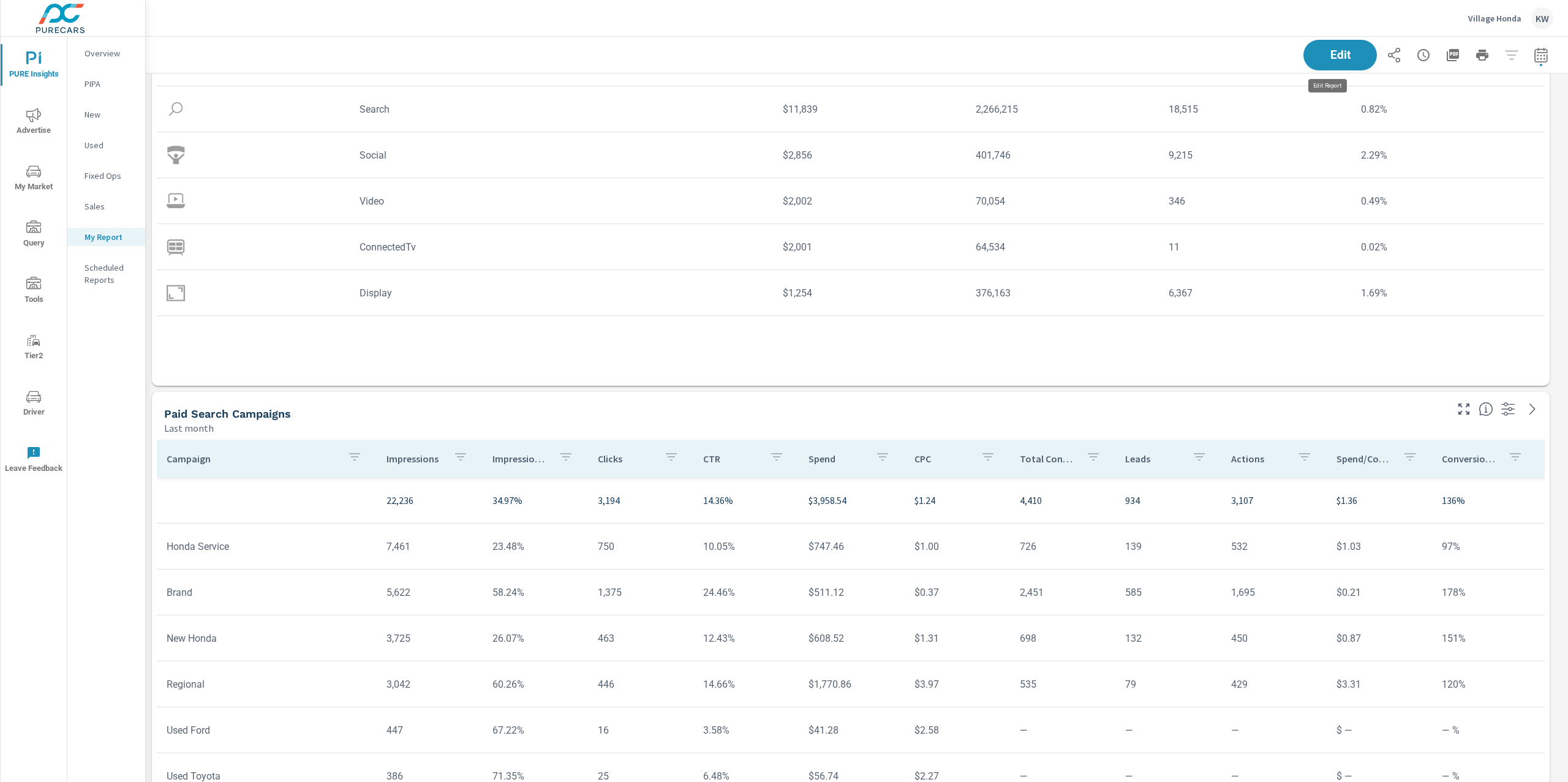
scroll to position [6230, 1436]
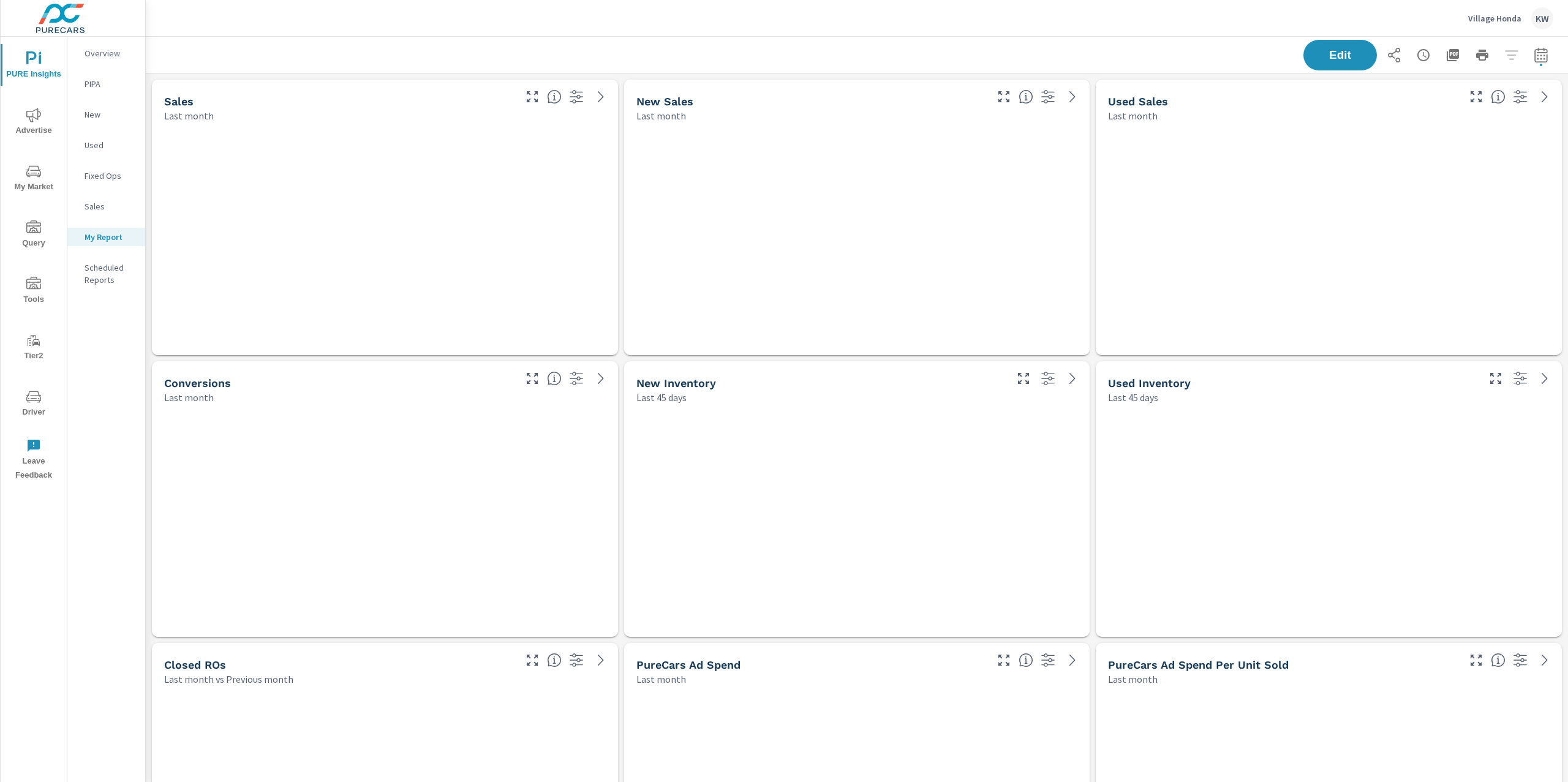
scroll to position [6230, 1436]
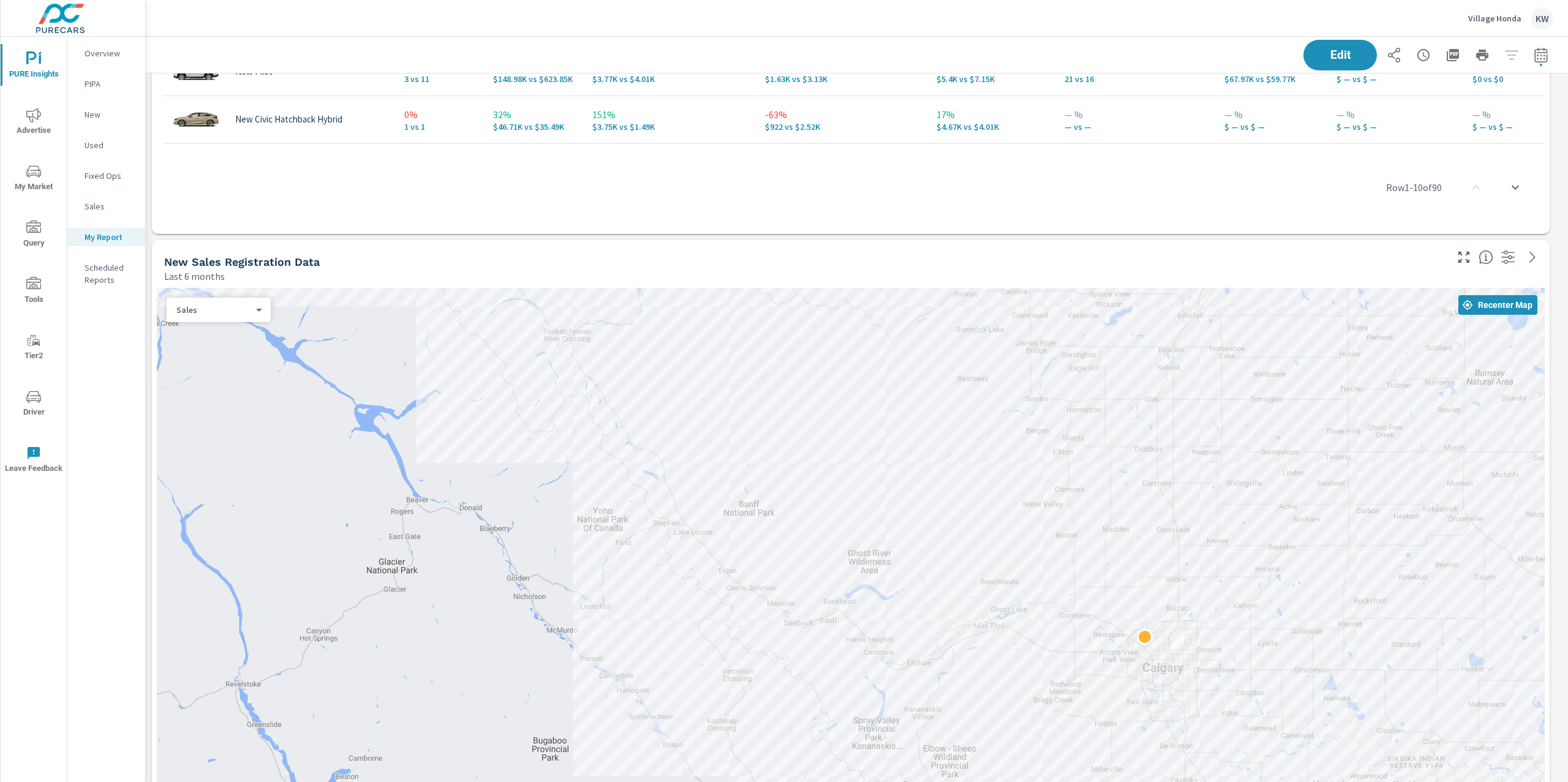
scroll to position [2370, 0]
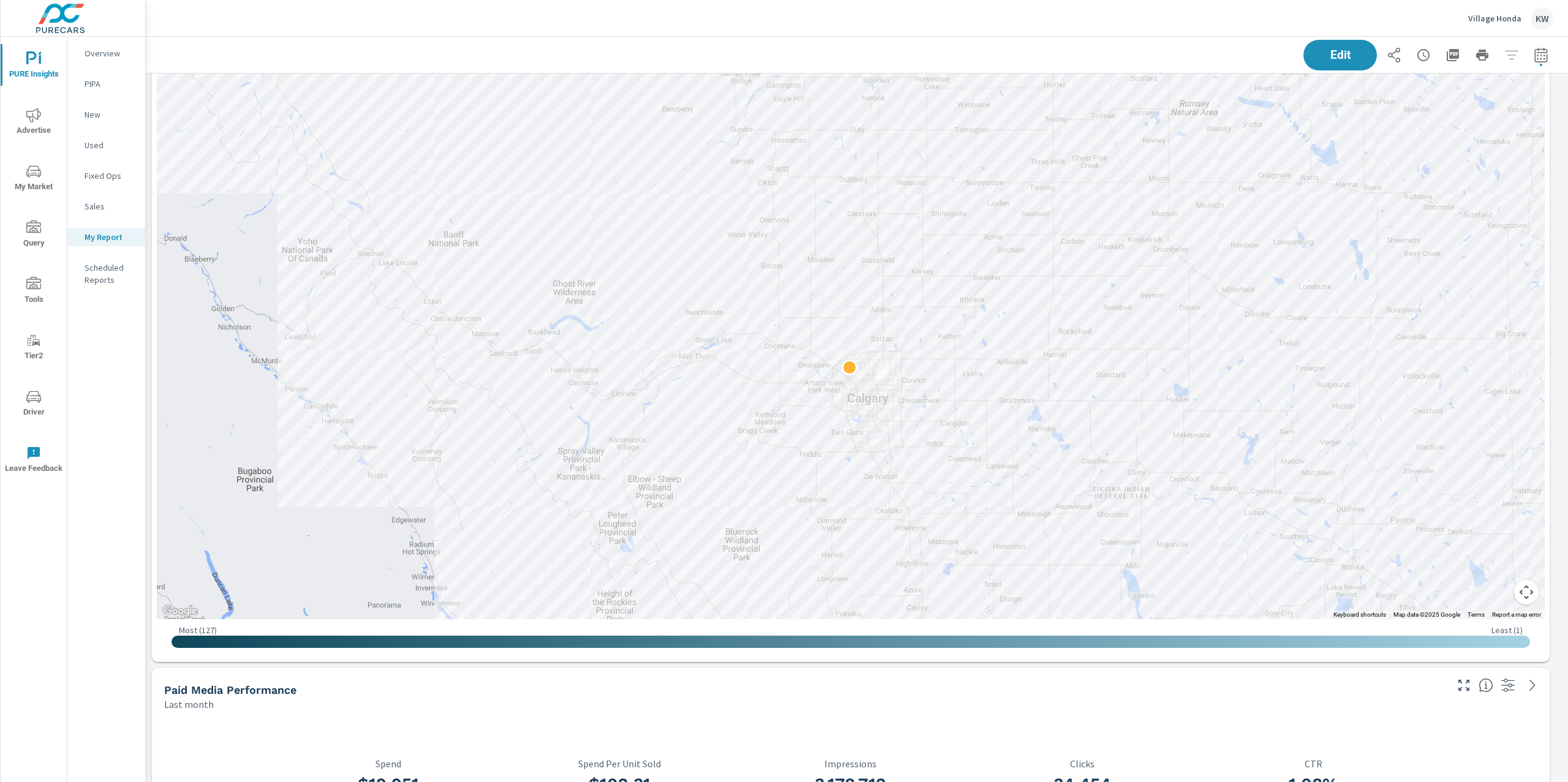
drag, startPoint x: 1176, startPoint y: 311, endPoint x: 878, endPoint y: 318, distance: 298.1
click at [878, 318] on div at bounding box center [850, 316] width 1388 height 608
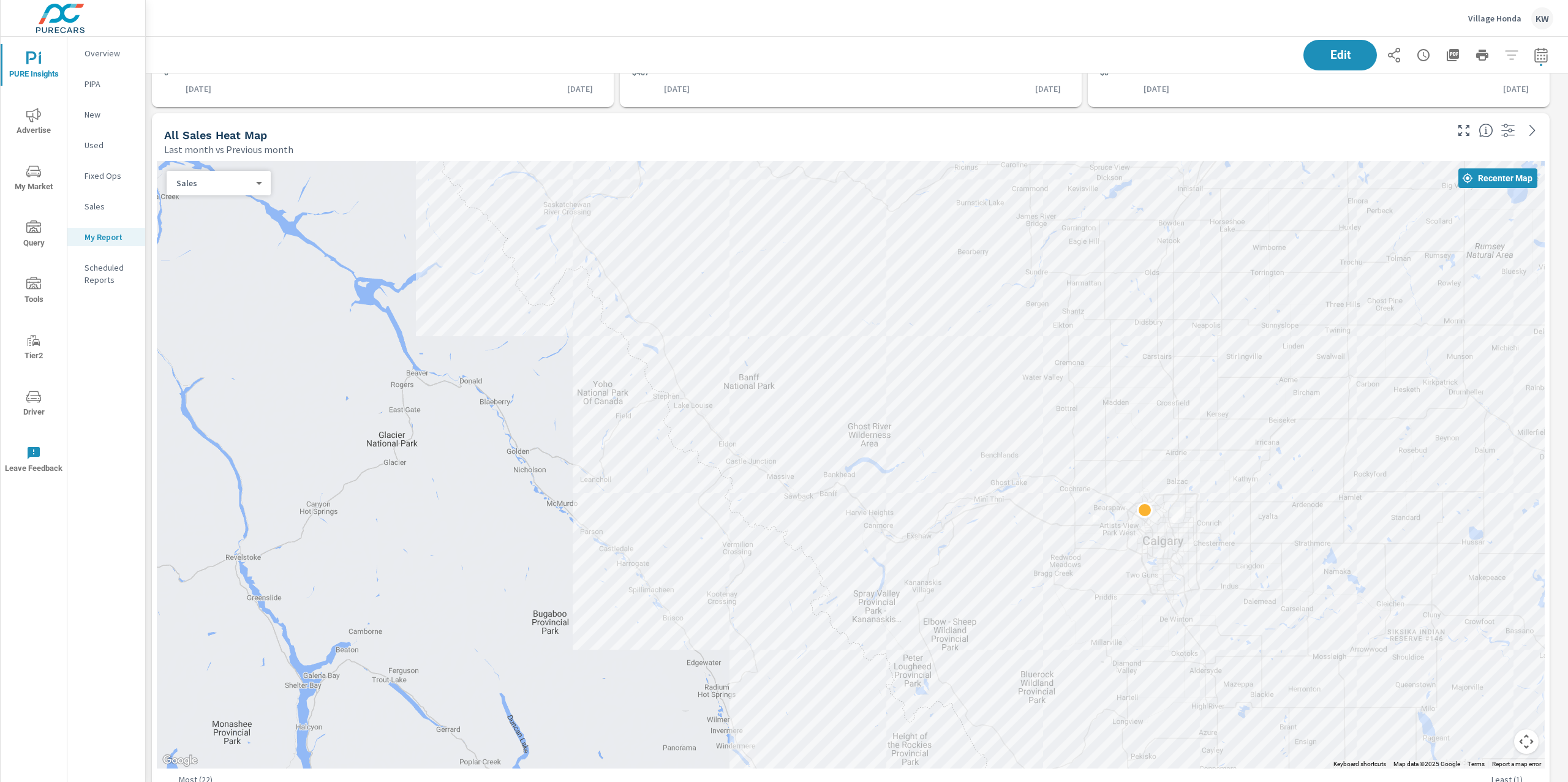
scroll to position [814, 0]
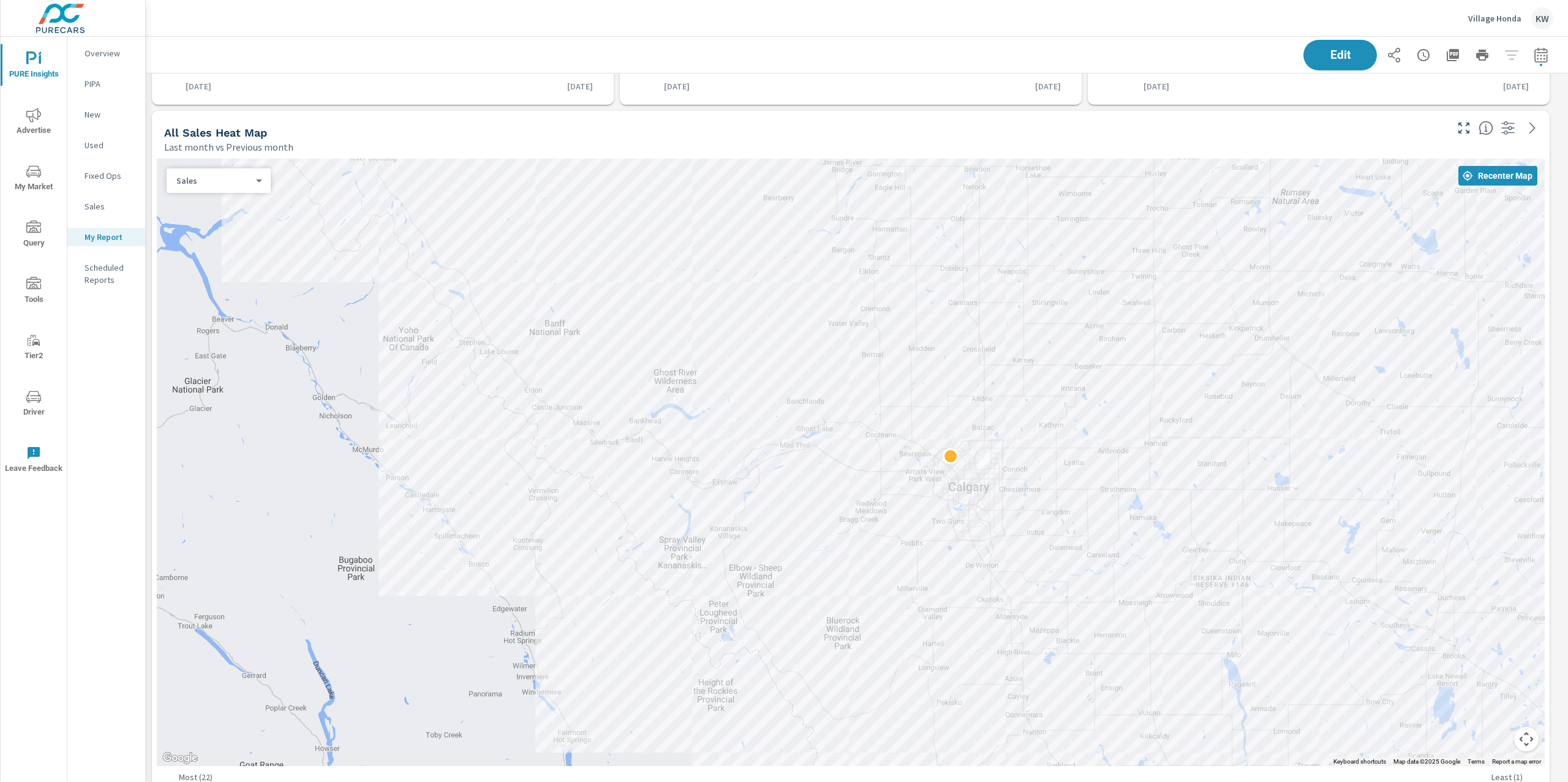
drag, startPoint x: 1343, startPoint y: 518, endPoint x: 1146, endPoint y: 464, distance: 204.3
click at [1146, 464] on div at bounding box center [1244, 741] width 1176 height 661
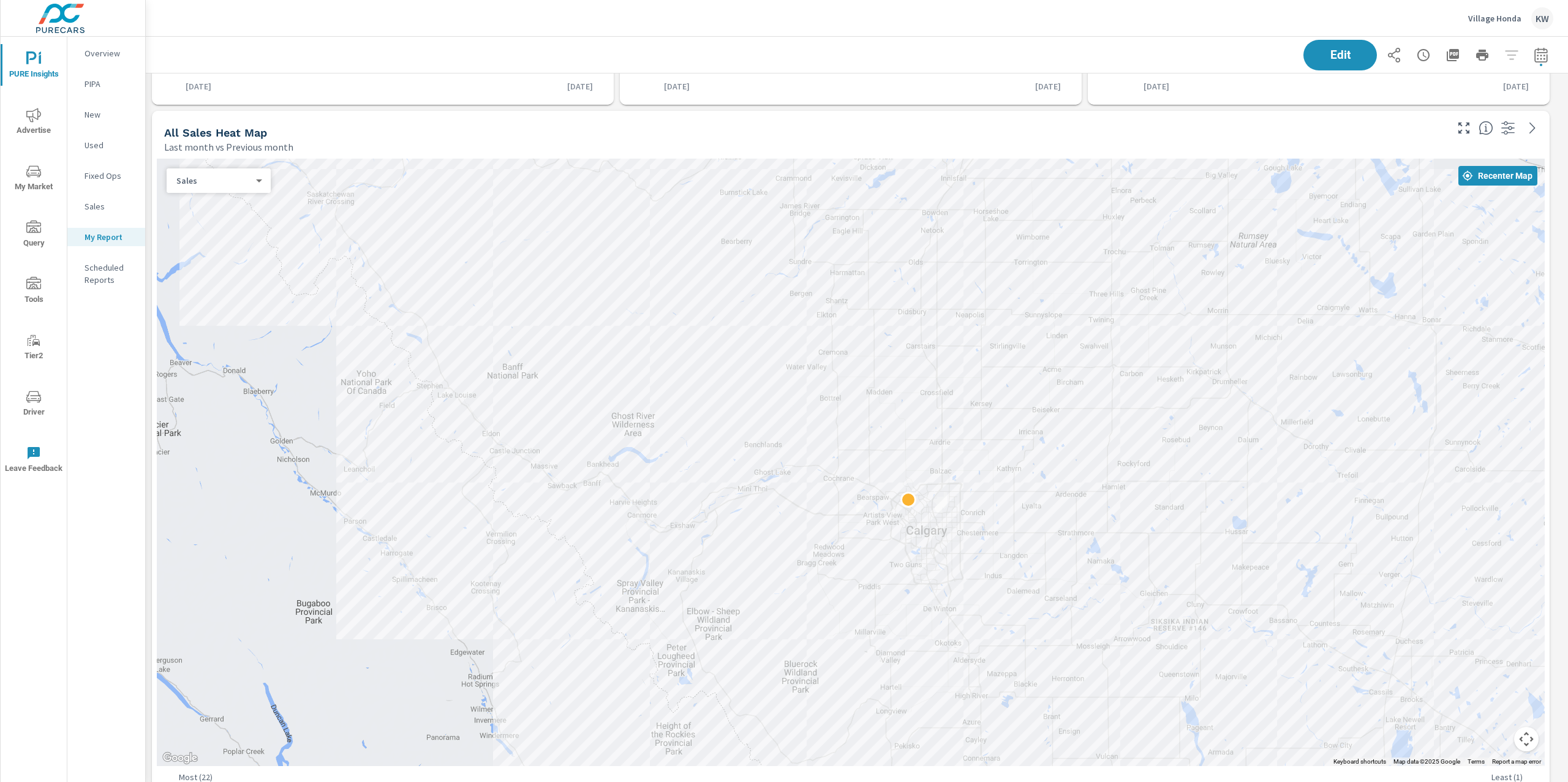
drag, startPoint x: 1236, startPoint y: 493, endPoint x: 1194, endPoint y: 537, distance: 60.8
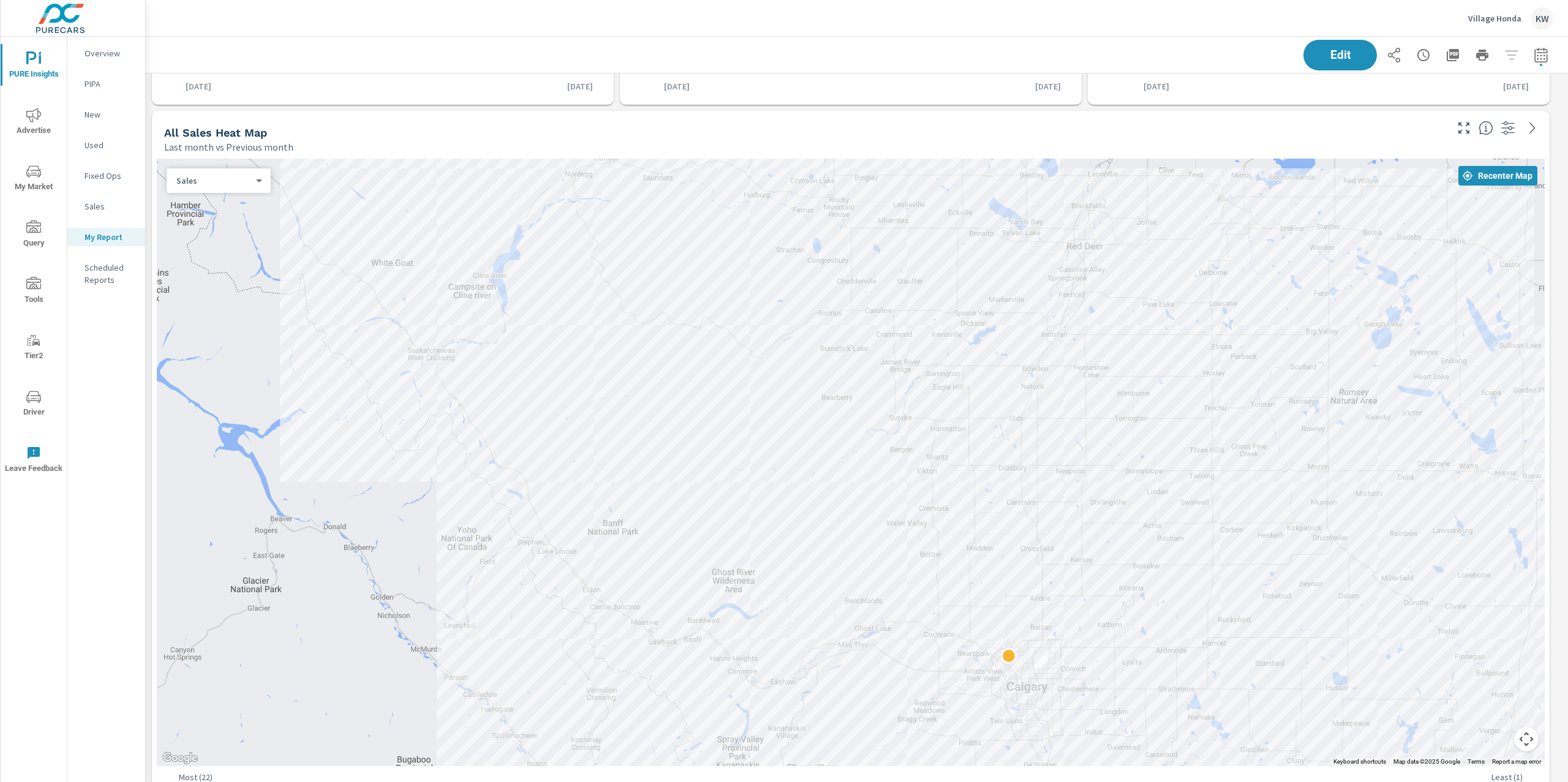
drag, startPoint x: 534, startPoint y: 647, endPoint x: 565, endPoint y: 717, distance: 76.6
click at [565, 717] on div at bounding box center [850, 462] width 1388 height 608
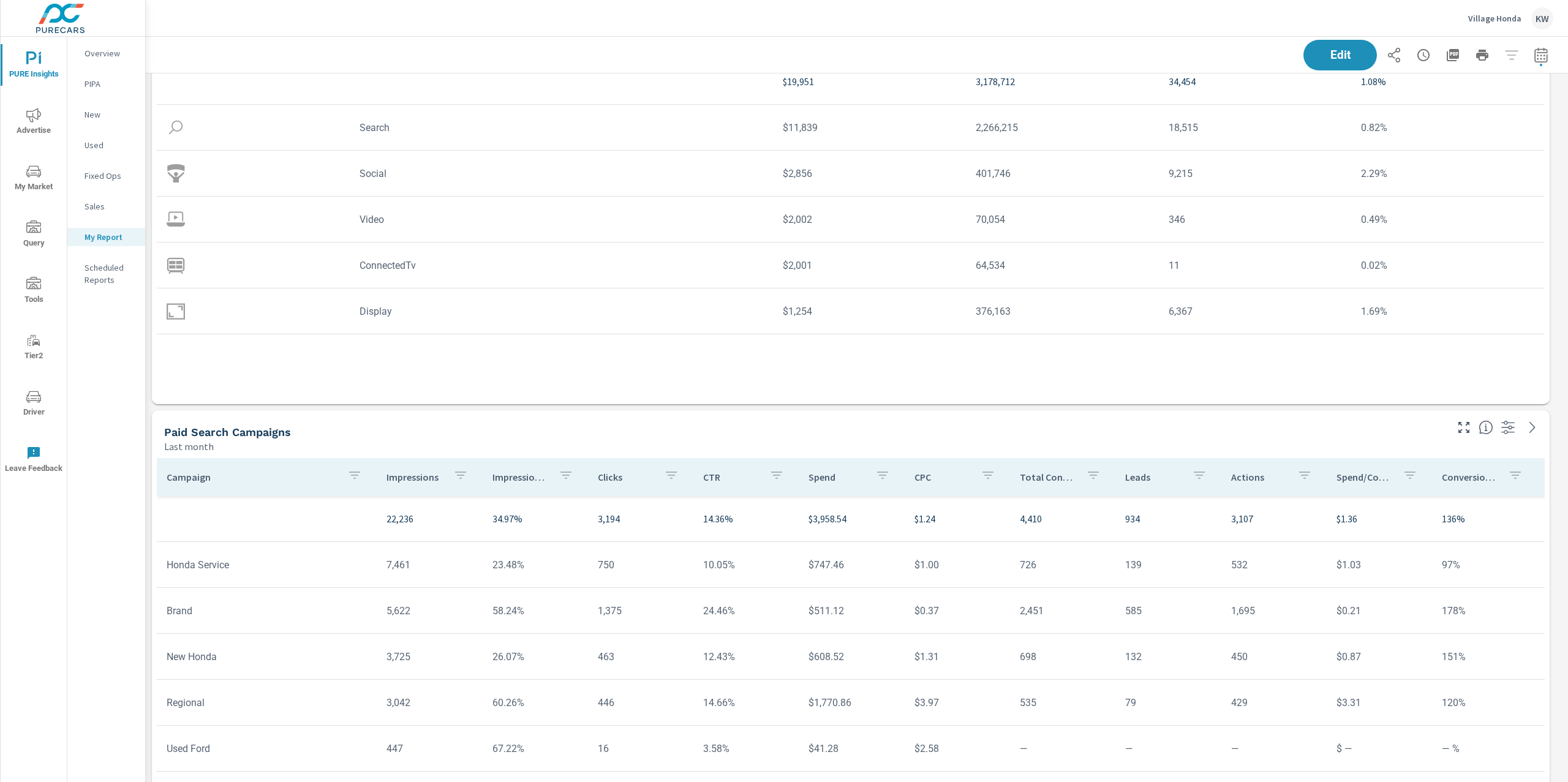
scroll to position [2766, 0]
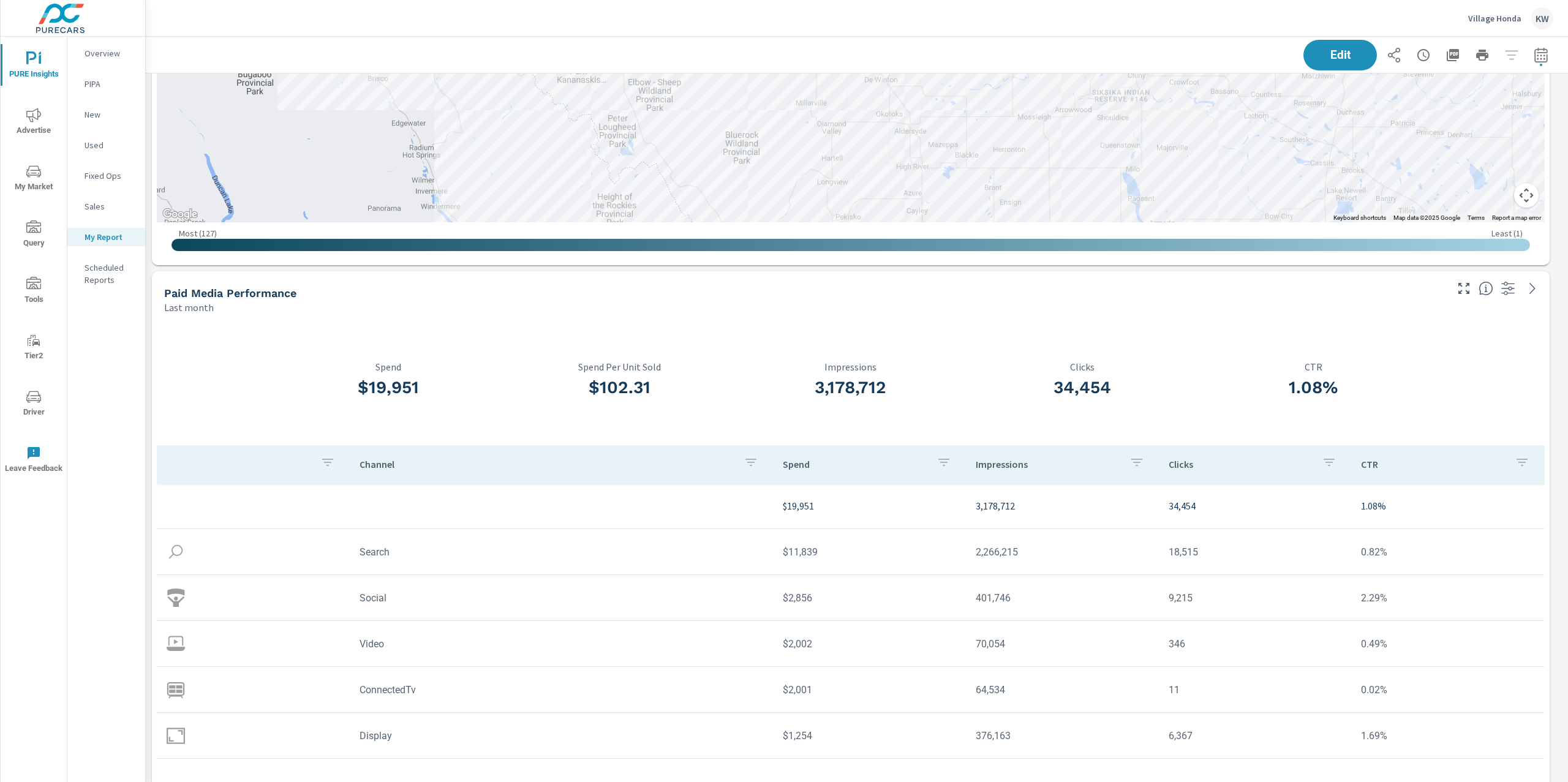
click at [18, 63] on span "PURE Insights" at bounding box center [34, 67] width 59 height 30
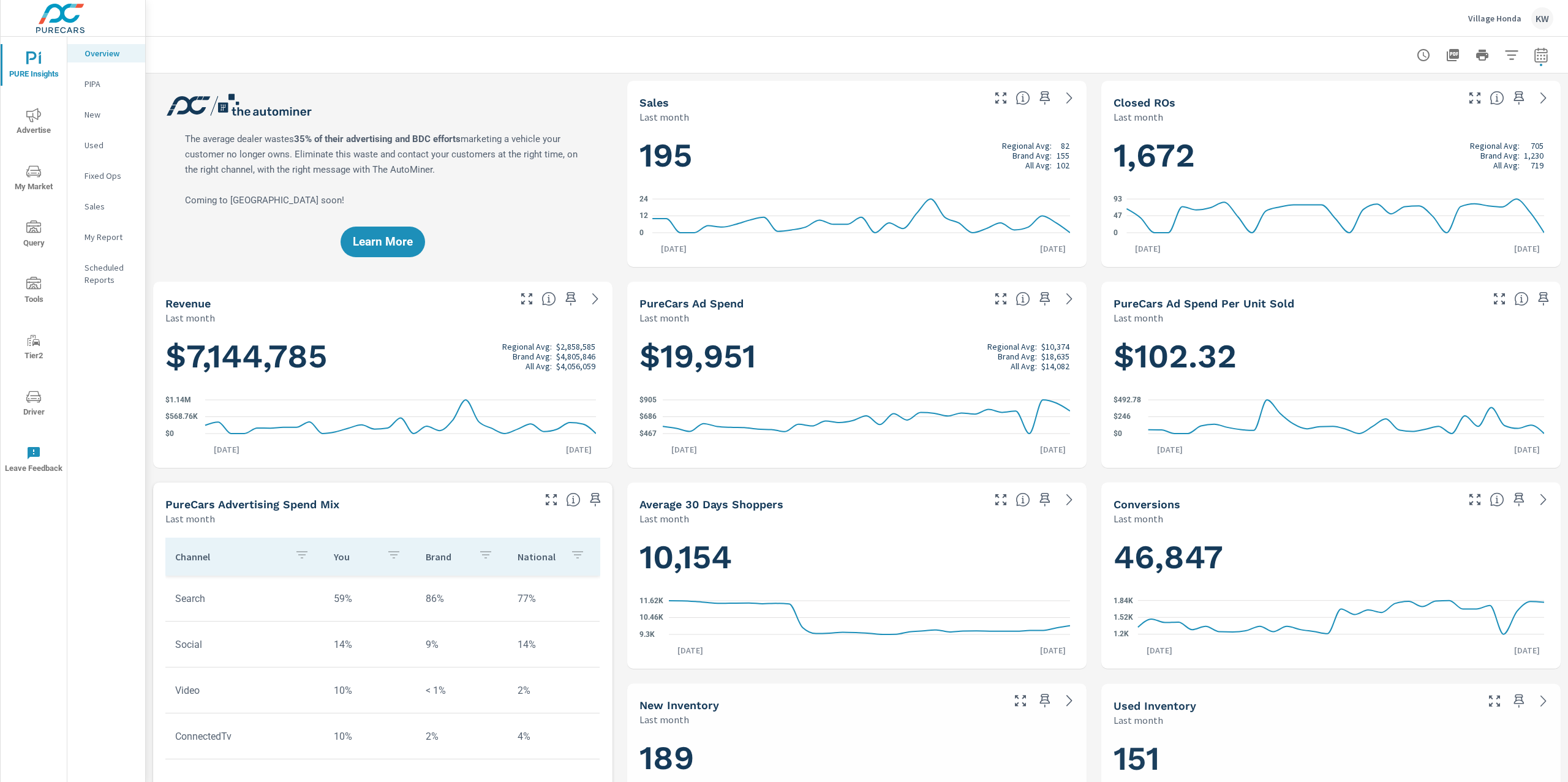
scroll to position [1, 0]
click at [1486, 14] on p "Village Honda" at bounding box center [1495, 18] width 53 height 11
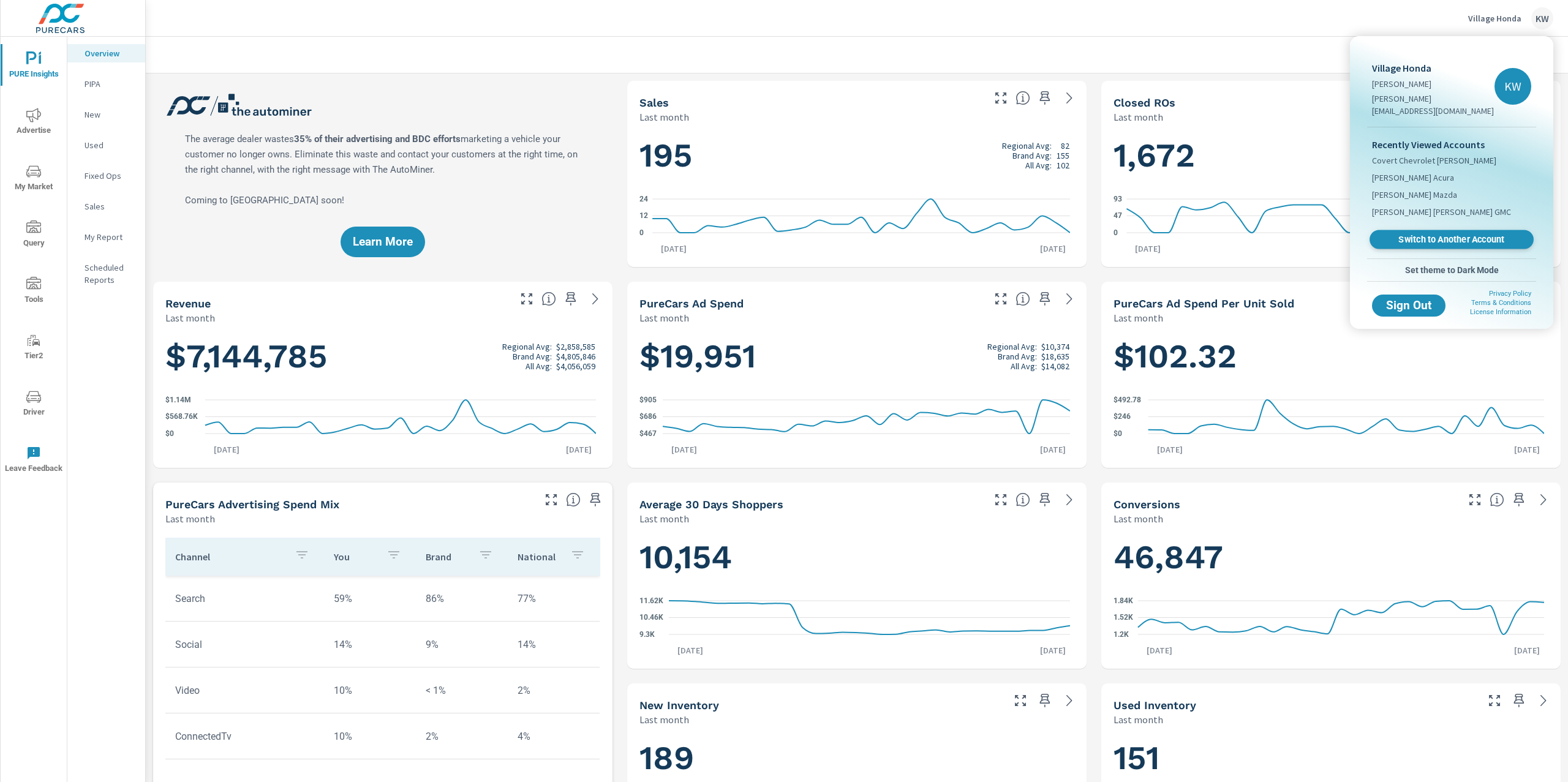
click at [1449, 234] on span "Switch to Another Account" at bounding box center [1451, 240] width 150 height 12
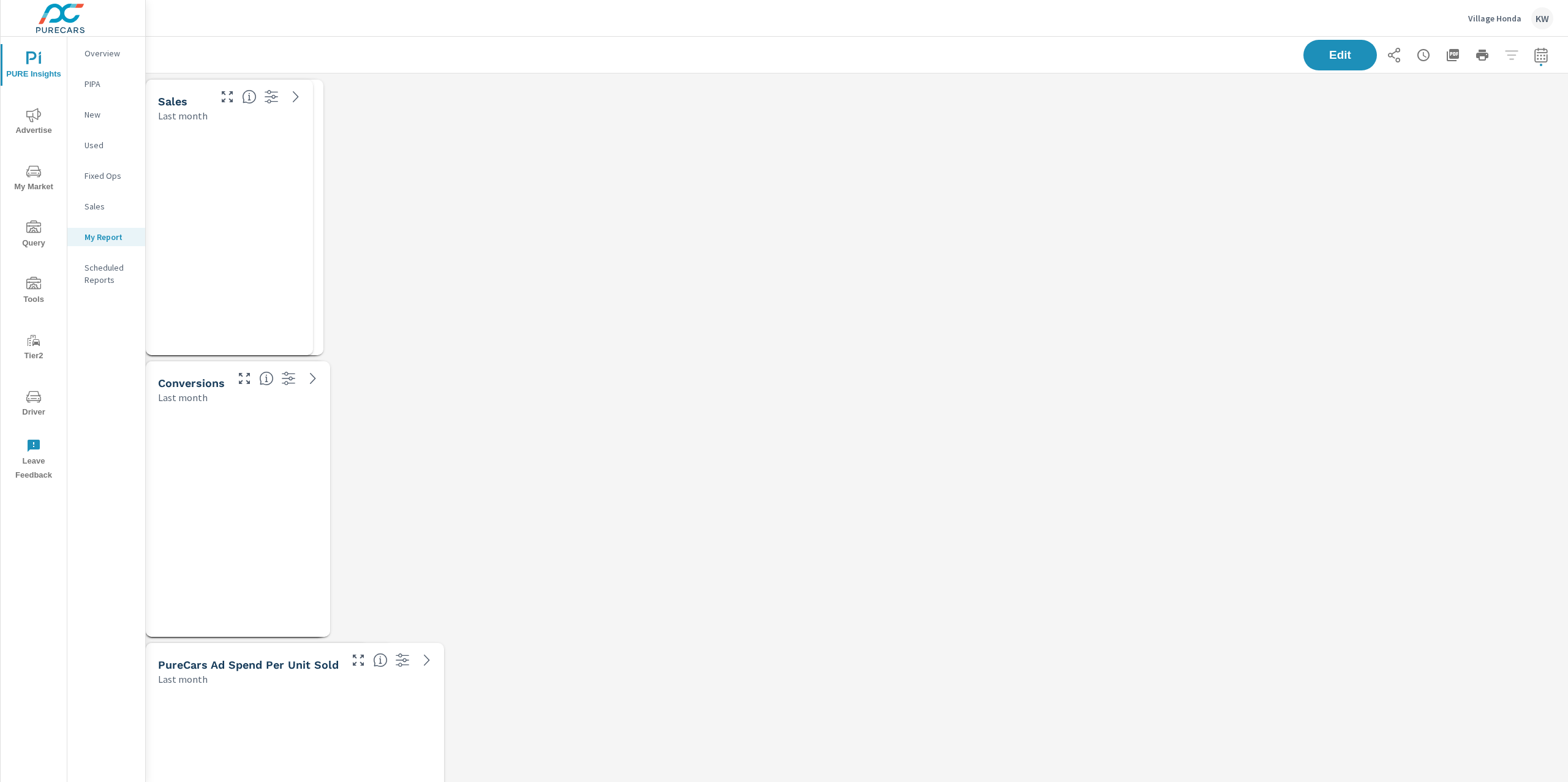
scroll to position [6230, 1436]
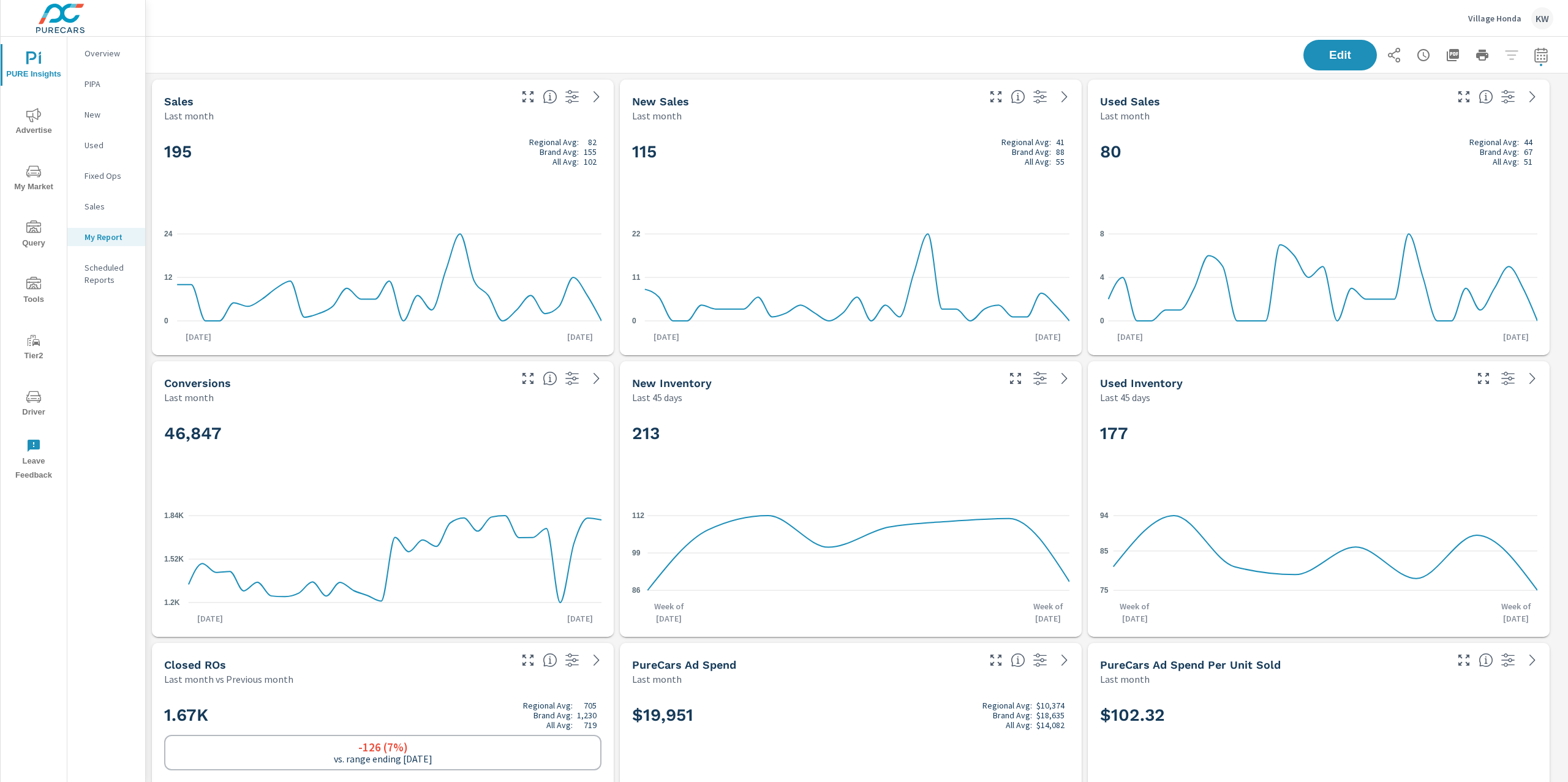
scroll to position [1, 0]
click at [29, 121] on icon "nav menu" at bounding box center [33, 115] width 14 height 14
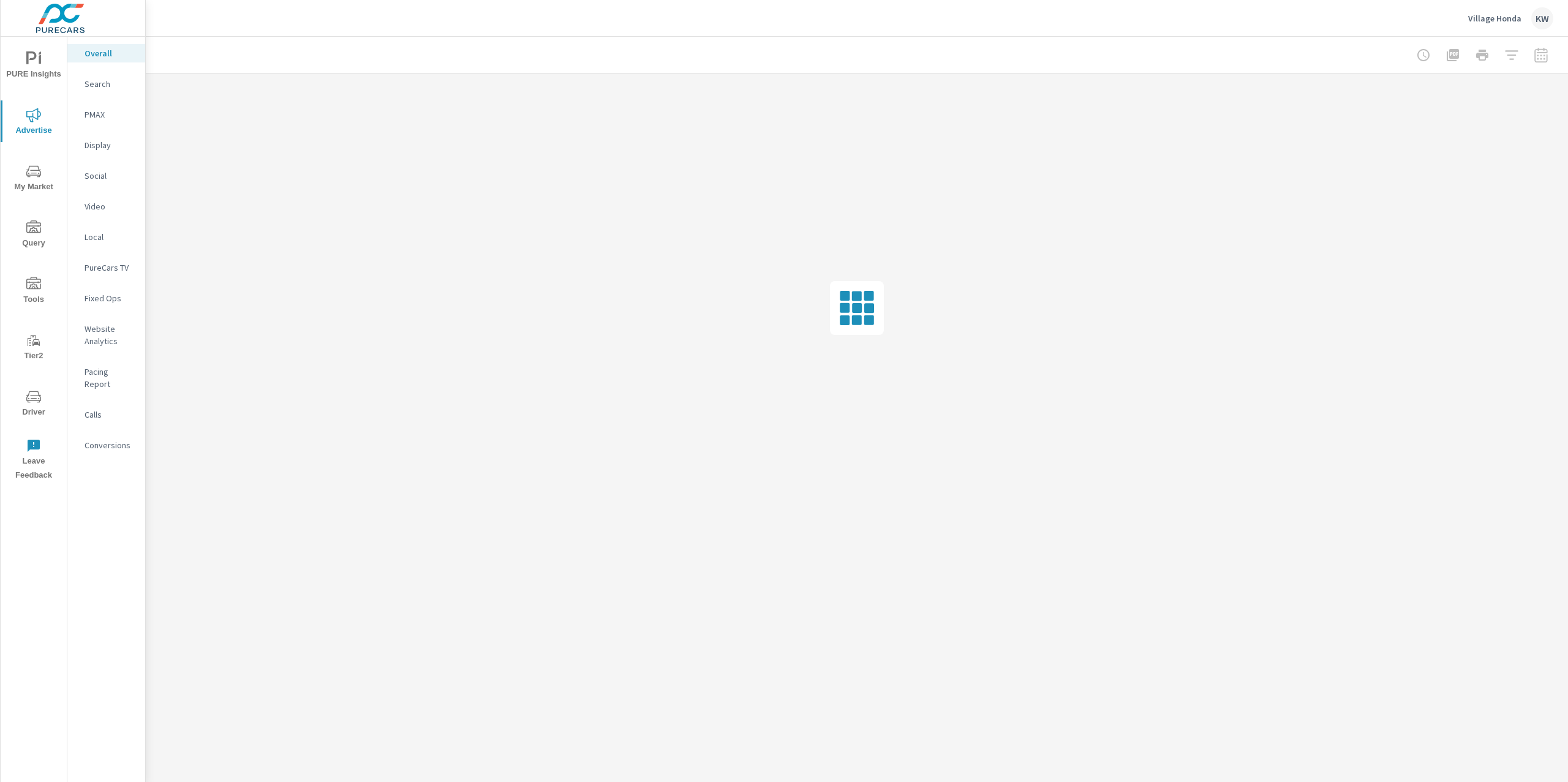
click at [105, 269] on p "PureCars TV" at bounding box center [110, 267] width 51 height 12
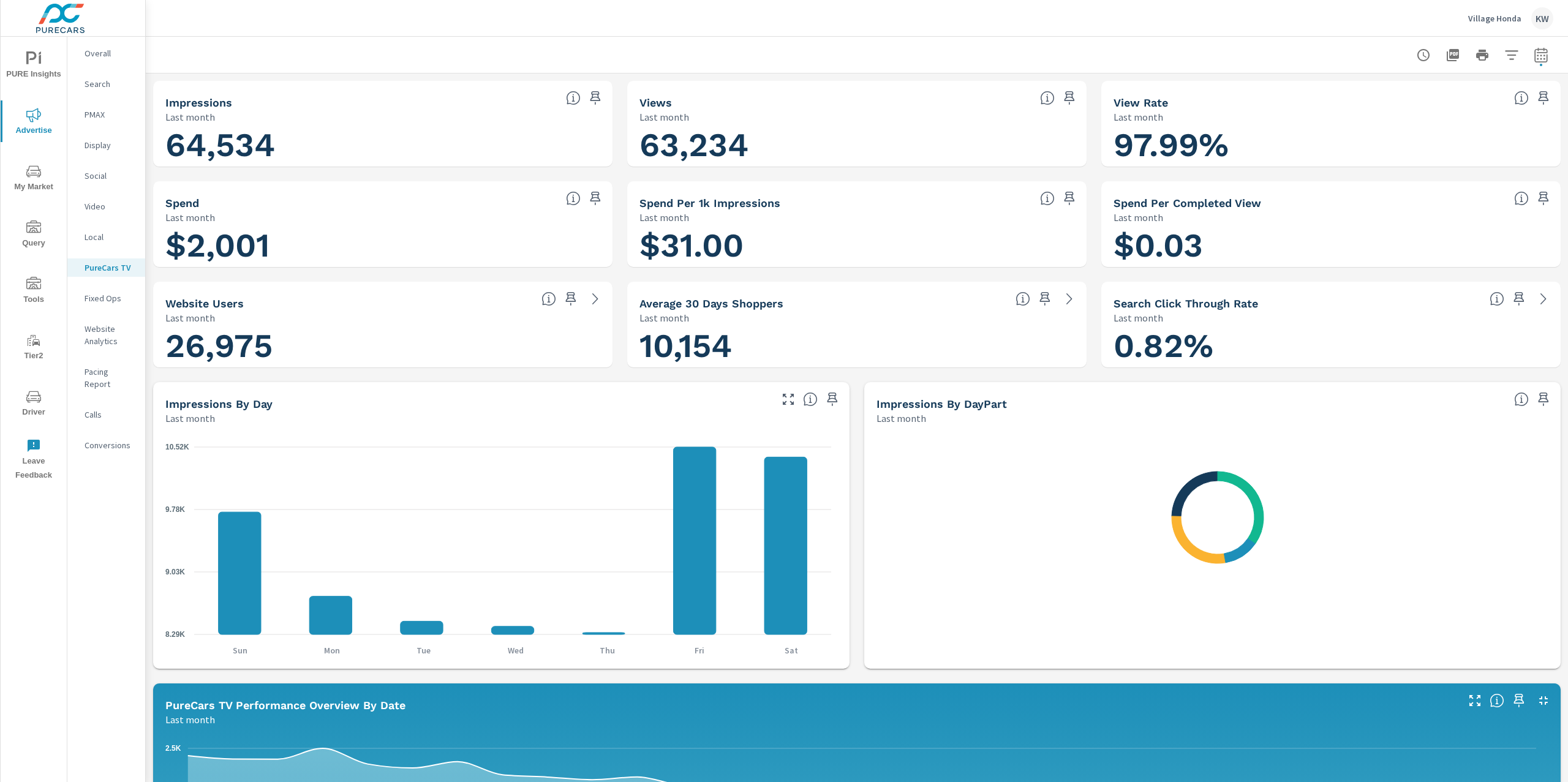
scroll to position [1, 0]
drag, startPoint x: 626, startPoint y: 261, endPoint x: 853, endPoint y: 255, distance: 227.1
click at [853, 255] on div "$31.00" at bounding box center [857, 245] width 459 height 43
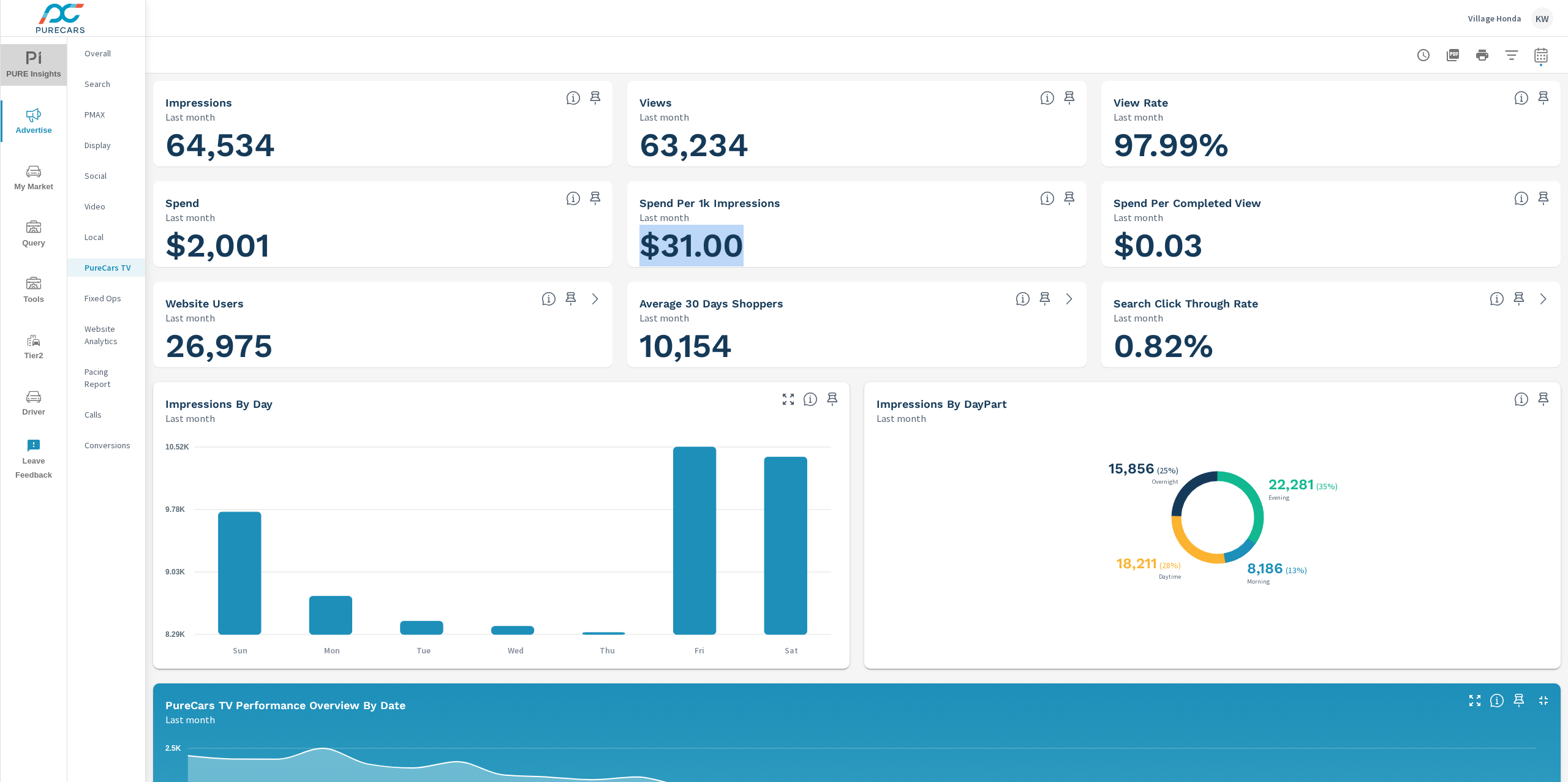
click at [16, 56] on span "PURE Insights" at bounding box center [34, 67] width 59 height 30
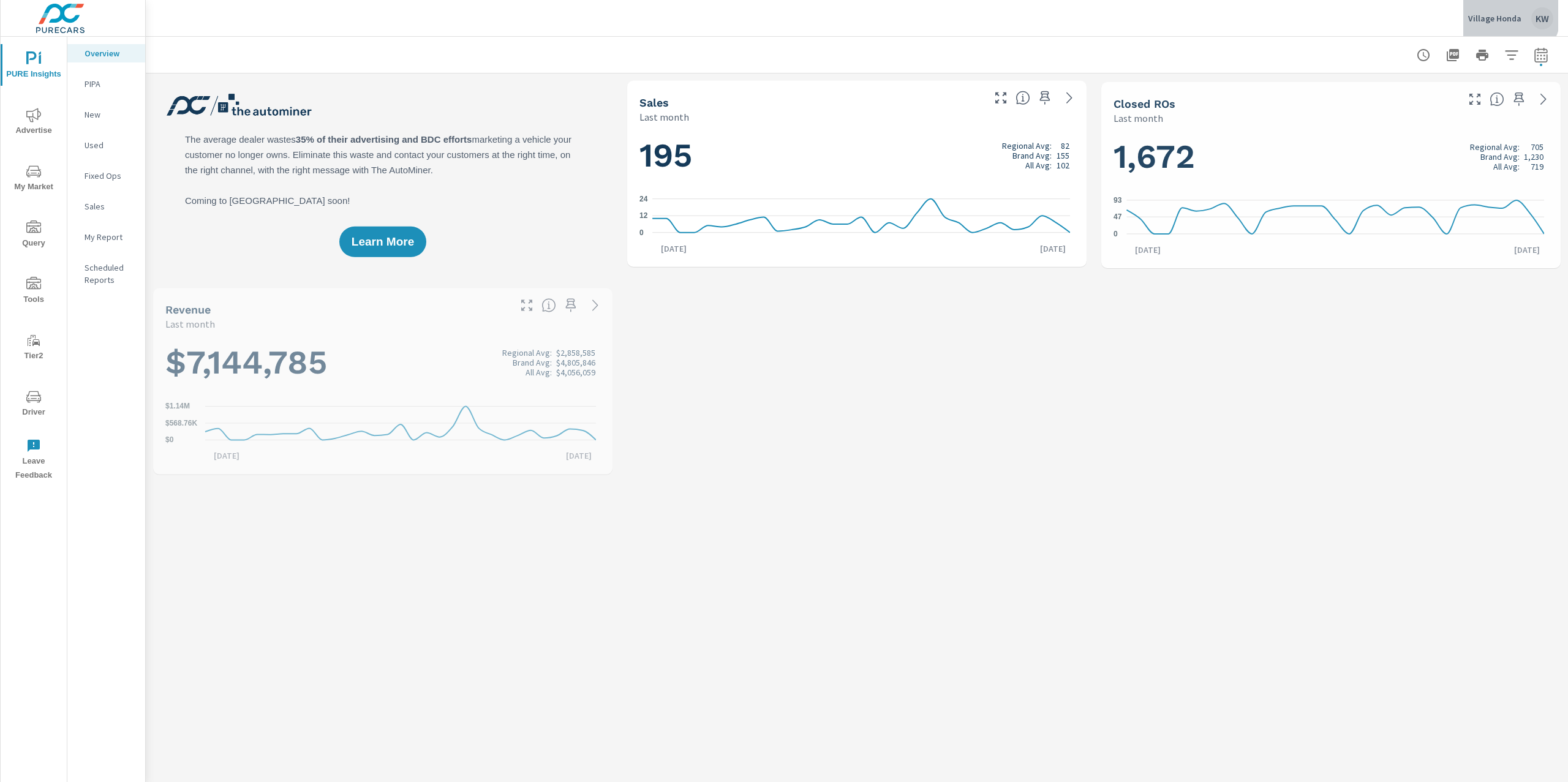
click at [1497, 11] on div "Village Honda KW" at bounding box center [1511, 18] width 85 height 22
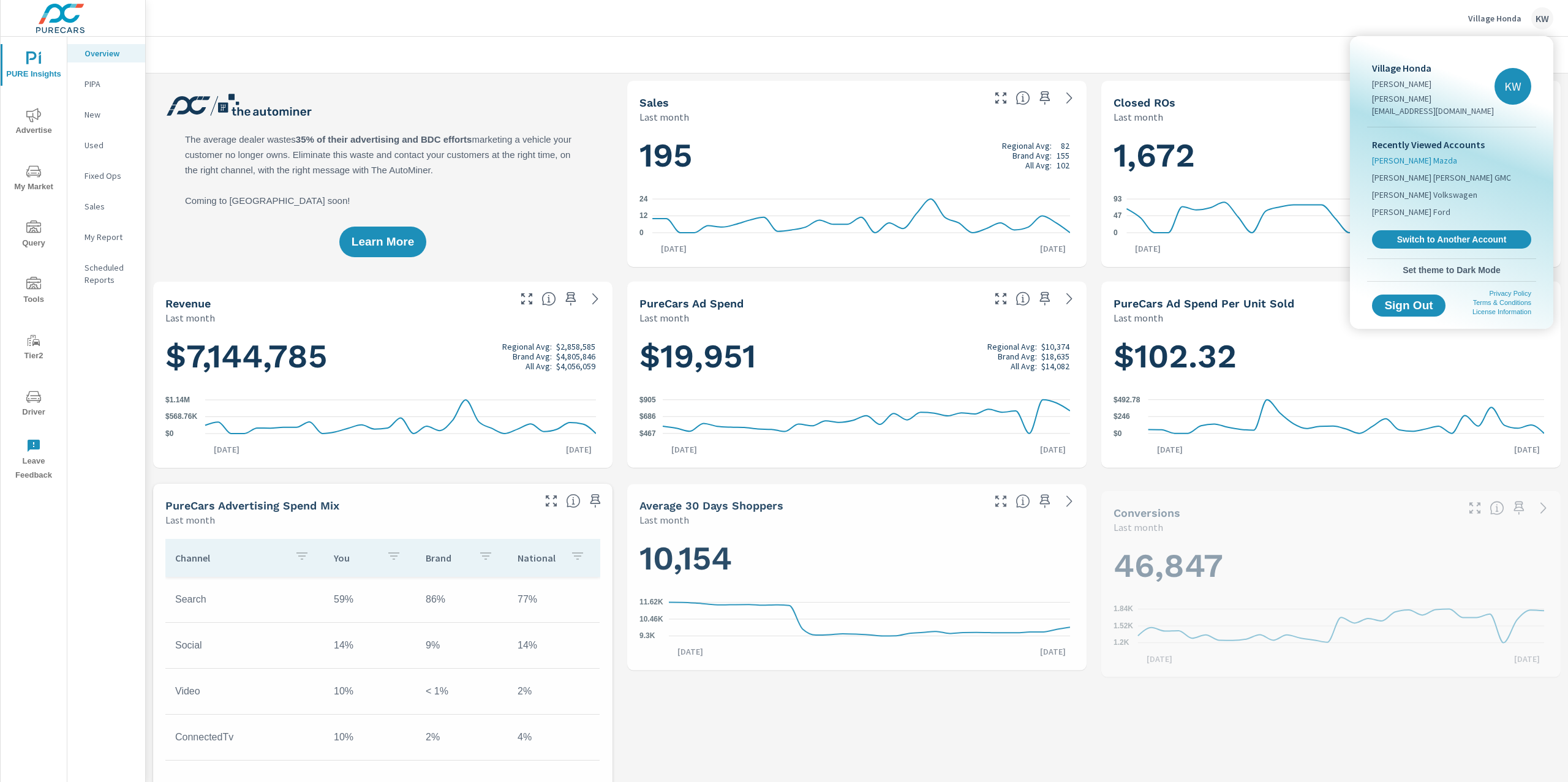
scroll to position [1, 0]
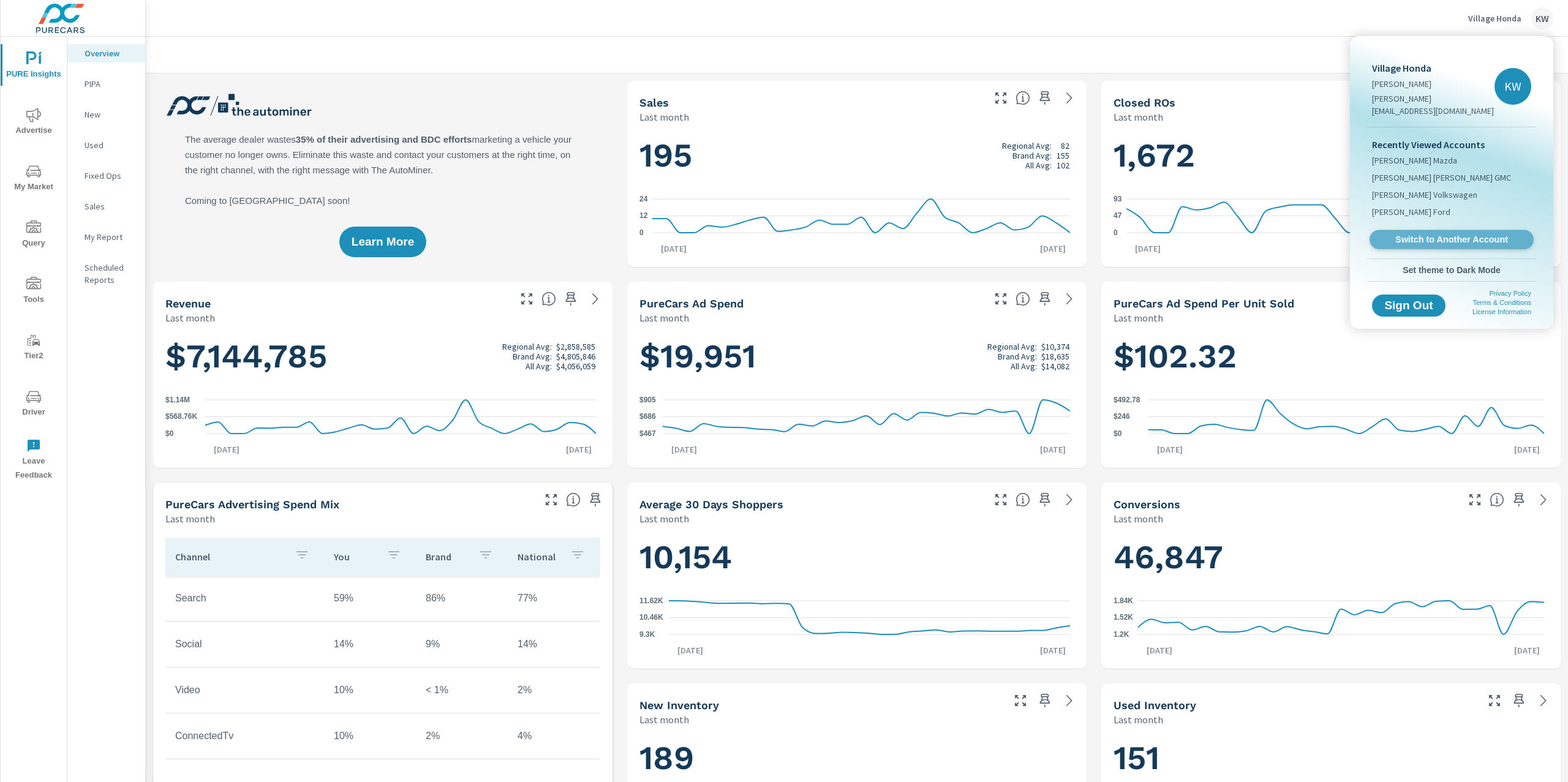
click at [1430, 235] on link "Switch to Another Account" at bounding box center [1451, 240] width 164 height 19
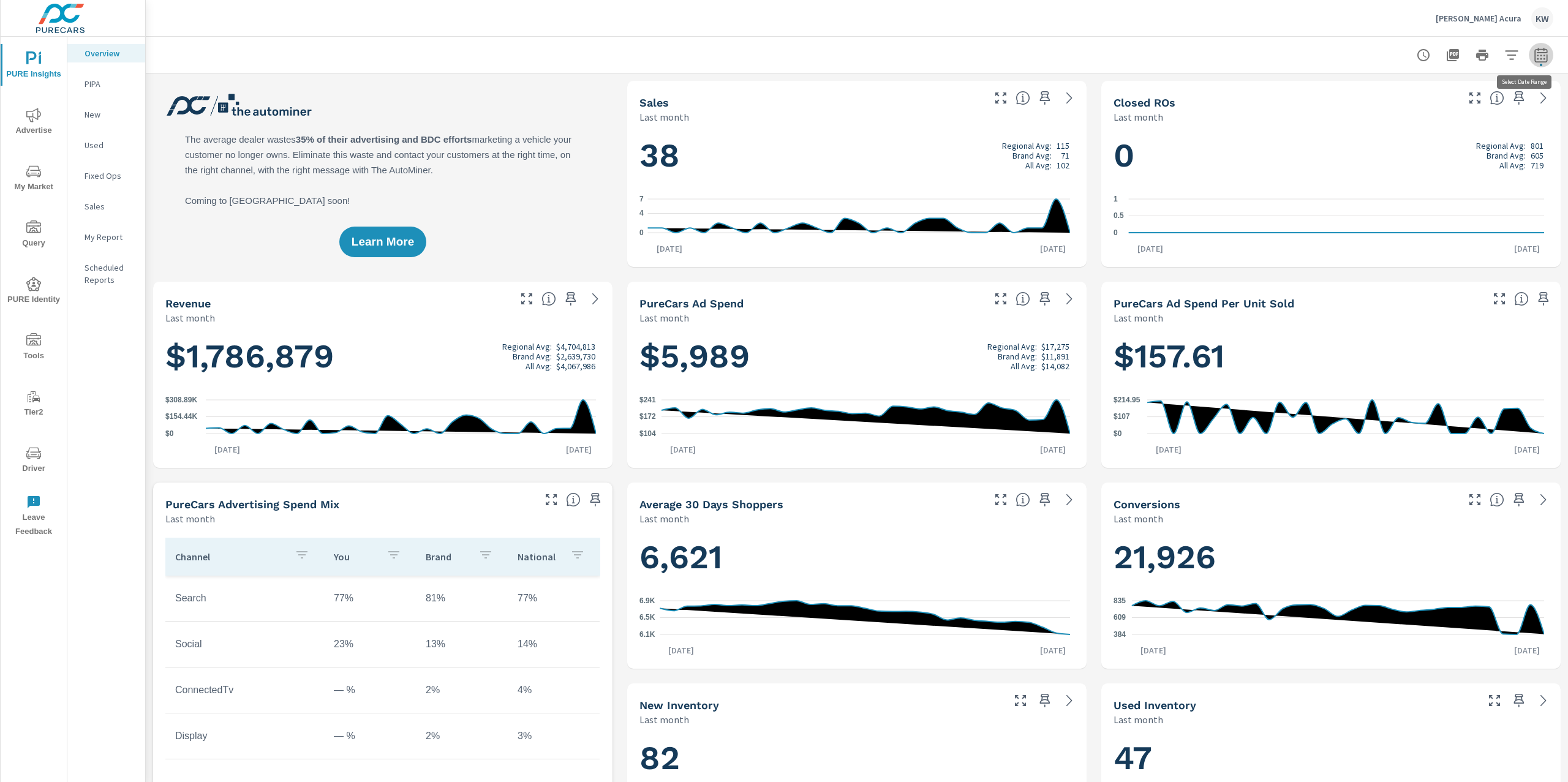
click at [1540, 64] on span "button" at bounding box center [1541, 65] width 3 height 3
click at [1432, 108] on select "Custom [DATE] Last week Last 7 days Last 14 days Last 30 days Last 45 days Last…" at bounding box center [1430, 105] width 122 height 24
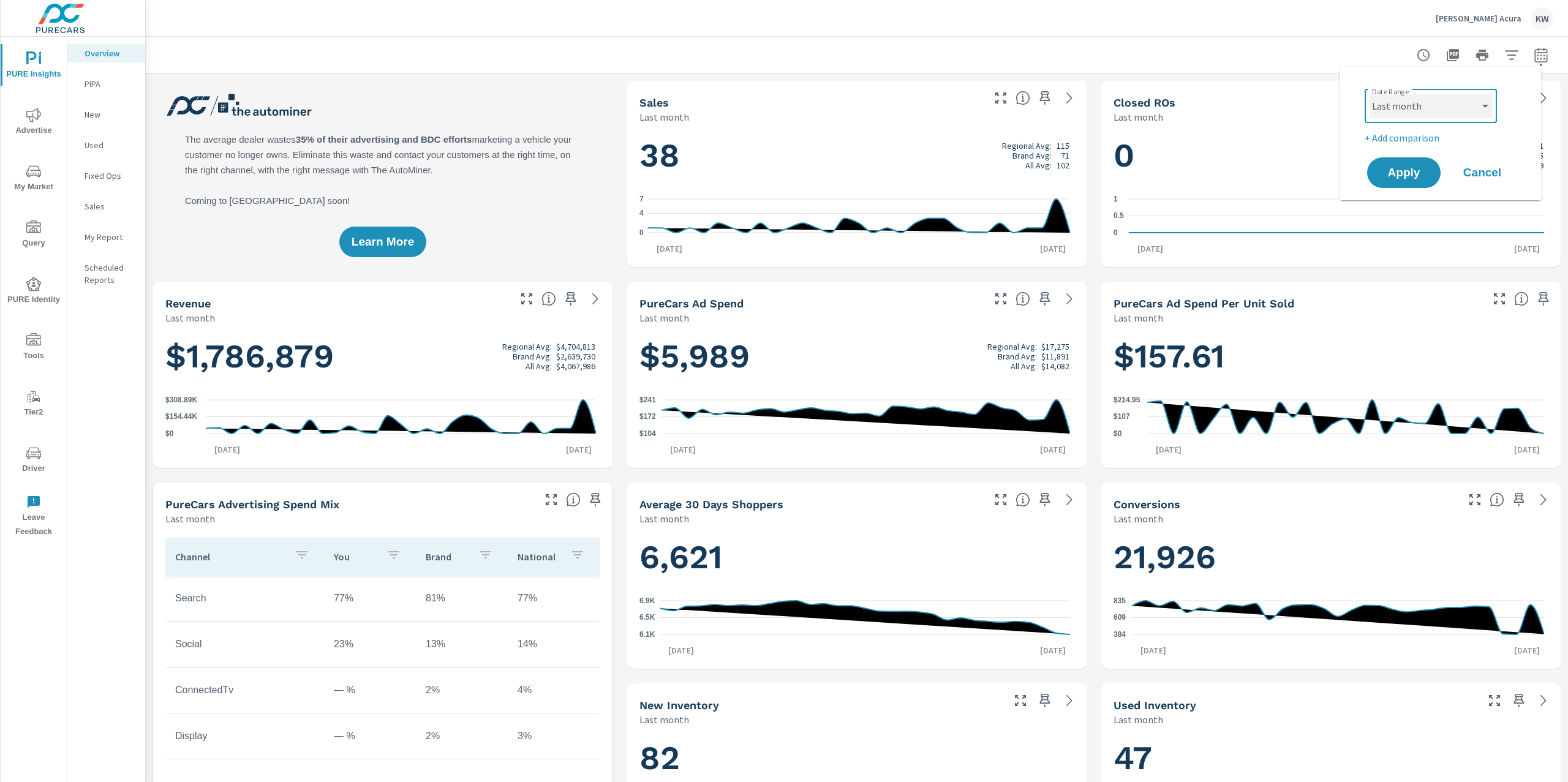
scroll to position [1, 0]
click at [1370, 94] on select "Custom [DATE] Last week Last 7 days Last 14 days Last 30 days Last 45 days Last…" at bounding box center [1430, 105] width 122 height 24
select select "Month to date"
click at [1400, 162] on button "Apply" at bounding box center [1404, 172] width 76 height 32
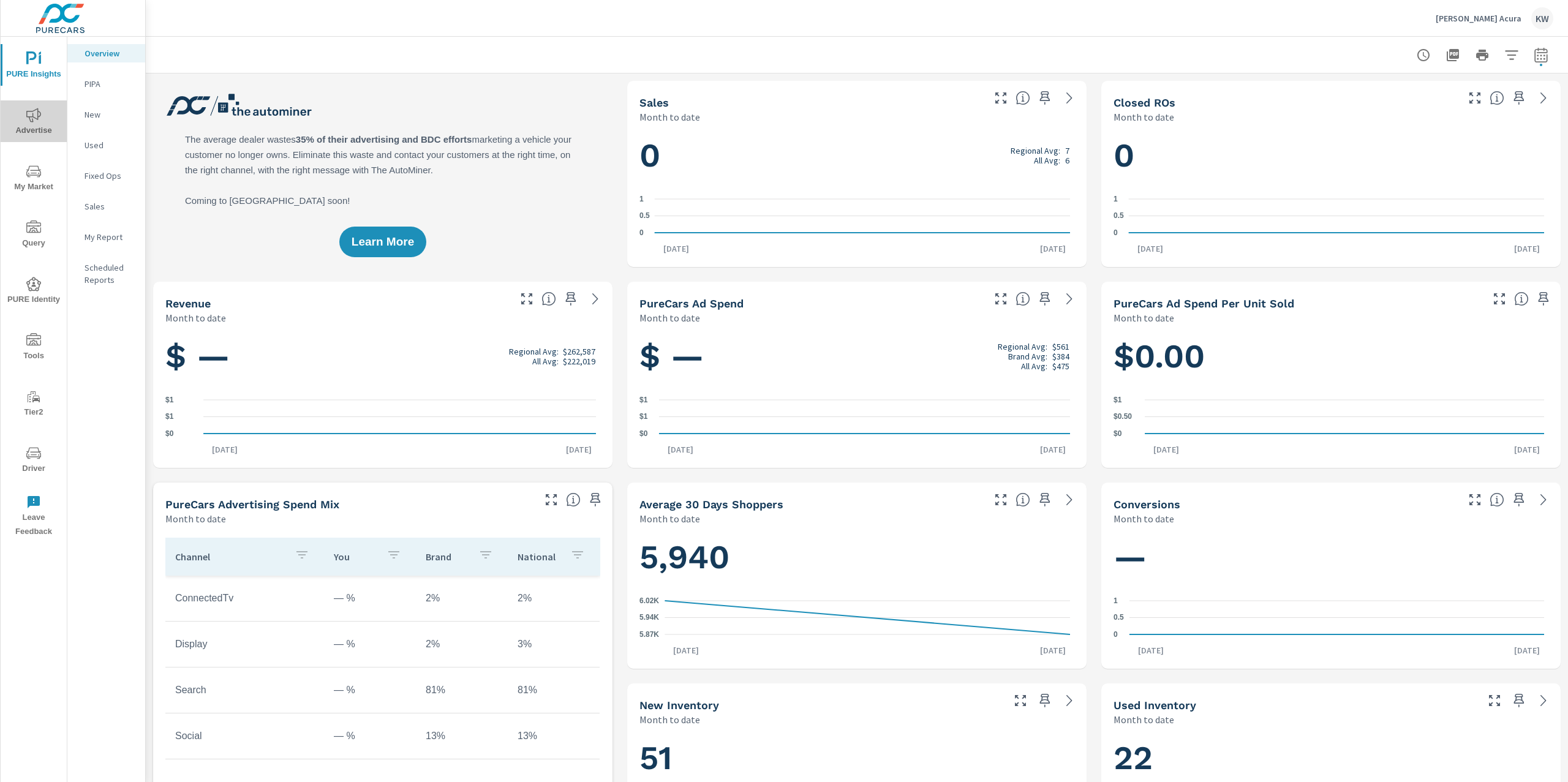
click at [31, 111] on icon "nav menu" at bounding box center [33, 115] width 14 height 14
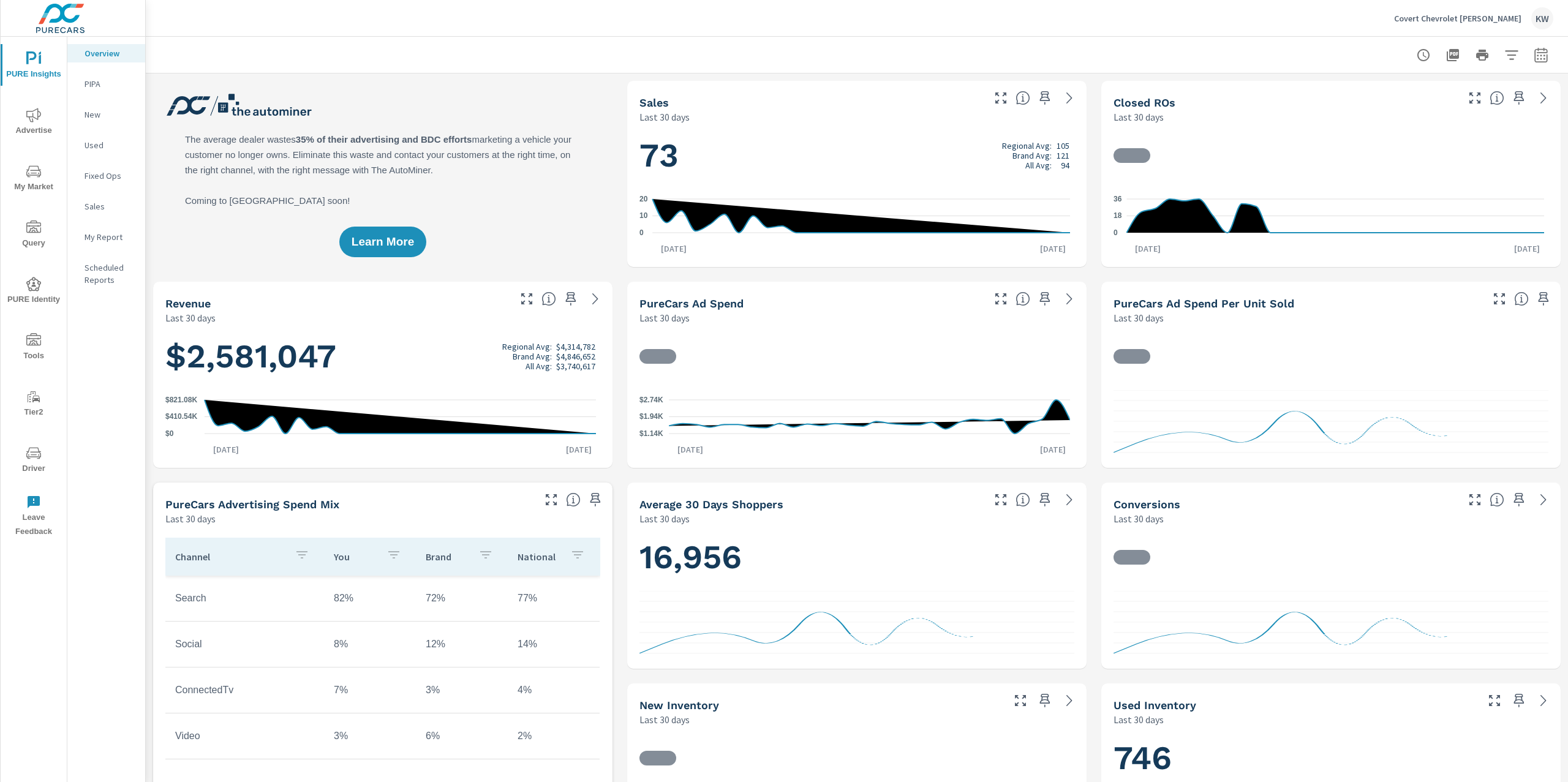
click at [1537, 58] on icon "button" at bounding box center [1540, 56] width 8 height 5
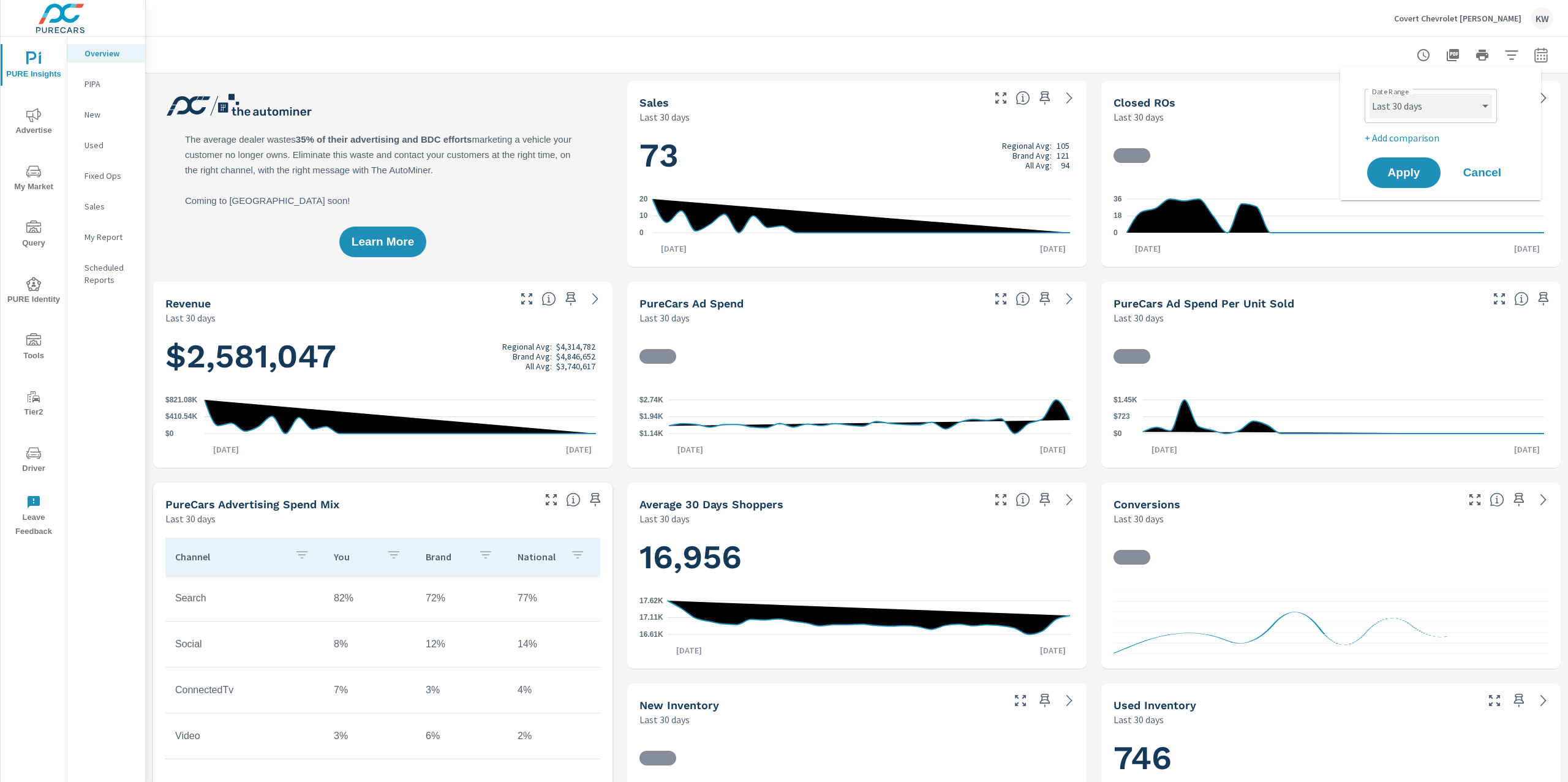
click at [1467, 94] on select "Custom [DATE] Last week Last 7 days Last 14 days Last 30 days Last 45 days Last…" at bounding box center [1430, 105] width 122 height 24
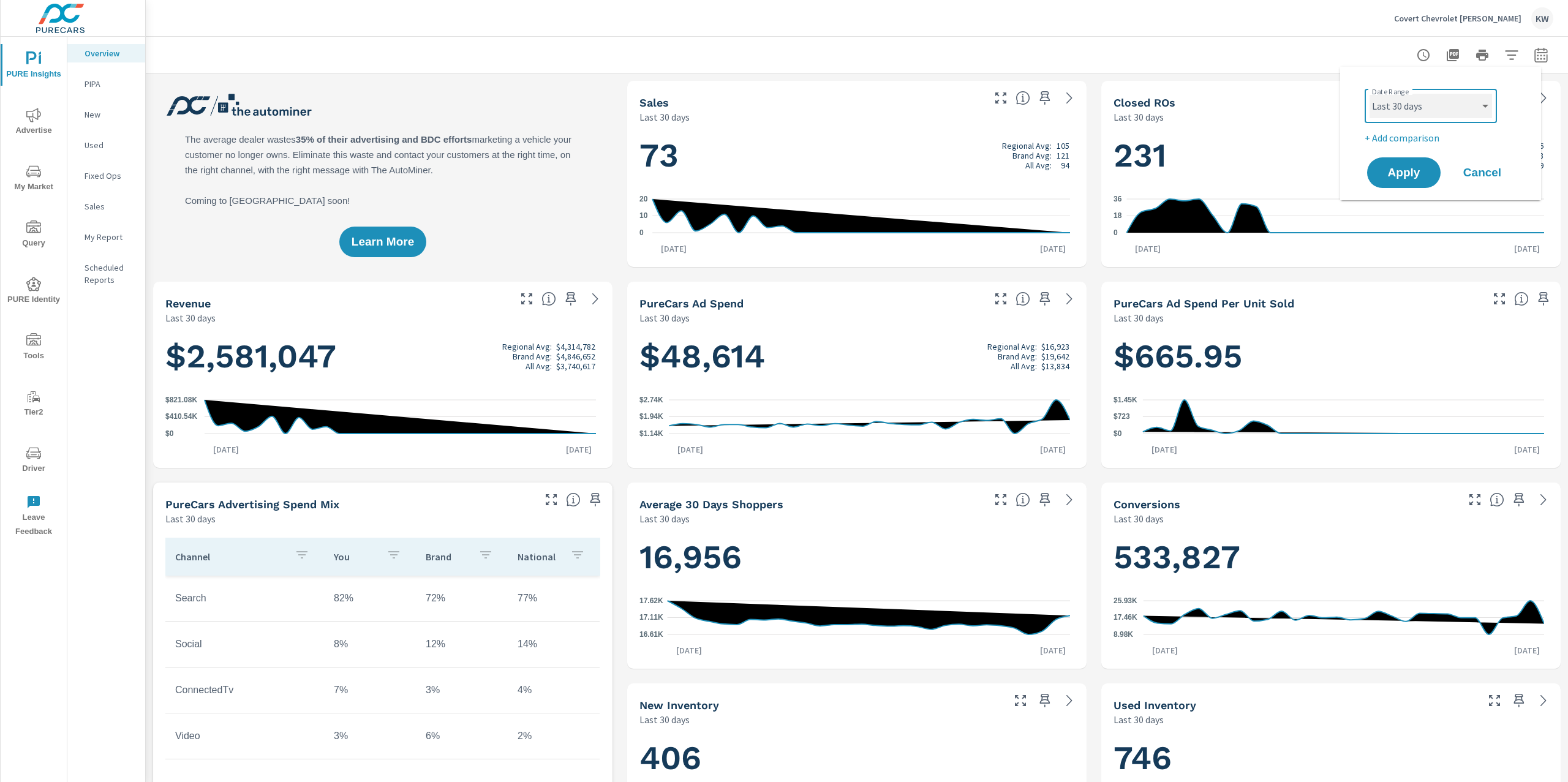
scroll to position [1, 0]
click at [1370, 94] on select "Custom [DATE] Last week Last 7 days Last 14 days Last 30 days Last 45 days Last…" at bounding box center [1430, 105] width 122 height 24
select select "Last month"
click at [1418, 175] on span "Apply" at bounding box center [1404, 173] width 50 height 12
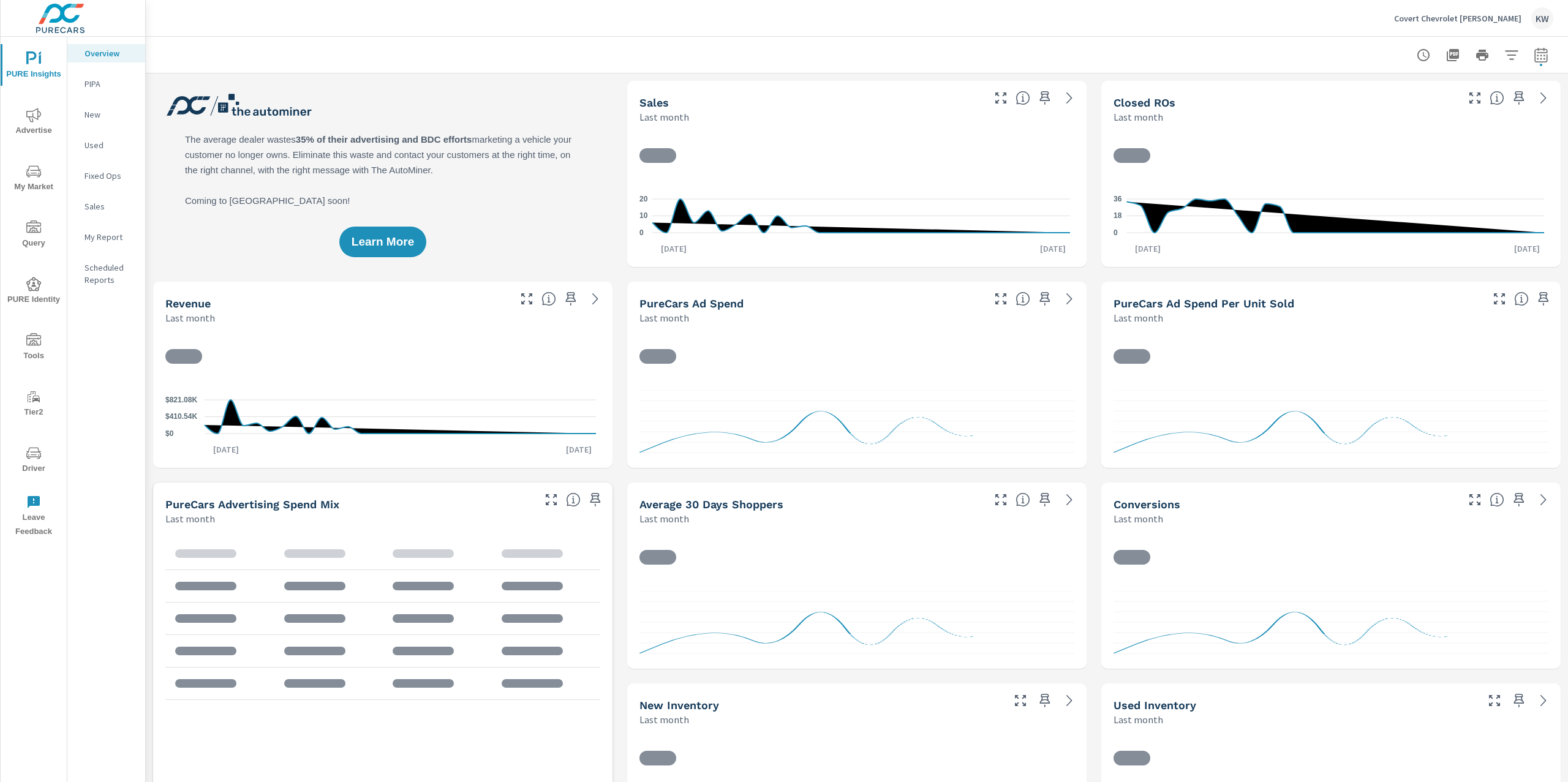
scroll to position [1, 0]
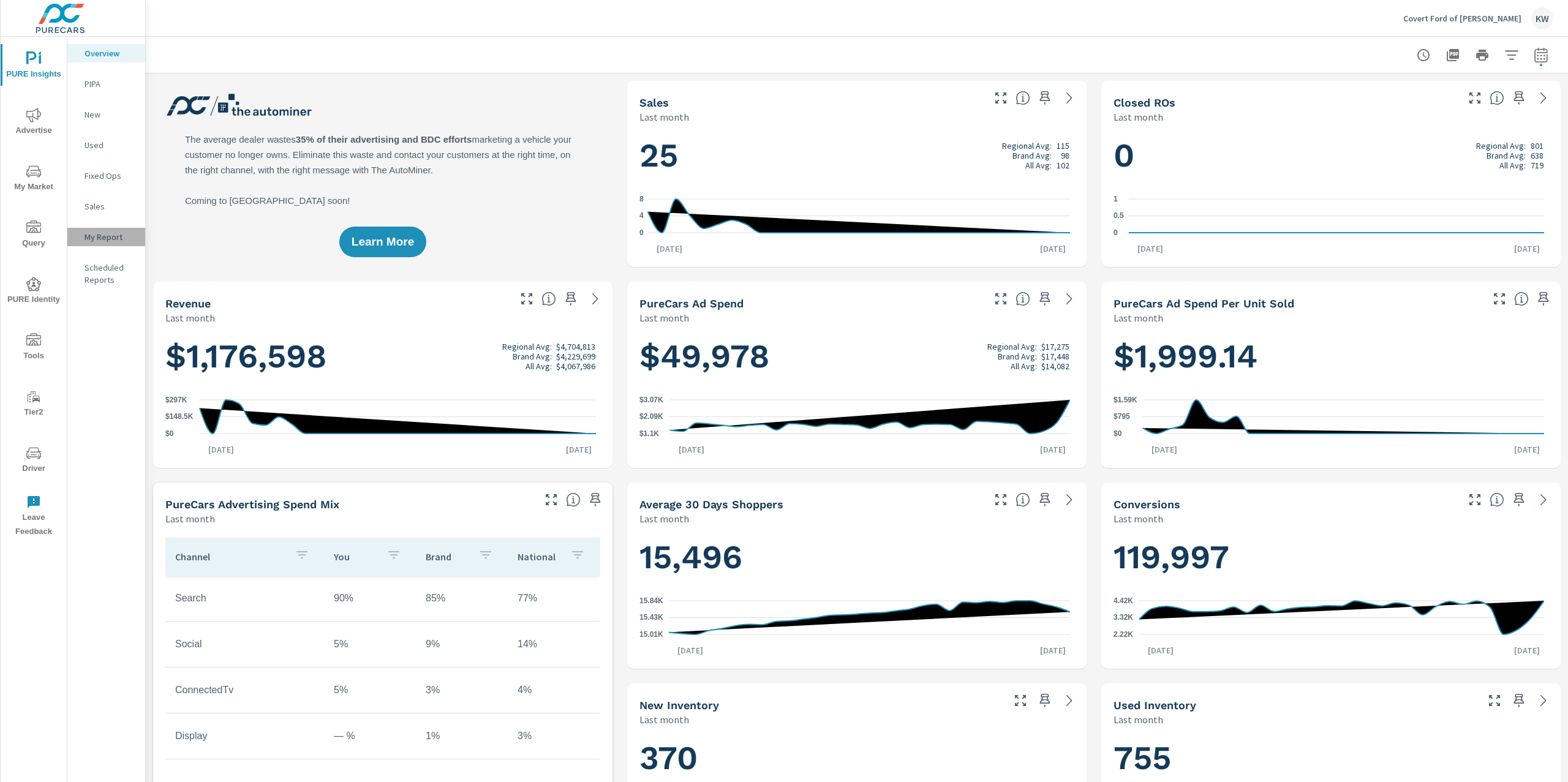
click at [116, 230] on div "My Report" at bounding box center [106, 237] width 78 height 18
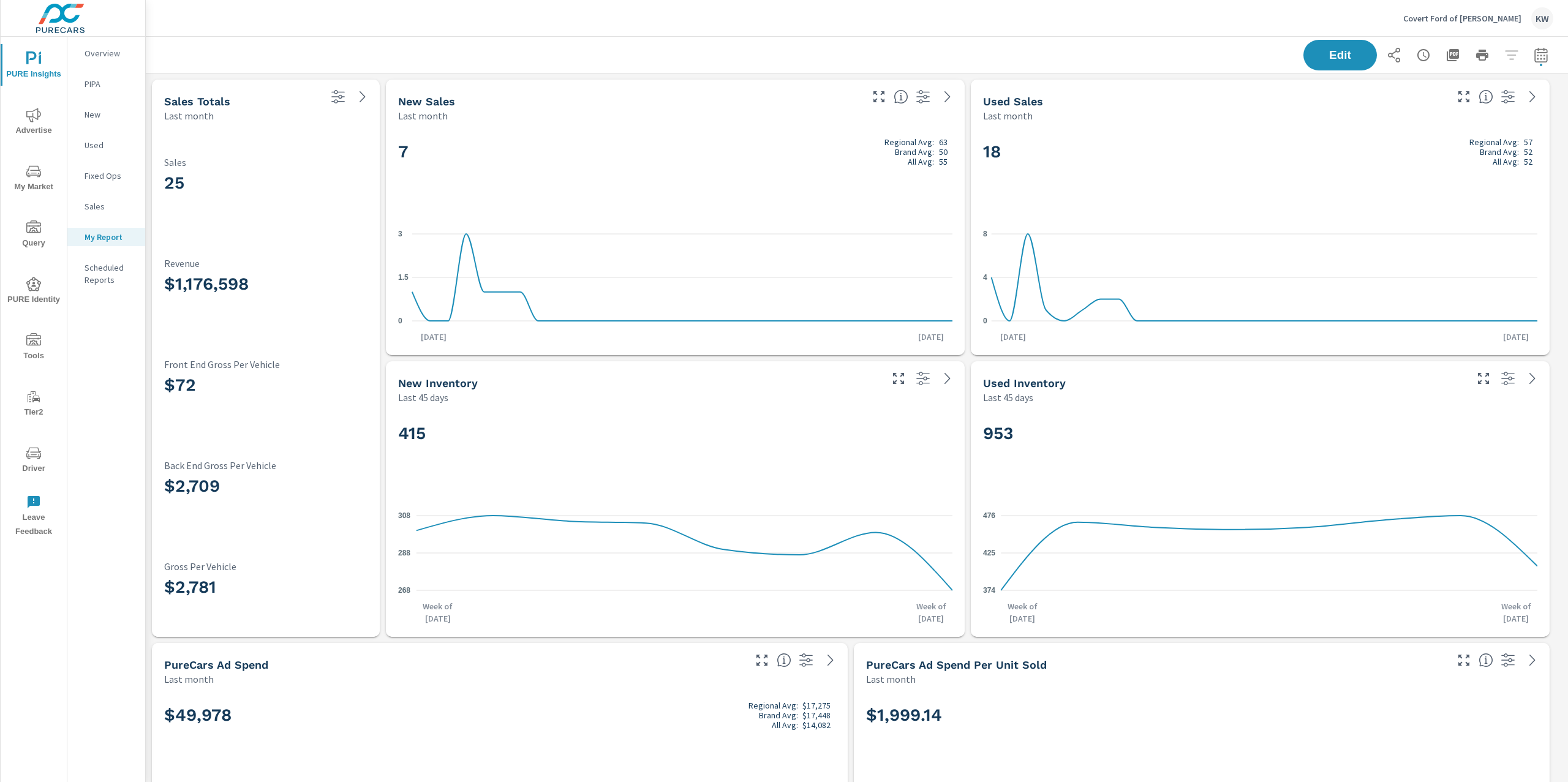
scroll to position [1, 0]
